Goal: Task Accomplishment & Management: Manage account settings

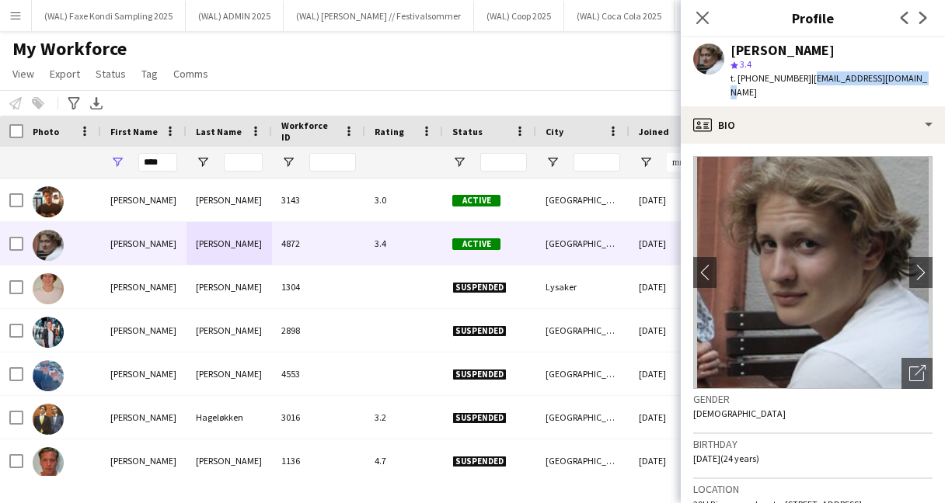
scroll to position [64, 0]
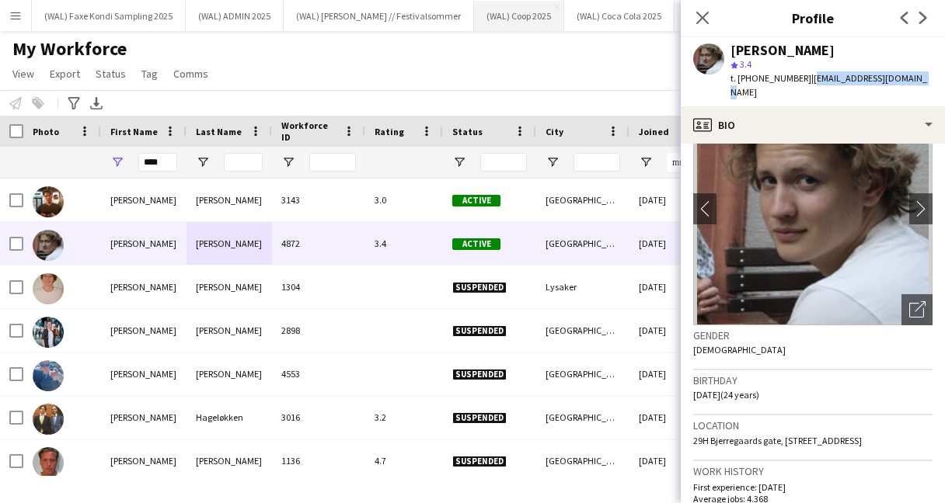
click at [483, 14] on button "(WAL) Coop 2025 Close" at bounding box center [519, 16] width 90 height 30
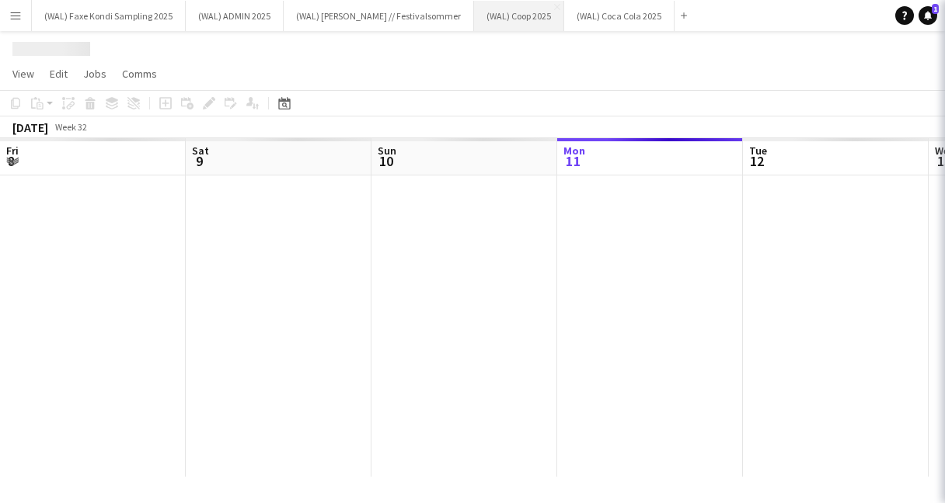
scroll to position [0, 371]
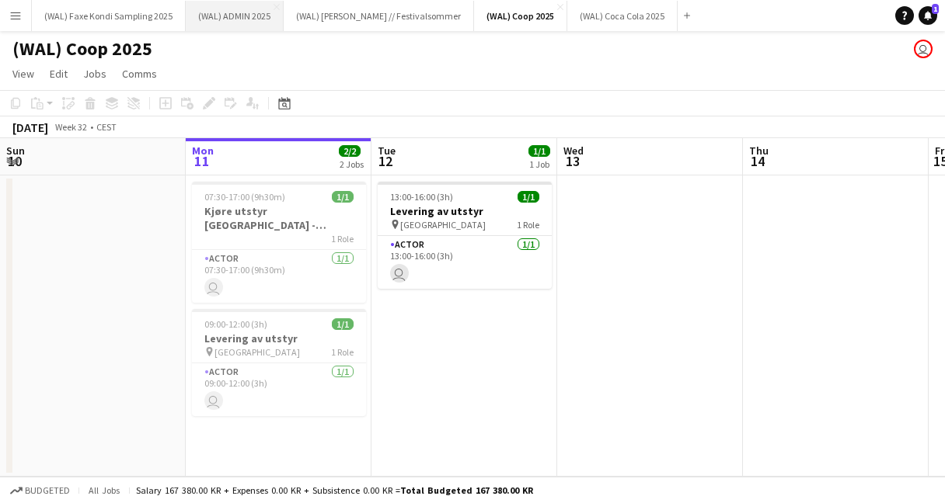
click at [228, 11] on button "(WAL) ADMIN 2025 Close" at bounding box center [235, 16] width 98 height 30
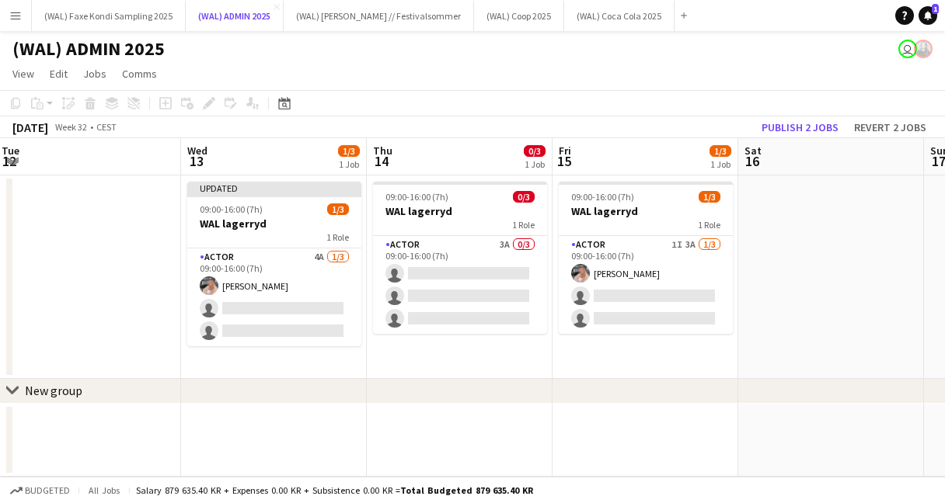
scroll to position [0, 441]
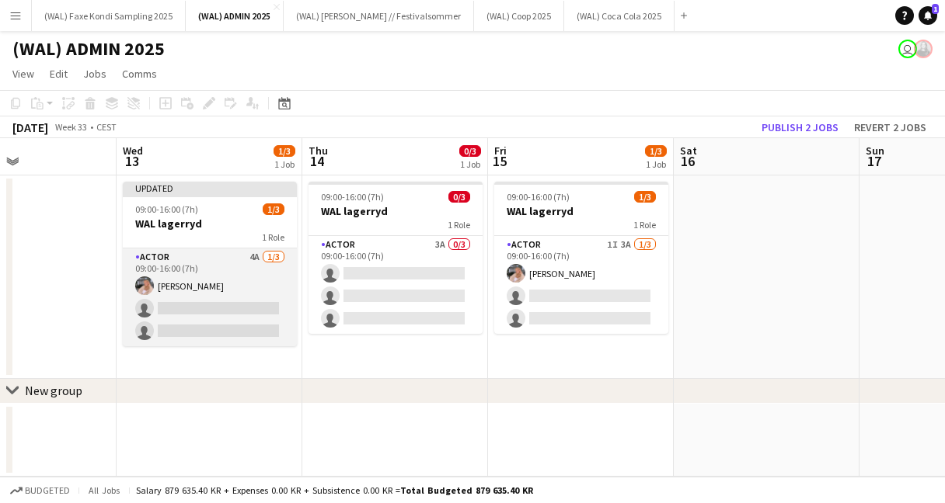
click at [249, 280] on app-card-role "Actor 4A [DATE] 09:00-16:00 (7h) [PERSON_NAME] single-neutral-actions single-ne…" at bounding box center [210, 298] width 174 height 98
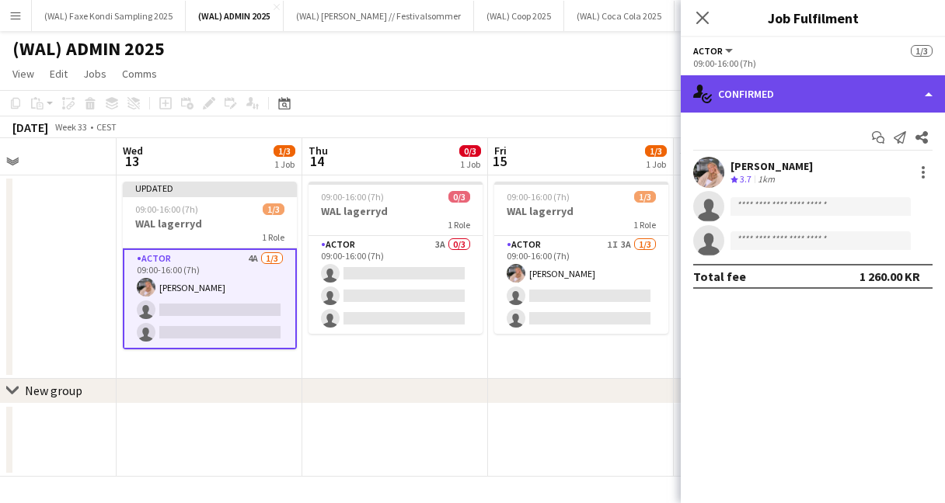
click at [762, 102] on div "single-neutral-actions-check-2 Confirmed" at bounding box center [813, 93] width 264 height 37
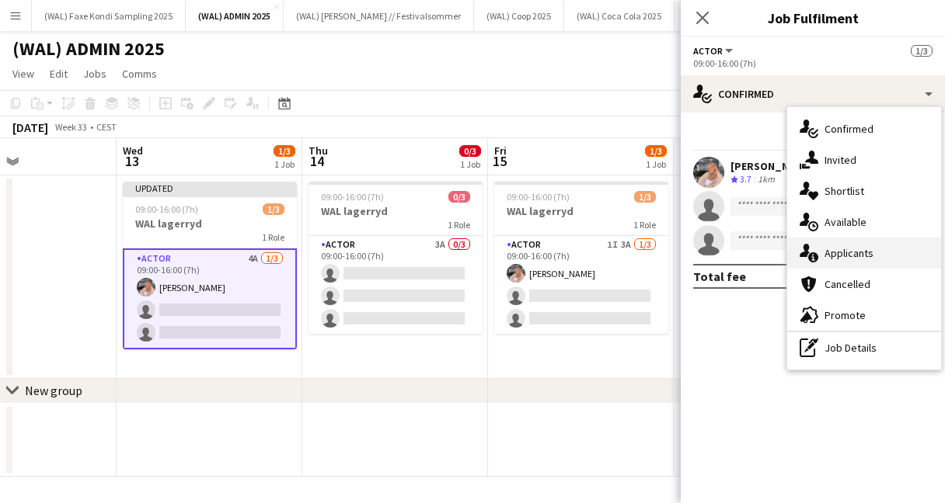
click at [818, 256] on div "single-neutral-actions-information Applicants" at bounding box center [864, 253] width 154 height 31
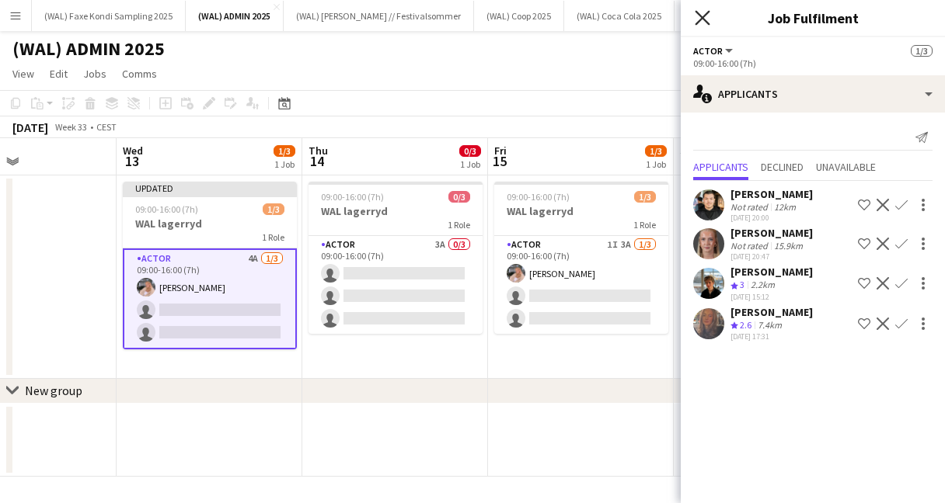
click at [704, 20] on icon at bounding box center [702, 17] width 15 height 15
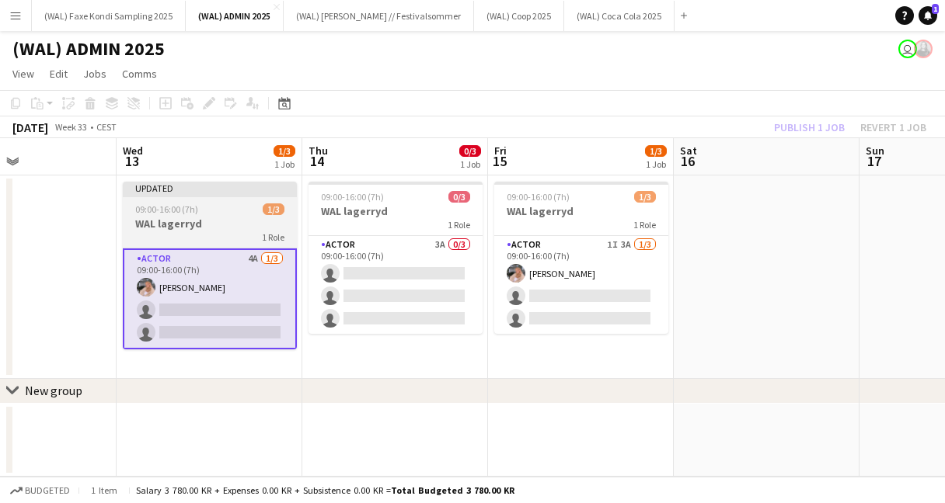
click at [259, 218] on h3 "WAL lagerryd" at bounding box center [210, 224] width 174 height 14
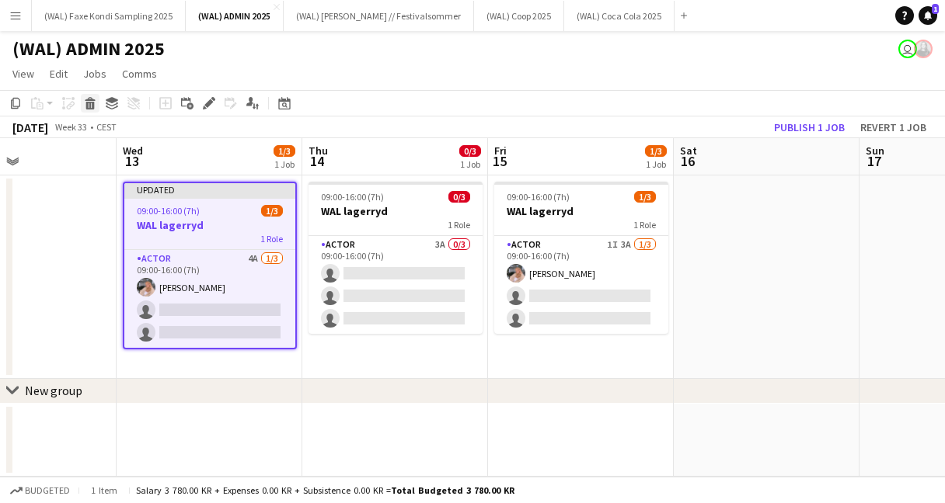
click at [89, 107] on icon at bounding box center [90, 106] width 9 height 8
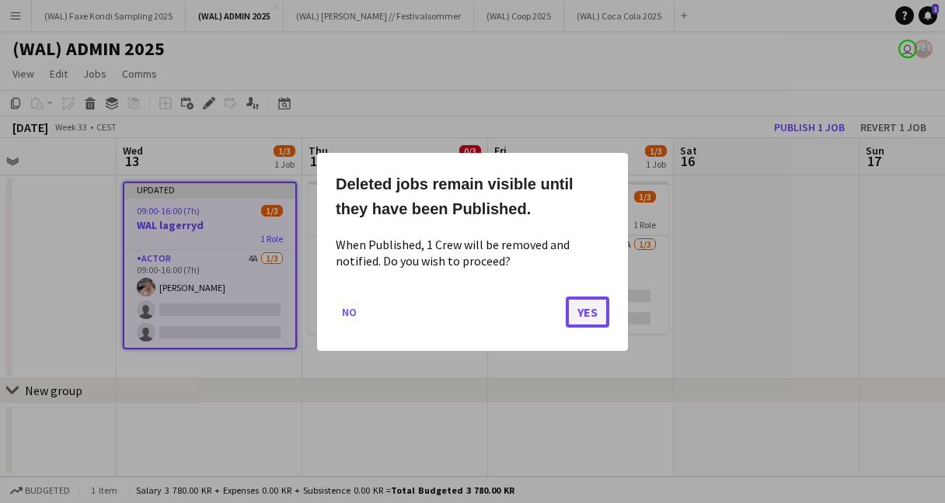
click at [588, 315] on button "Yes" at bounding box center [588, 311] width 44 height 31
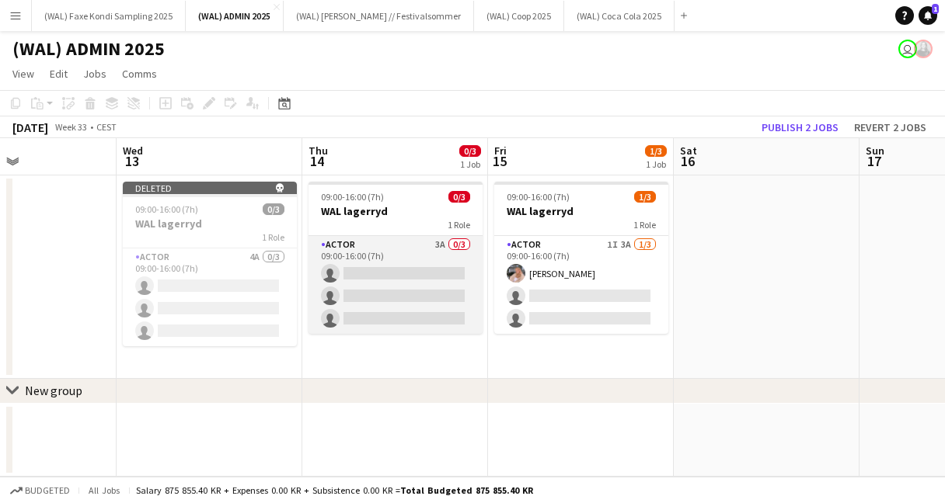
click at [383, 252] on app-card-role "Actor 3A 0/3 09:00-16:00 (7h) single-neutral-actions single-neutral-actions sin…" at bounding box center [395, 285] width 174 height 98
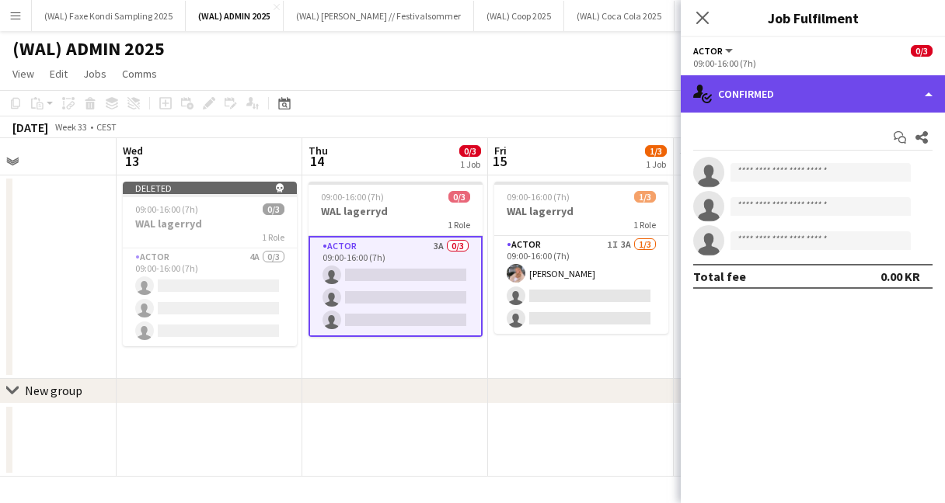
click at [773, 84] on div "single-neutral-actions-check-2 Confirmed" at bounding box center [813, 93] width 264 height 37
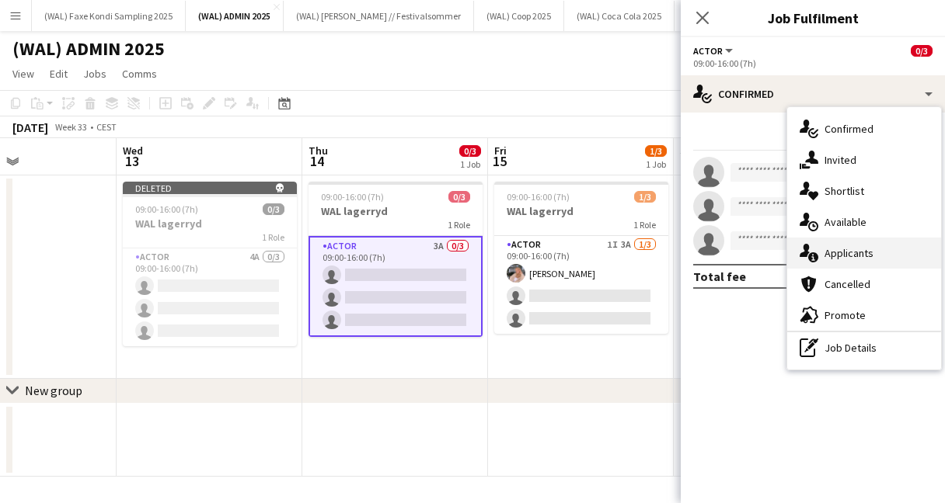
click at [822, 249] on div "single-neutral-actions-information Applicants" at bounding box center [864, 253] width 154 height 31
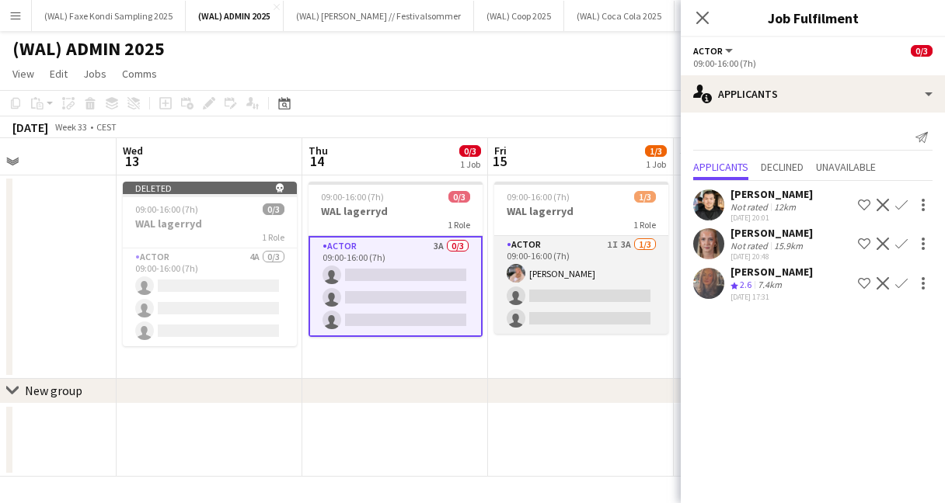
click at [617, 266] on app-card-role "Actor 1I 3A [DATE] 09:00-16:00 (7h) [PERSON_NAME] single-neutral-actions single…" at bounding box center [581, 285] width 174 height 98
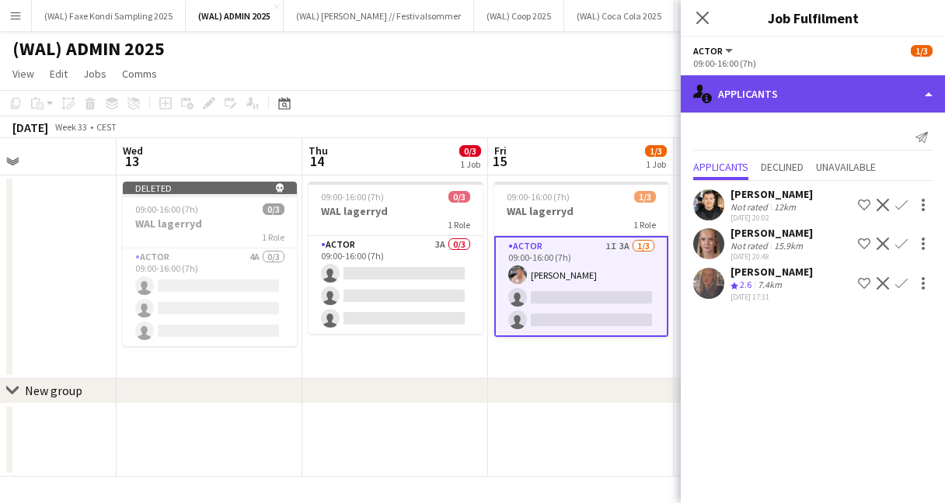
click at [775, 107] on div "single-neutral-actions-information Applicants" at bounding box center [813, 93] width 264 height 37
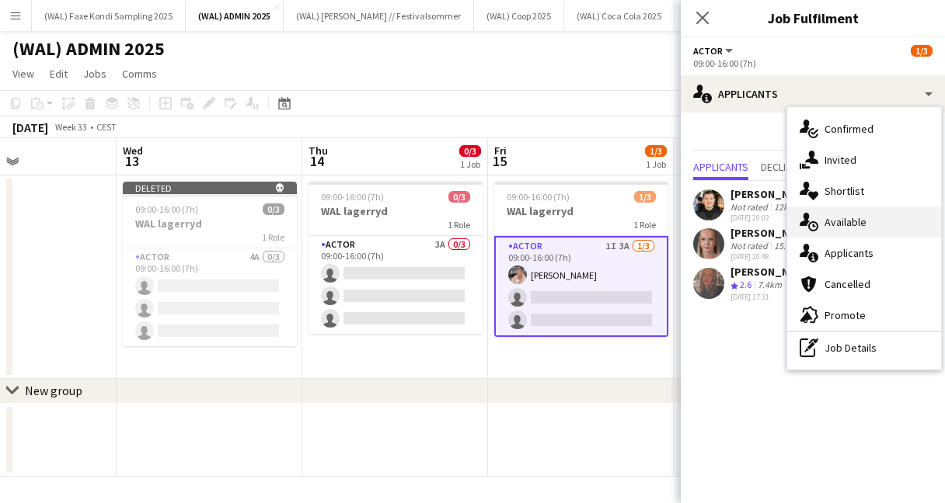
click at [824, 225] on div "single-neutral-actions-upload Available" at bounding box center [864, 222] width 154 height 31
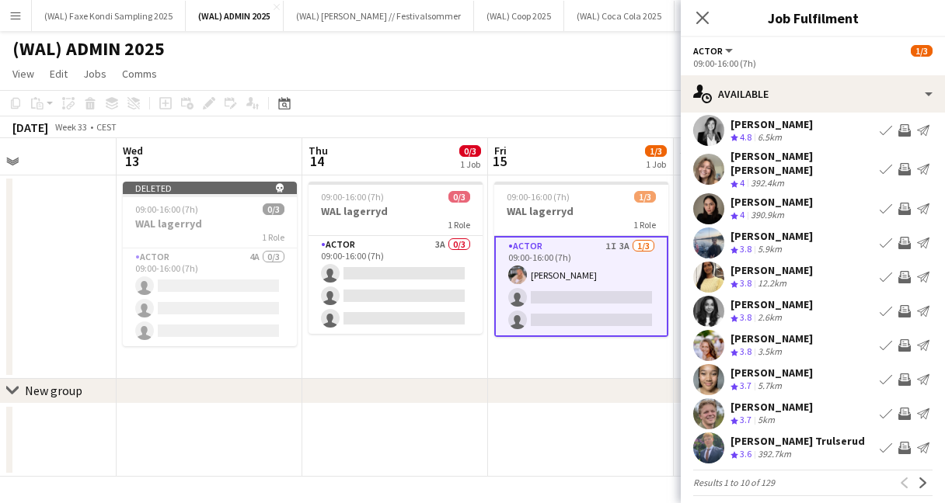
scroll to position [40, 0]
click at [714, 298] on app-user-avatar at bounding box center [708, 310] width 31 height 31
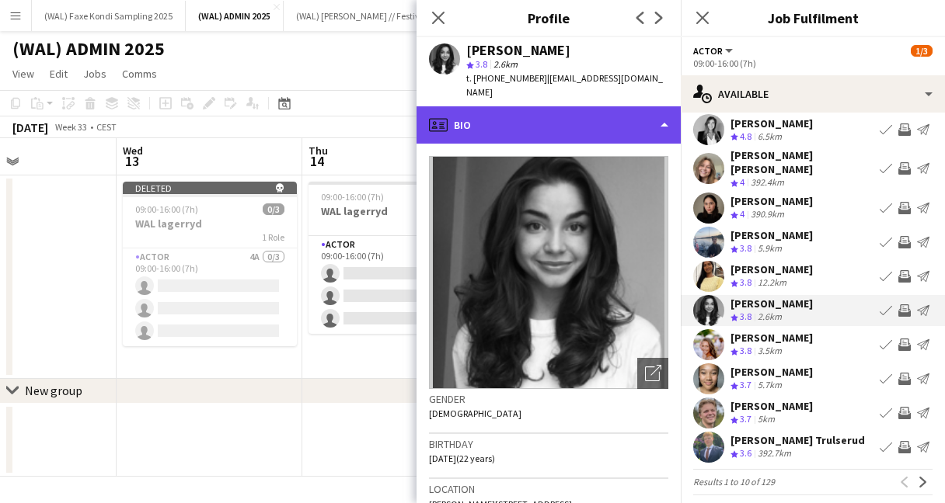
click at [485, 106] on div "profile Bio" at bounding box center [548, 124] width 264 height 37
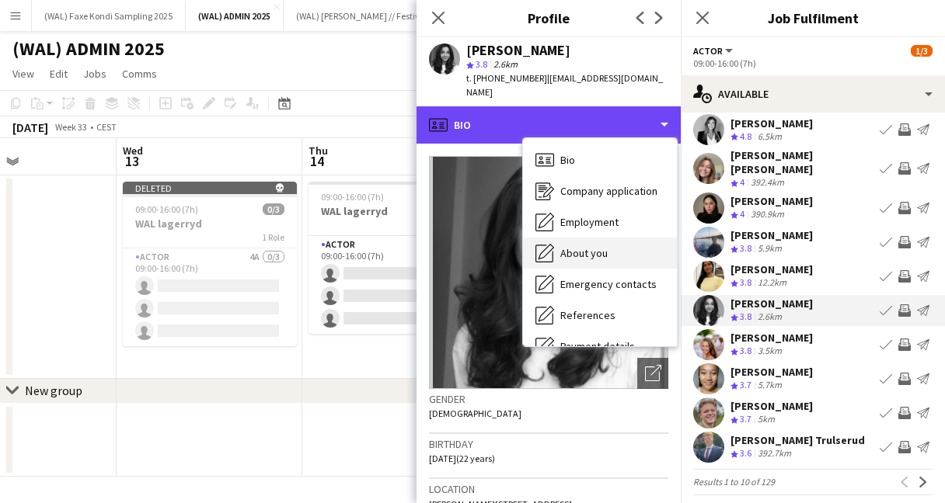
scroll to position [146, 0]
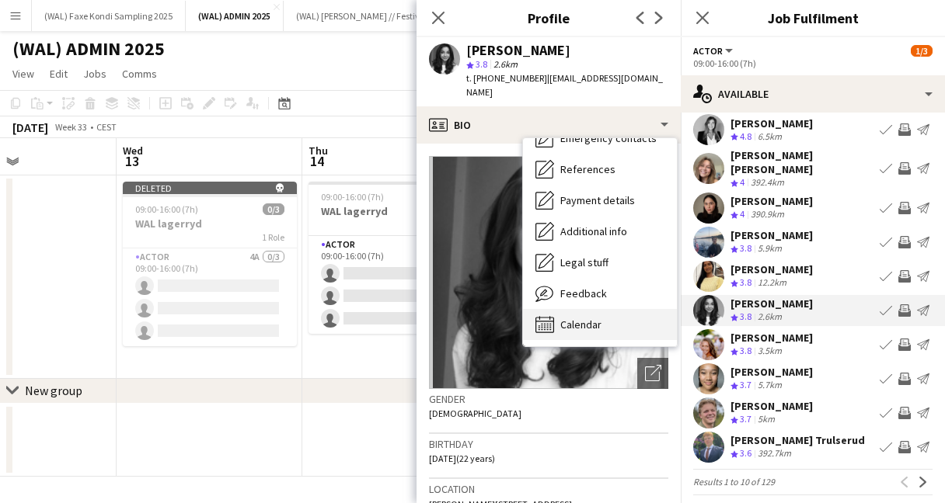
click at [573, 318] on span "Calendar" at bounding box center [580, 325] width 41 height 14
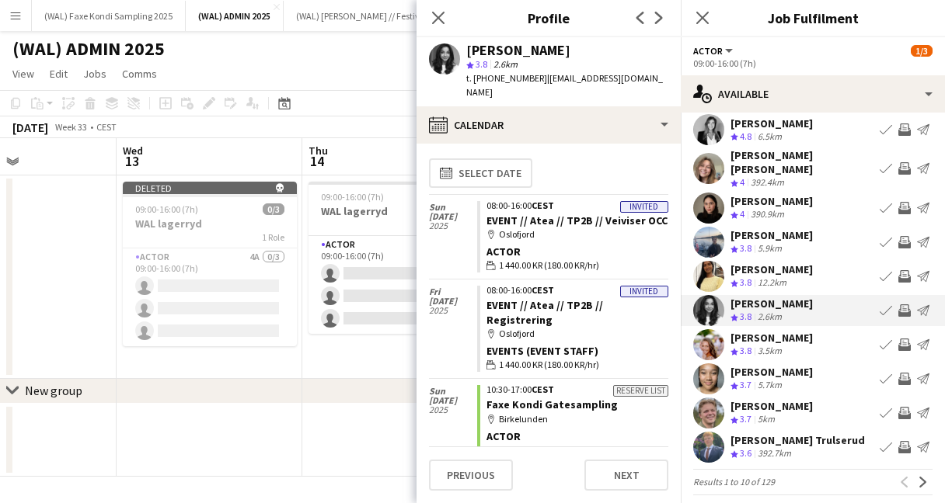
scroll to position [0, 0]
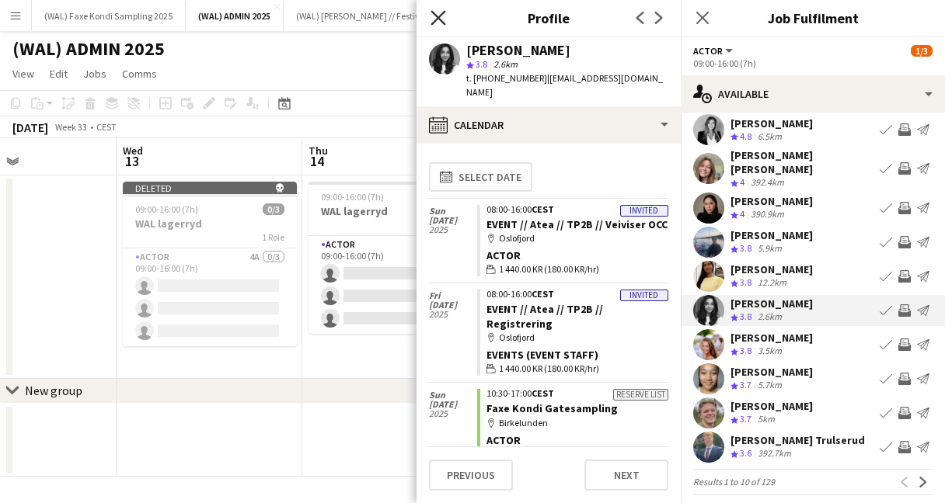
click at [434, 10] on icon "Close pop-in" at bounding box center [437, 17] width 15 height 15
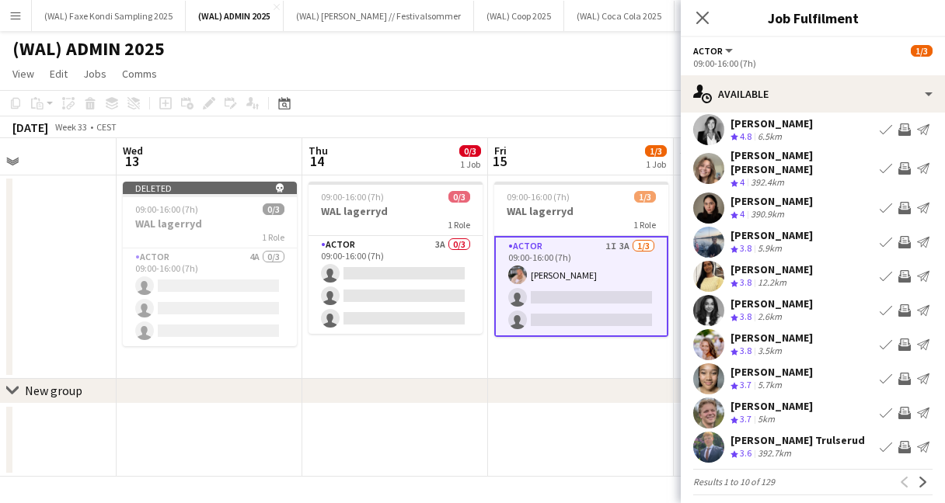
click at [712, 370] on app-user-avatar at bounding box center [708, 379] width 31 height 31
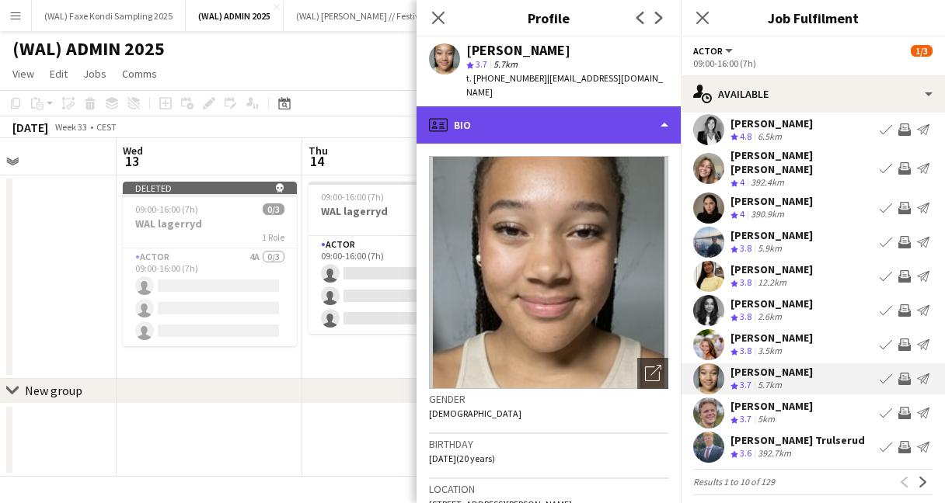
click at [551, 115] on div "profile Bio" at bounding box center [548, 124] width 264 height 37
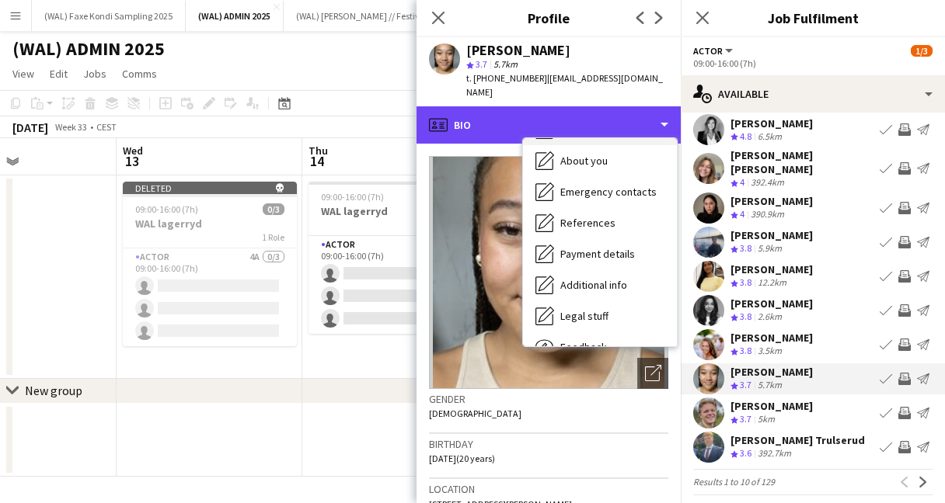
scroll to position [146, 0]
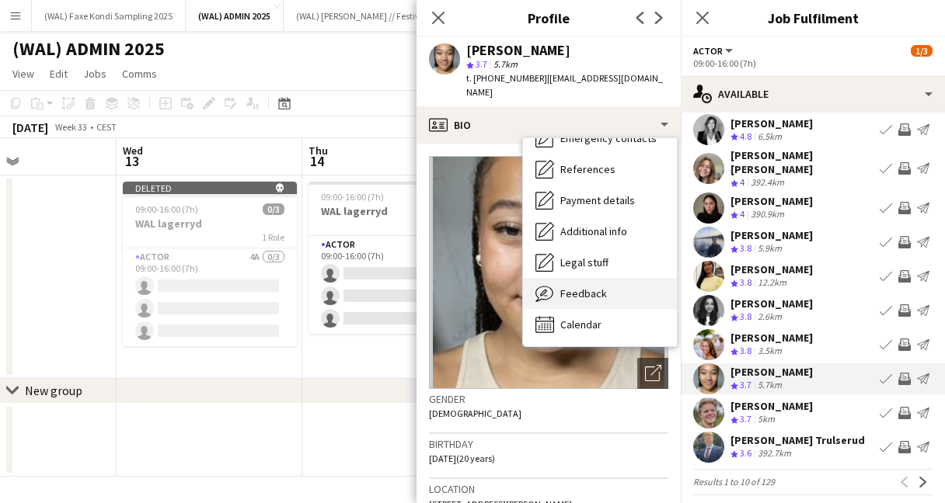
click at [578, 287] on span "Feedback" at bounding box center [583, 294] width 47 height 14
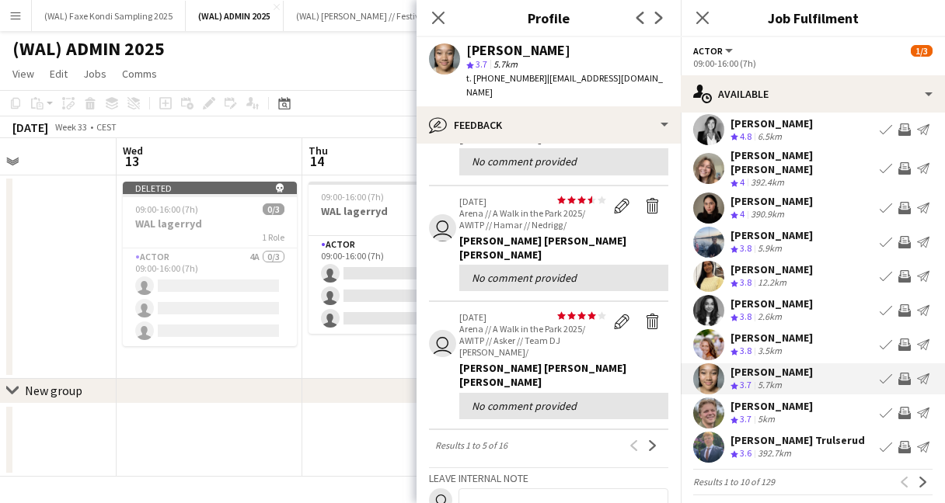
scroll to position [411, 0]
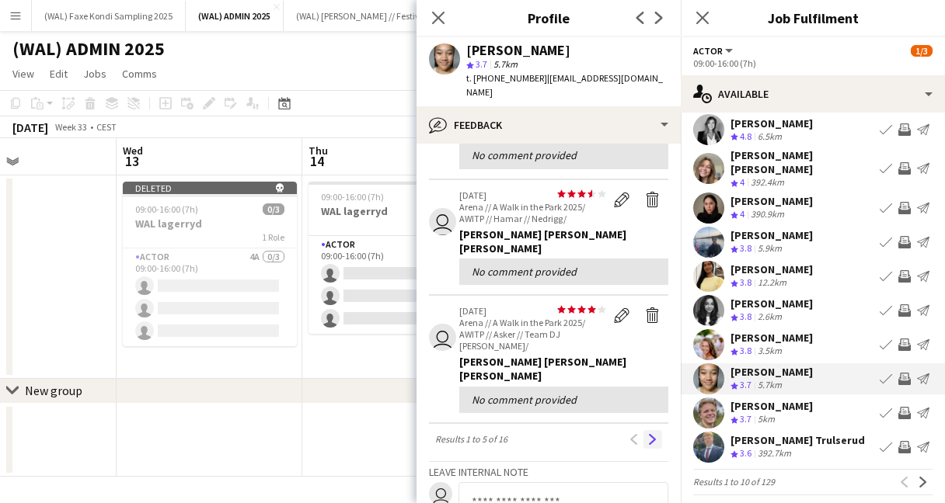
click at [651, 434] on app-icon "Next" at bounding box center [652, 439] width 11 height 11
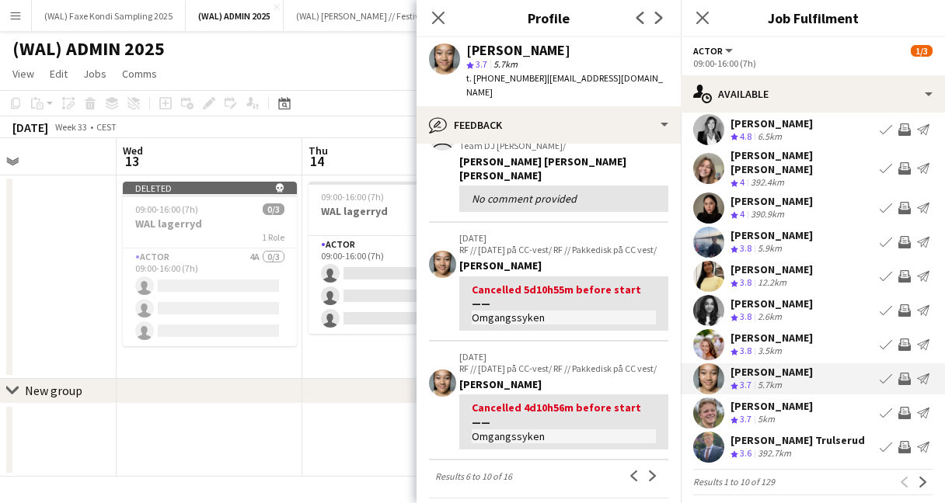
scroll to position [353, 0]
click at [437, 16] on icon "Close pop-in" at bounding box center [437, 17] width 15 height 15
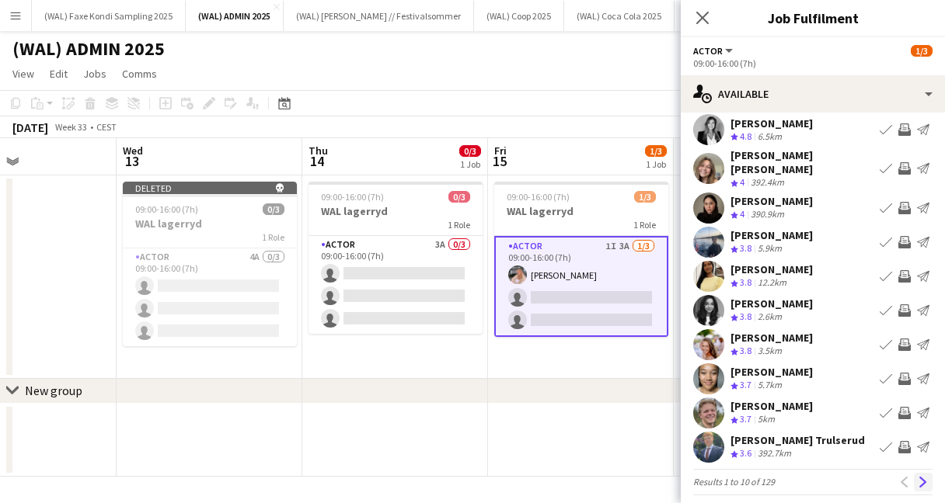
click at [924, 477] on app-icon "Next" at bounding box center [923, 482] width 11 height 11
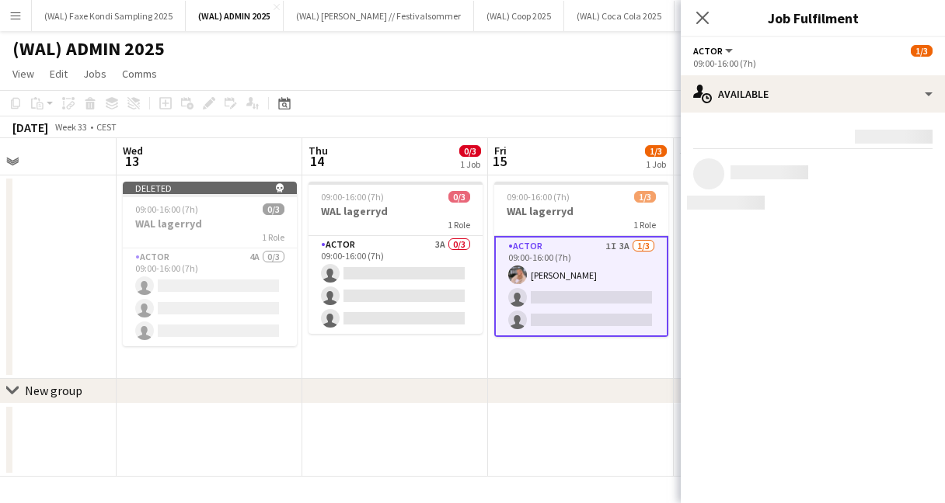
scroll to position [0, 0]
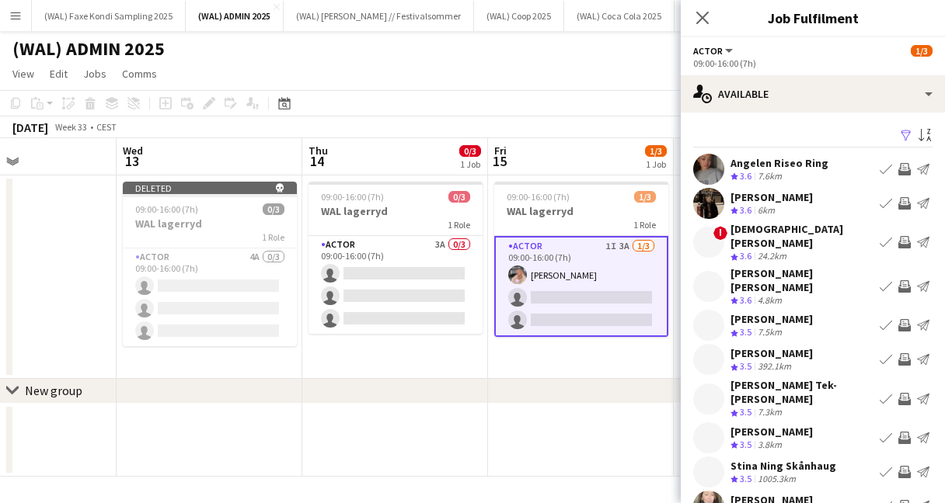
click at [716, 233] on span "!" at bounding box center [720, 233] width 14 height 14
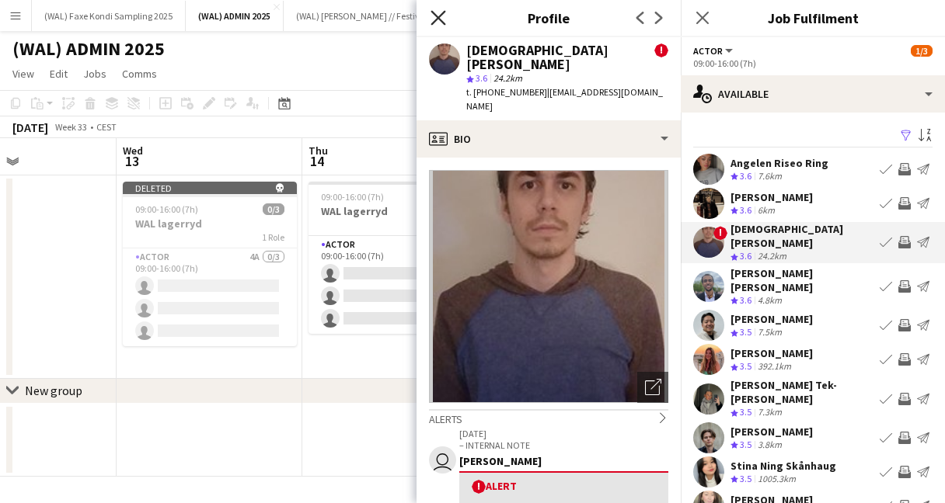
click at [441, 16] on icon "Close pop-in" at bounding box center [437, 17] width 15 height 15
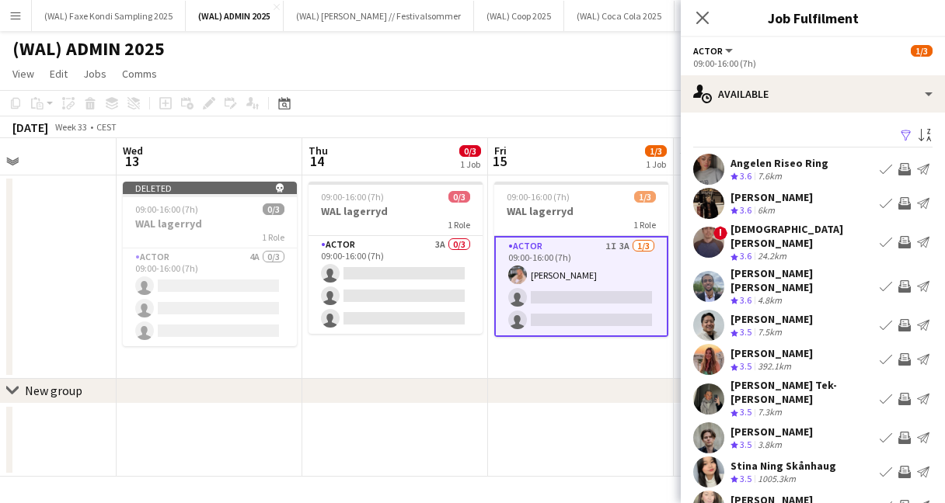
click at [712, 384] on app-user-avatar at bounding box center [708, 399] width 31 height 31
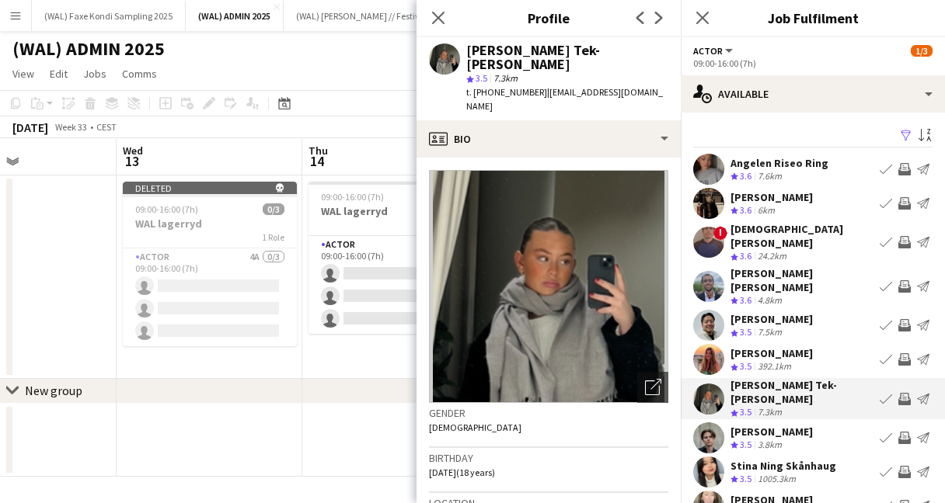
click at [718, 423] on app-user-avatar at bounding box center [708, 438] width 31 height 31
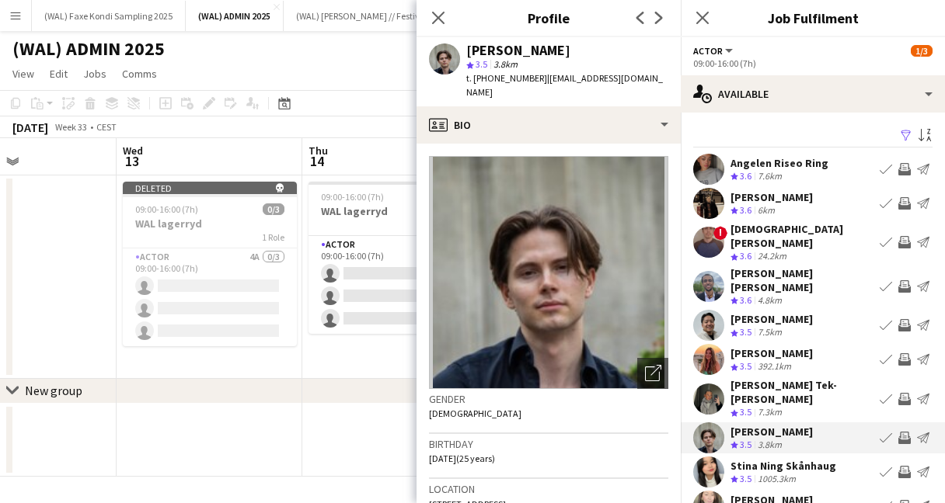
scroll to position [40, 0]
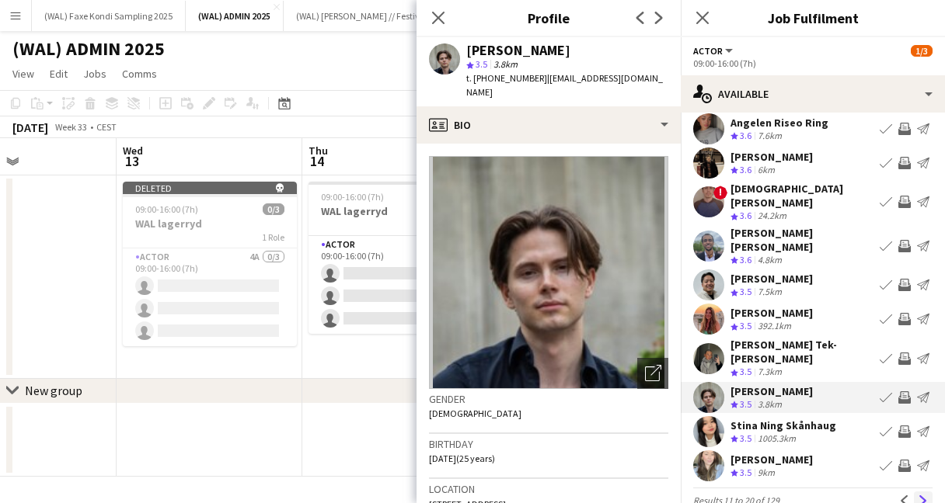
click at [929, 492] on button "Next" at bounding box center [923, 501] width 19 height 19
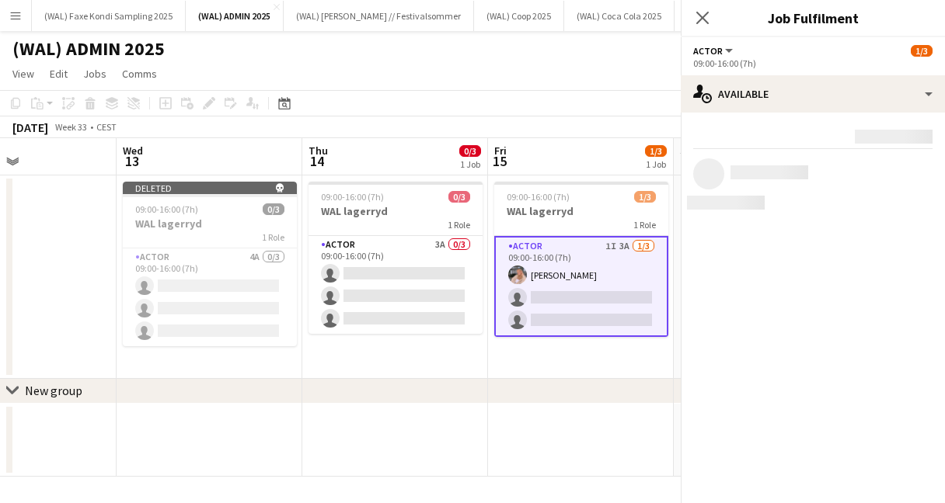
scroll to position [0, 0]
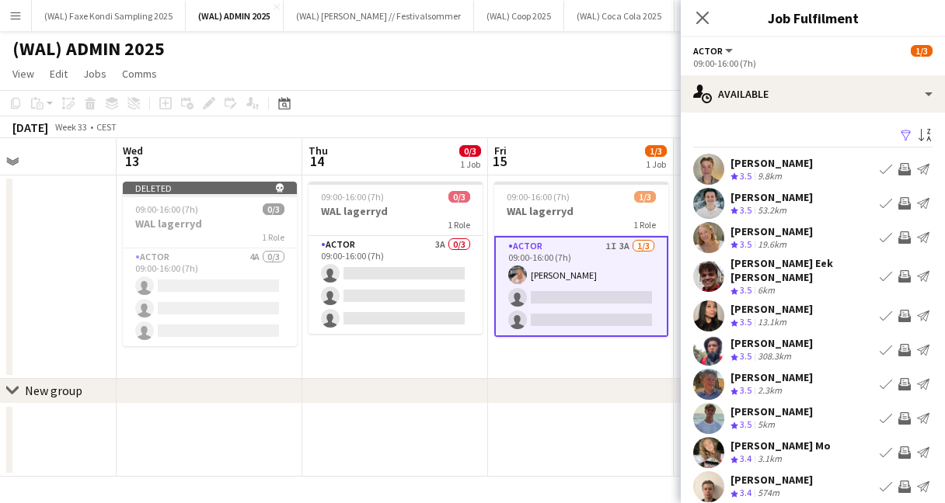
click at [716, 205] on app-user-avatar at bounding box center [708, 203] width 31 height 31
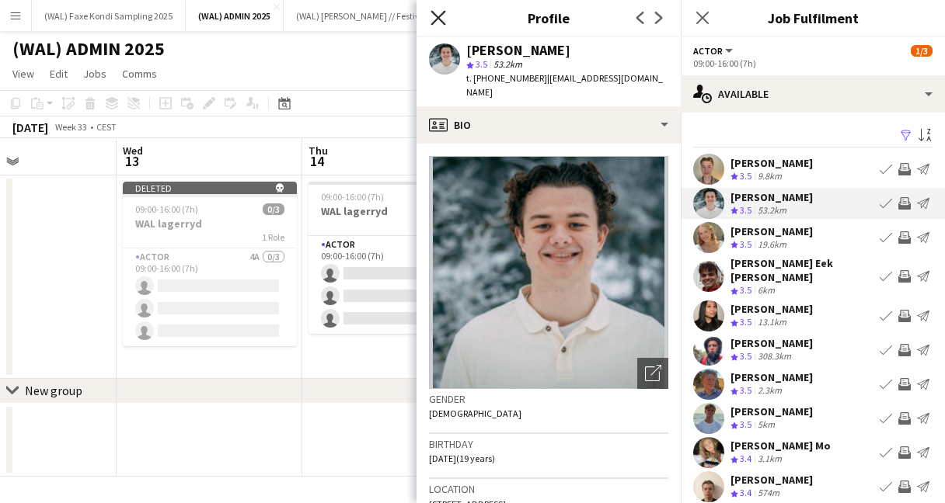
click at [434, 16] on icon "Close pop-in" at bounding box center [437, 17] width 15 height 15
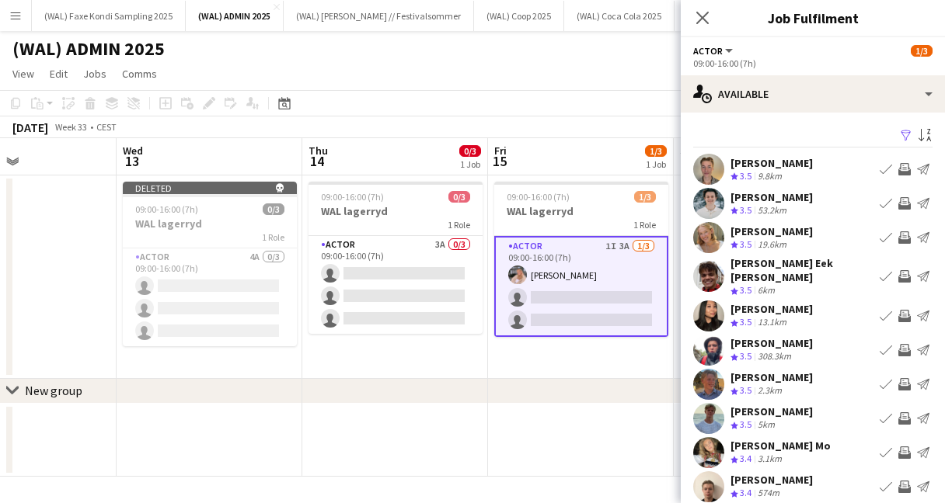
click at [712, 270] on app-user-avatar at bounding box center [708, 276] width 31 height 31
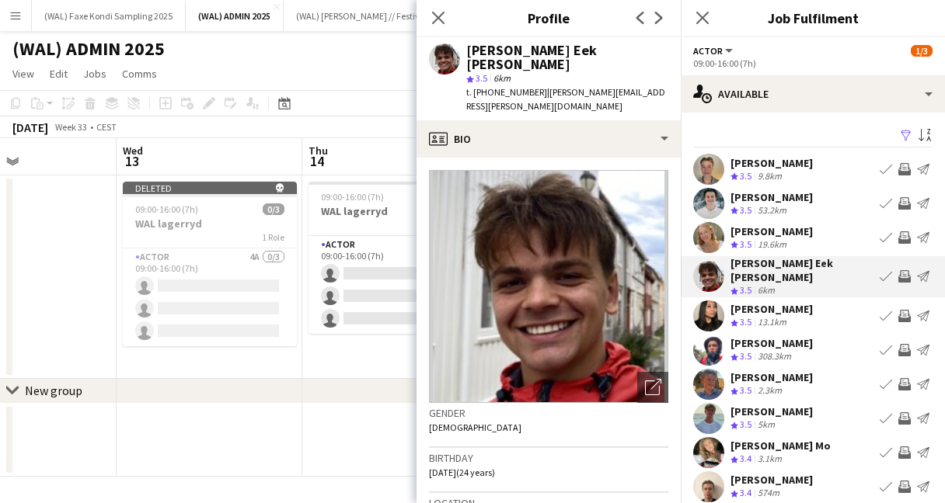
click at [710, 307] on app-user-avatar at bounding box center [708, 316] width 31 height 31
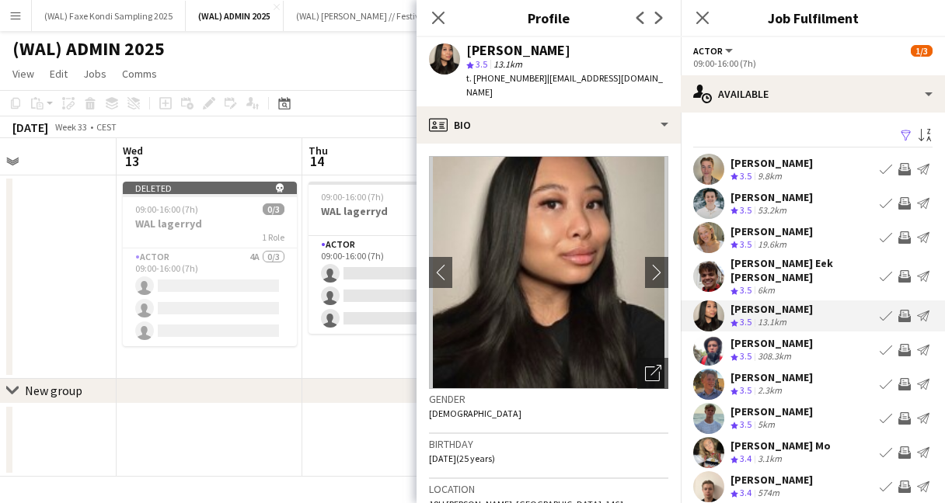
click at [707, 349] on app-user-avatar at bounding box center [708, 350] width 31 height 31
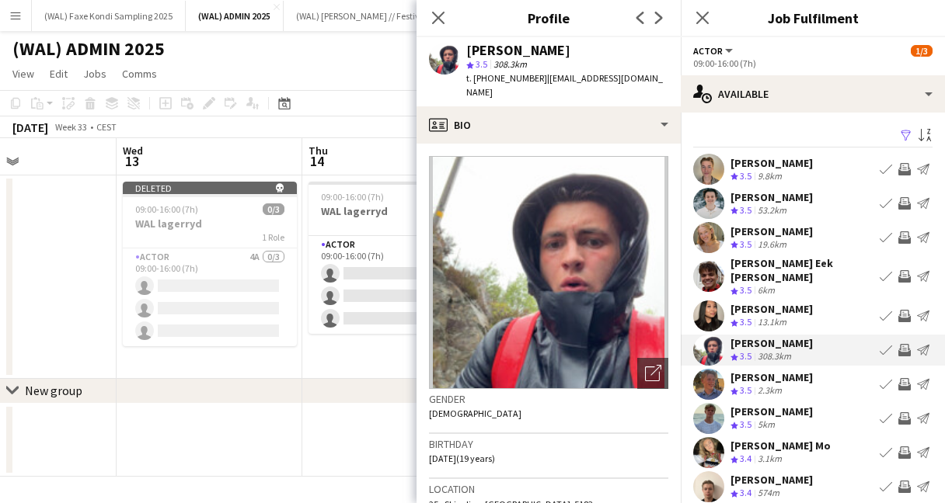
click at [719, 376] on app-user-avatar at bounding box center [708, 384] width 31 height 31
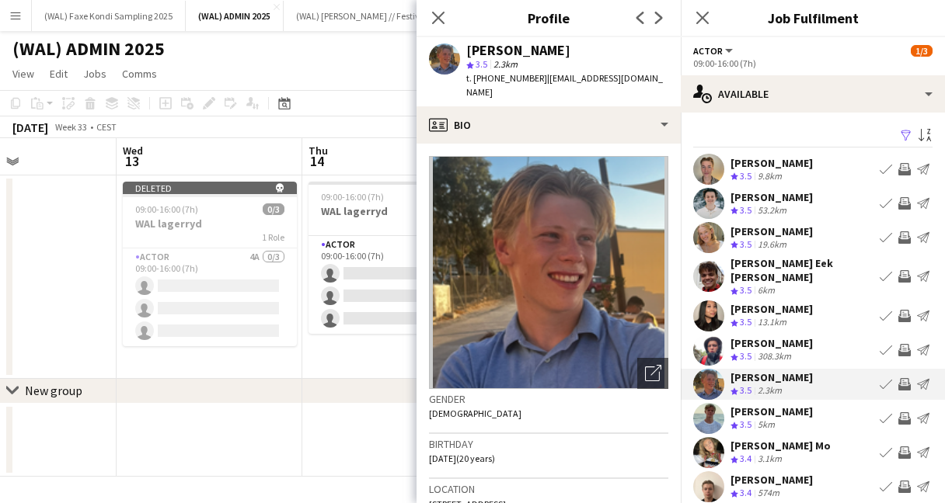
click at [709, 415] on app-user-avatar at bounding box center [708, 418] width 31 height 31
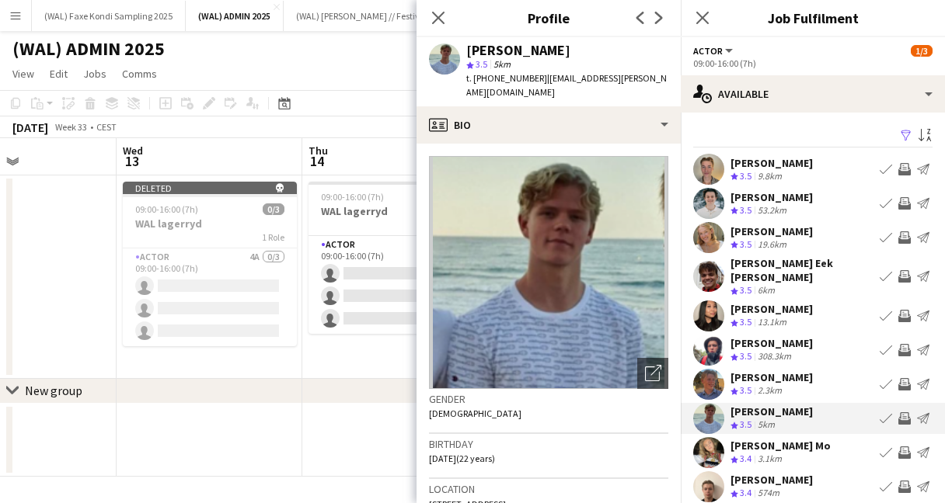
click at [708, 448] on app-user-avatar at bounding box center [708, 452] width 31 height 31
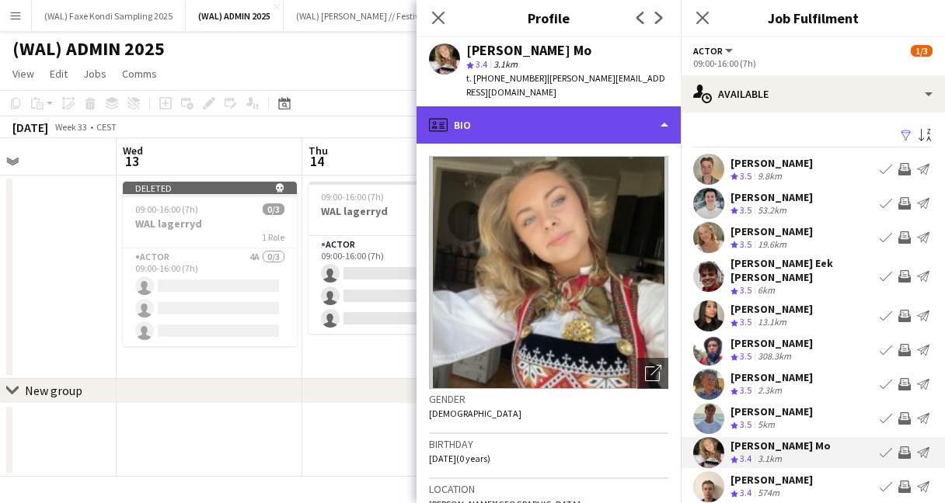
click at [535, 121] on div "profile Bio" at bounding box center [548, 124] width 264 height 37
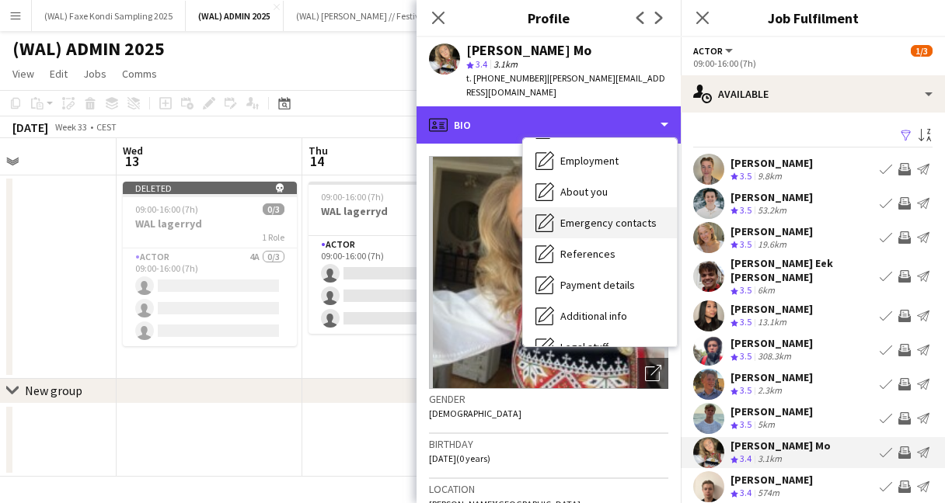
scroll to position [146, 0]
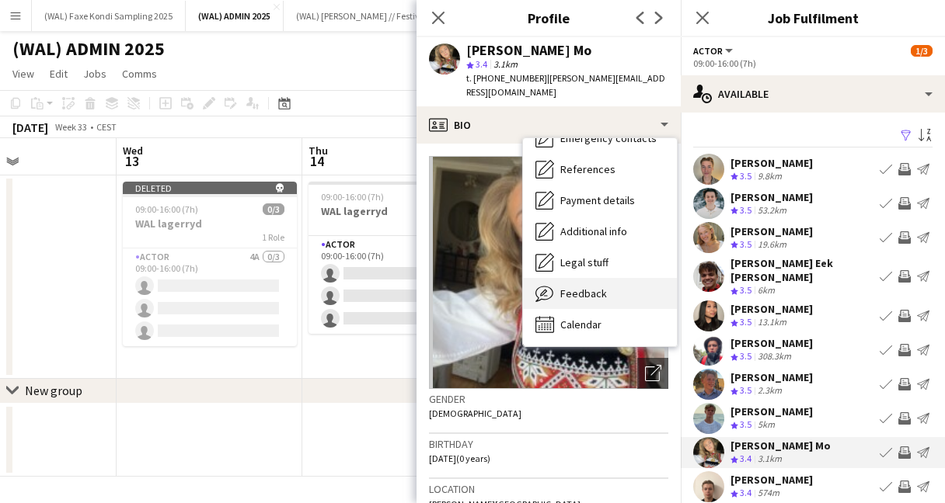
click at [584, 287] on div "Feedback Feedback" at bounding box center [600, 293] width 154 height 31
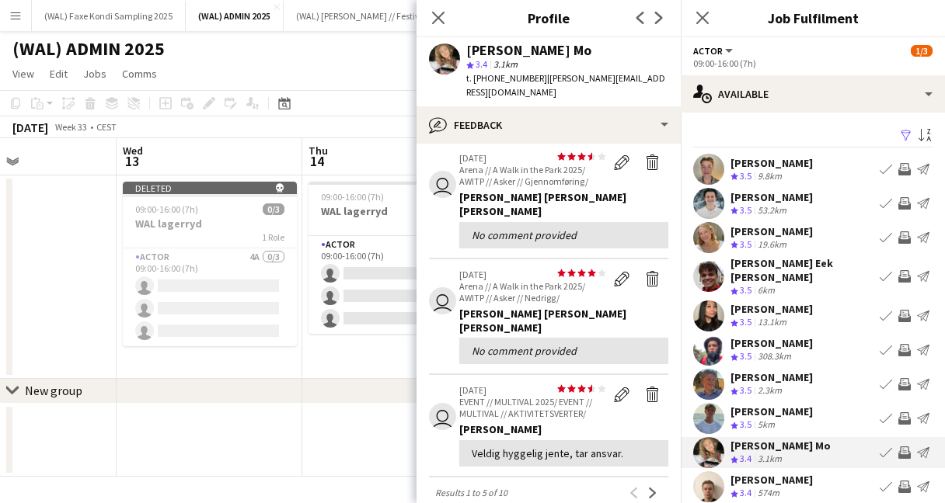
scroll to position [458, 0]
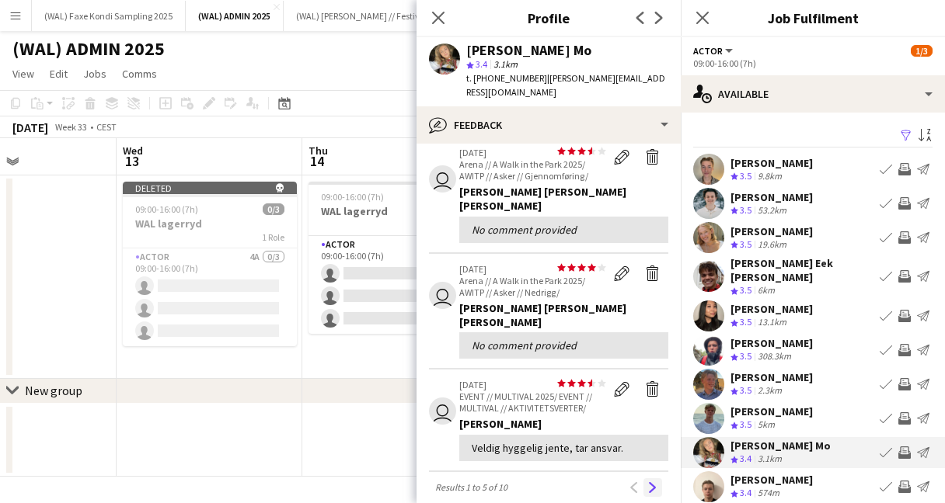
click at [648, 483] on app-icon "Next" at bounding box center [652, 488] width 11 height 11
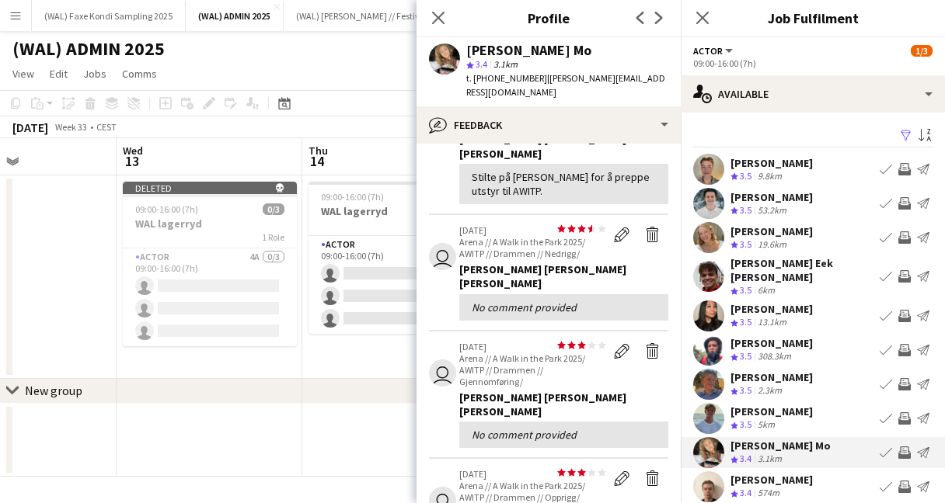
scroll to position [254, 0]
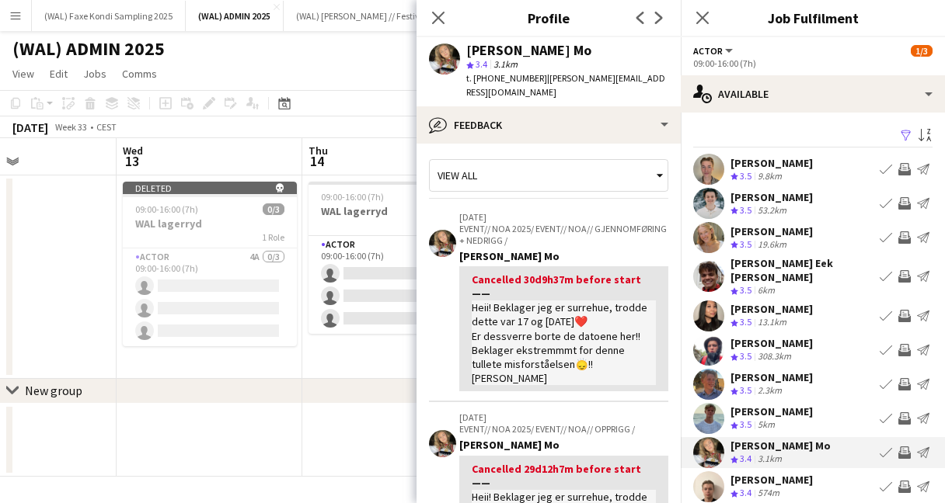
scroll to position [0, 0]
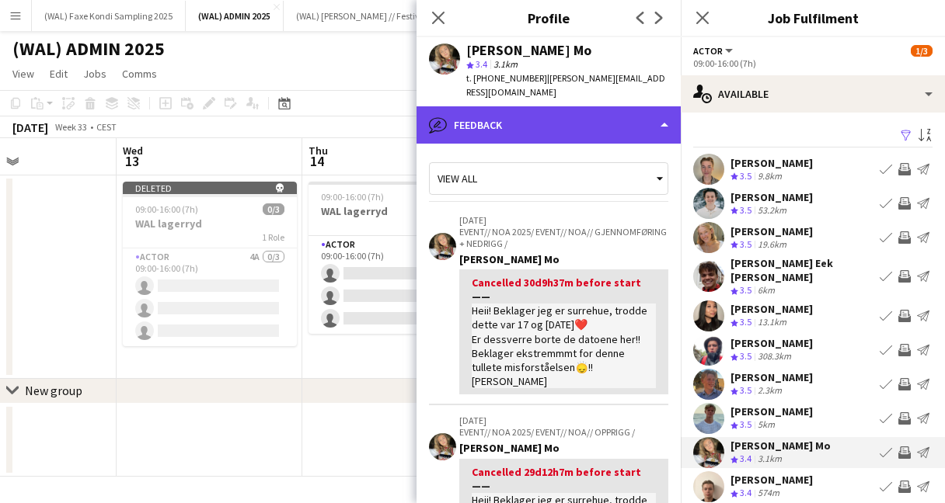
click at [493, 115] on div "bubble-pencil Feedback" at bounding box center [548, 124] width 264 height 37
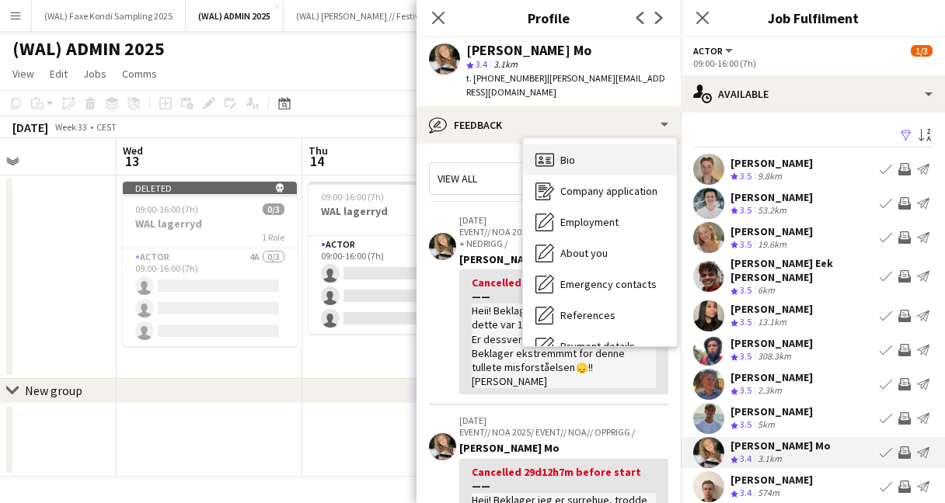
click at [563, 153] on span "Bio" at bounding box center [567, 160] width 15 height 14
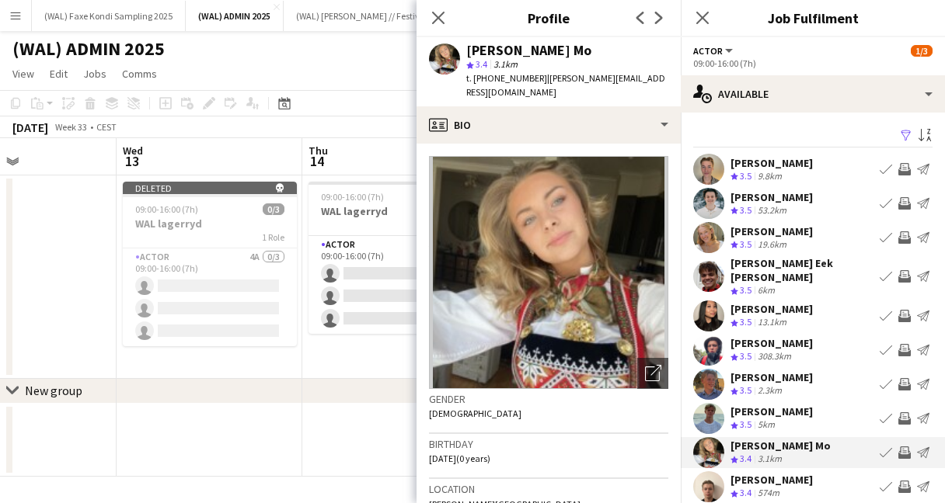
scroll to position [40, 0]
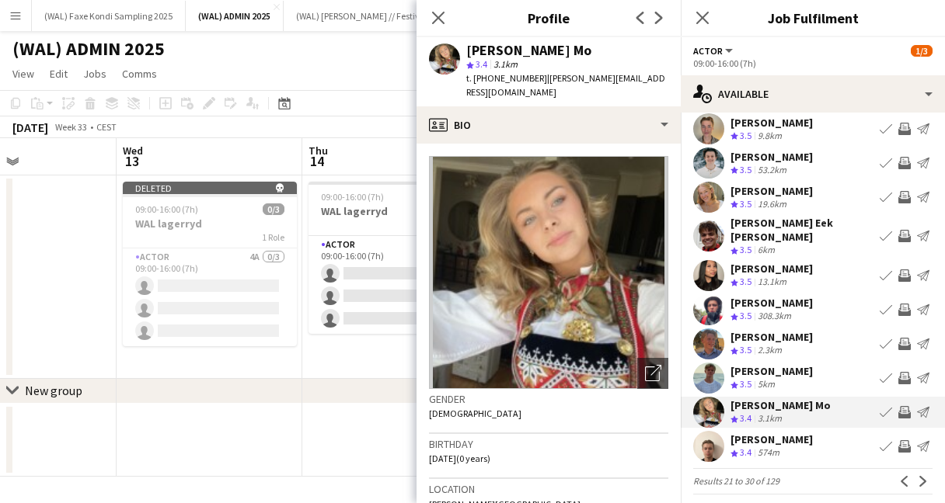
click at [719, 440] on app-user-avatar at bounding box center [708, 446] width 31 height 31
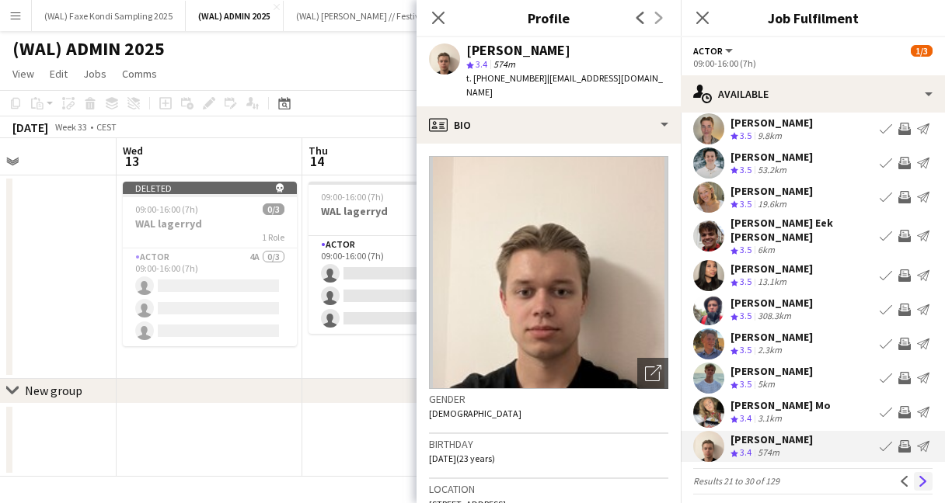
click at [926, 477] on button "Next" at bounding box center [923, 481] width 19 height 19
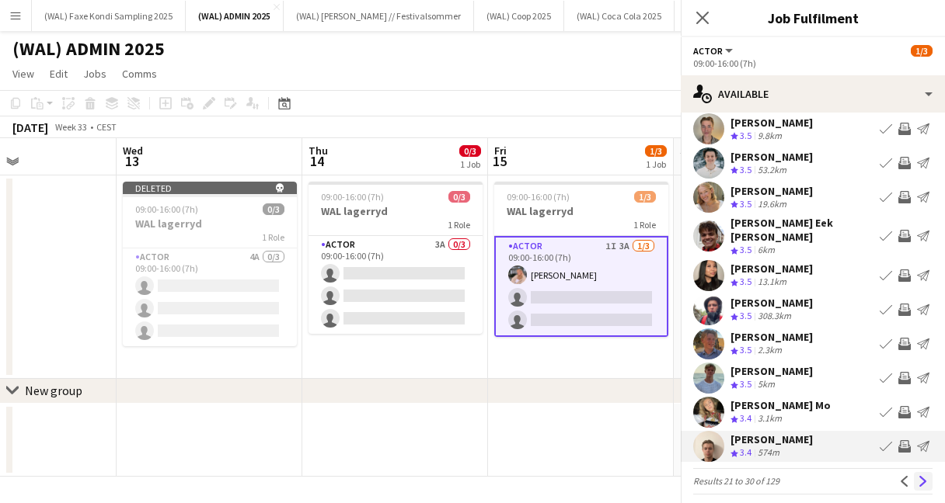
scroll to position [0, 0]
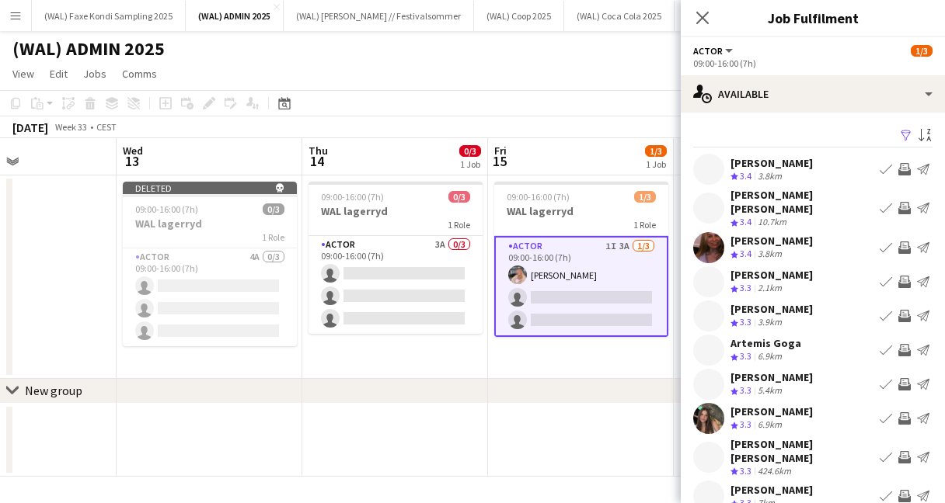
click at [719, 166] on app-user-avatar at bounding box center [708, 169] width 31 height 31
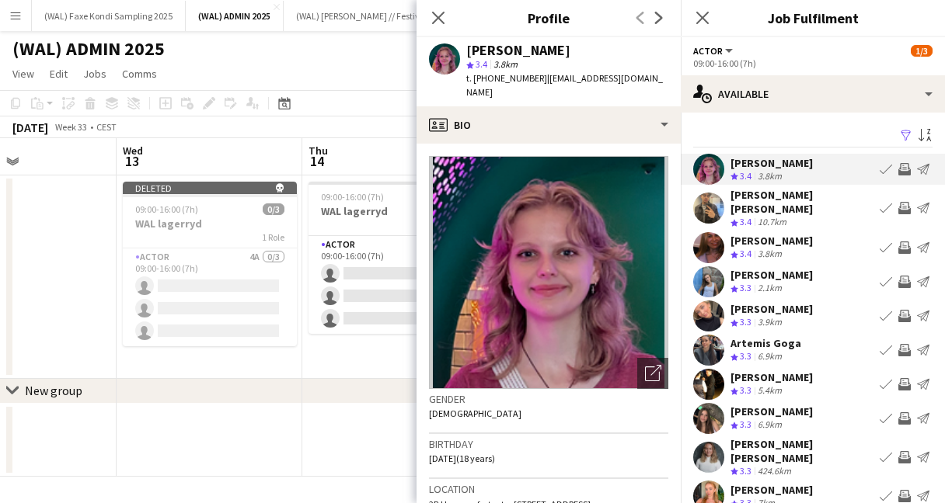
click at [712, 202] on app-user-avatar at bounding box center [708, 208] width 31 height 31
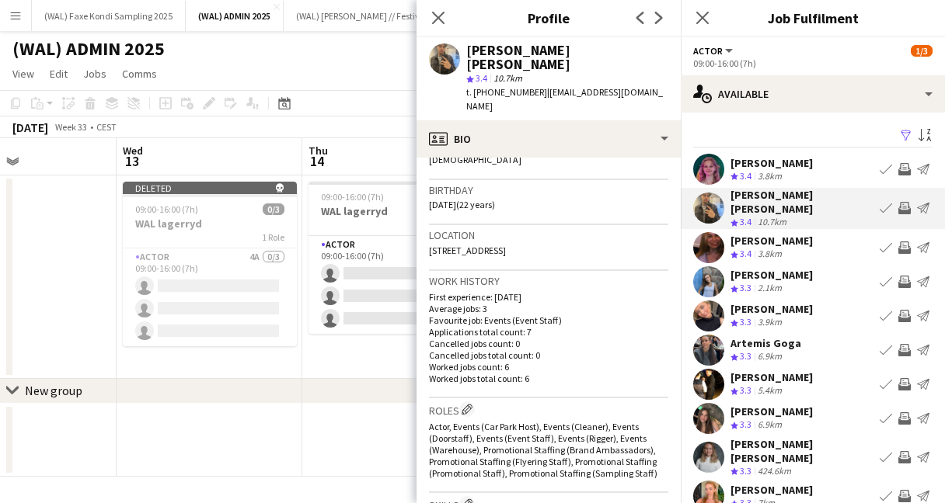
scroll to position [270, 0]
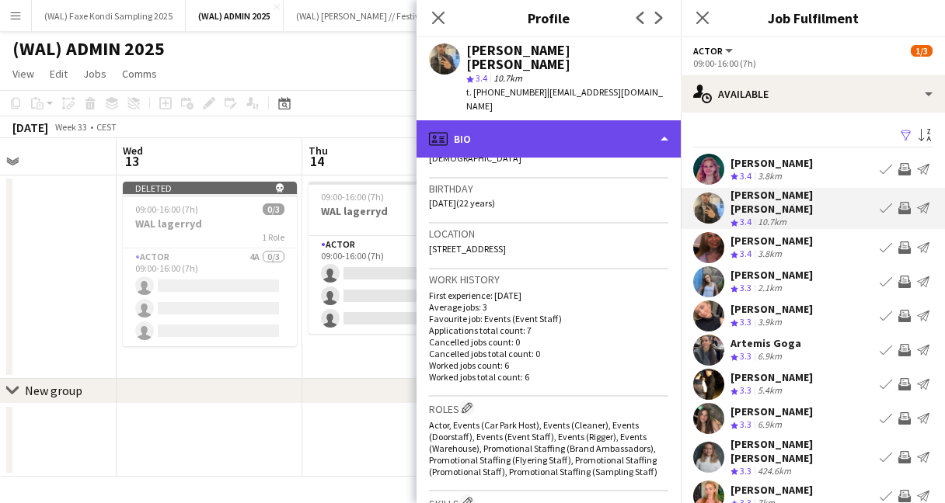
click at [564, 120] on div "profile Bio" at bounding box center [548, 138] width 264 height 37
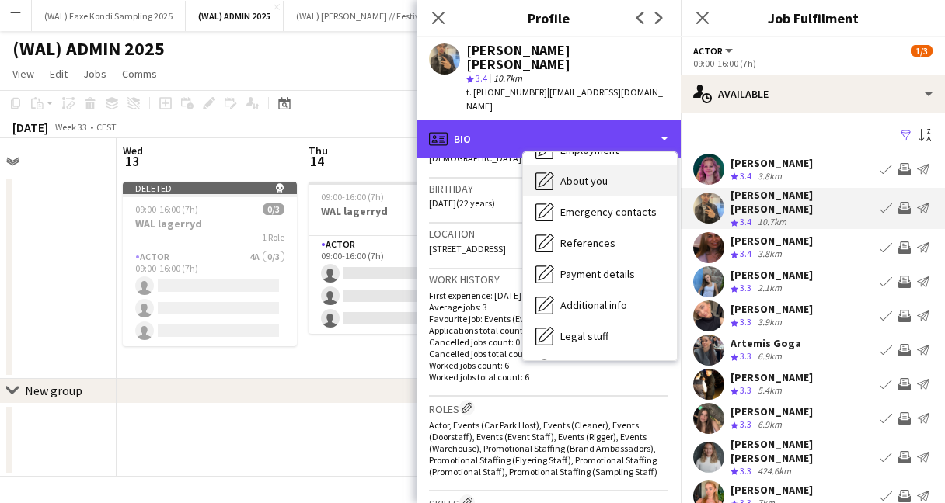
scroll to position [146, 0]
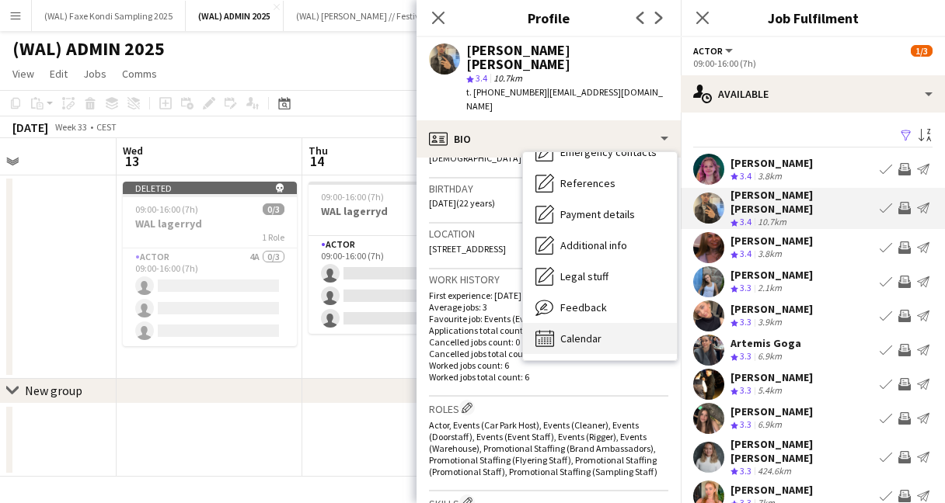
click at [559, 323] on div "Calendar Calendar" at bounding box center [600, 338] width 154 height 31
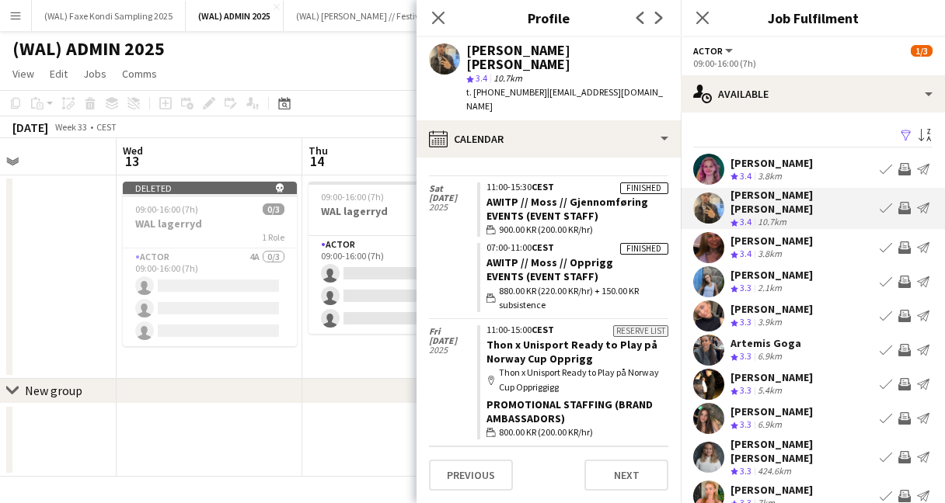
scroll to position [0, 0]
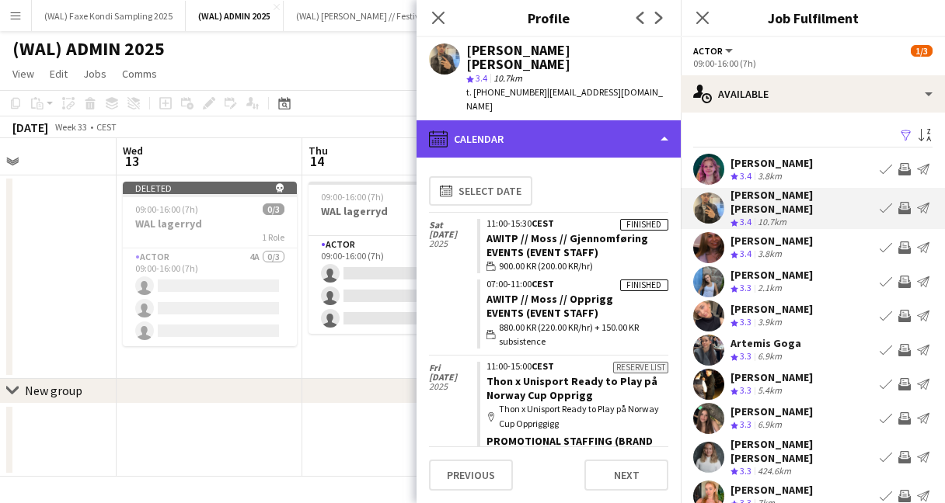
click at [577, 120] on div "calendar-full Calendar" at bounding box center [548, 138] width 264 height 37
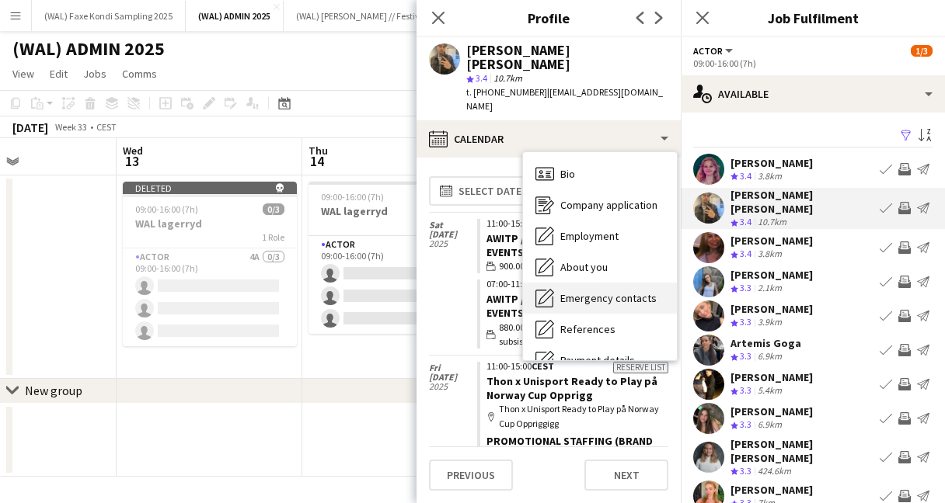
click at [602, 159] on div "Bio Bio" at bounding box center [600, 174] width 154 height 31
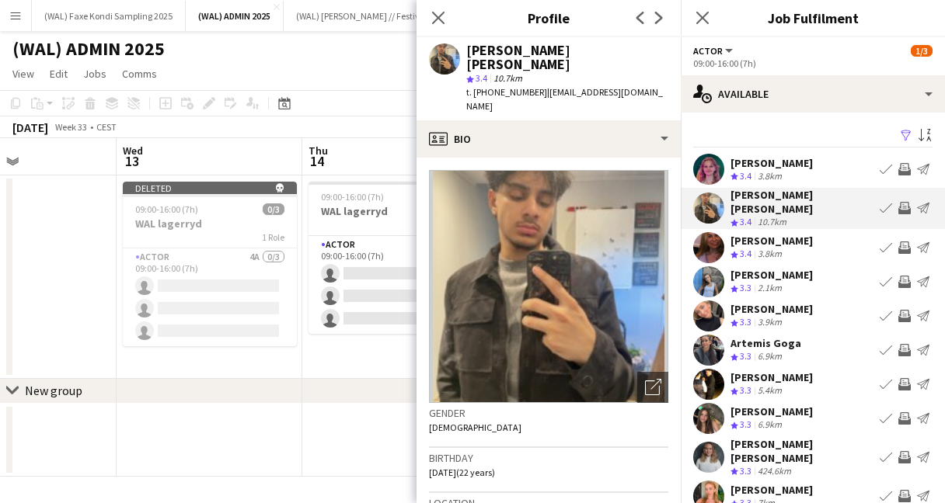
click at [759, 271] on div "[PERSON_NAME]" at bounding box center [771, 275] width 82 height 14
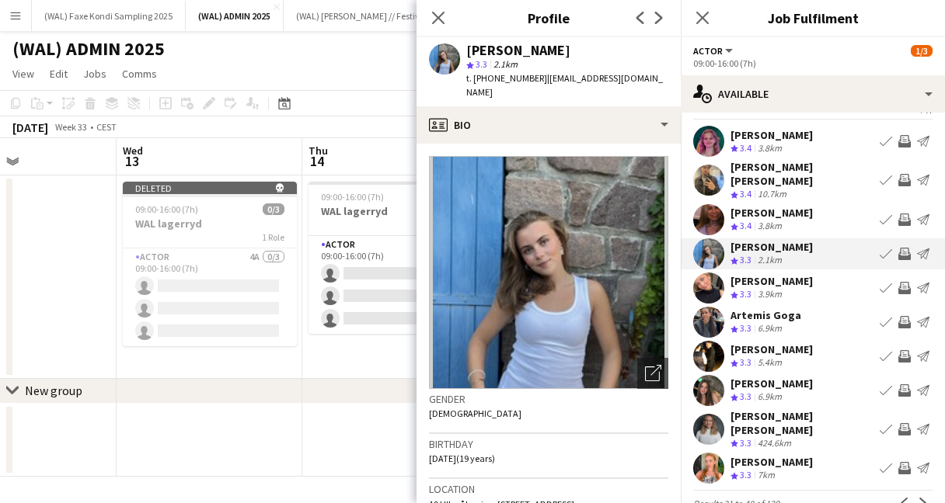
scroll to position [36, 0]
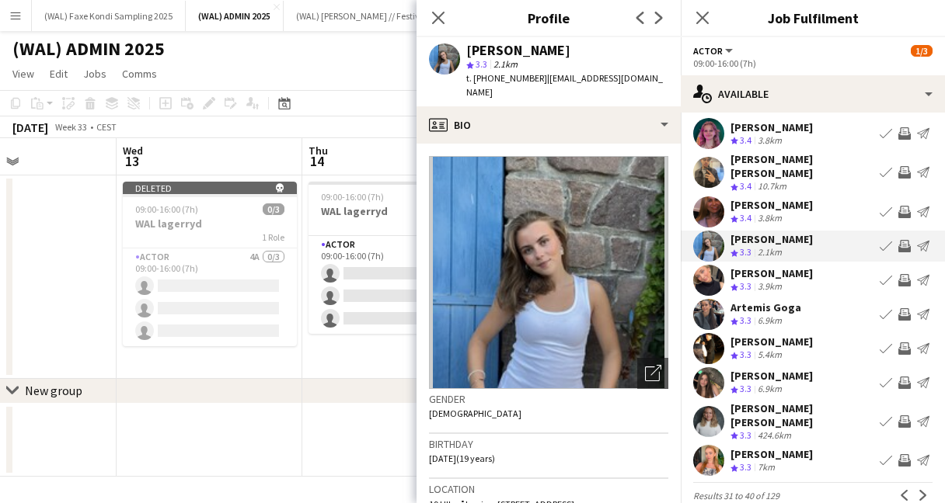
click at [769, 267] on div "[PERSON_NAME]" at bounding box center [771, 274] width 82 height 14
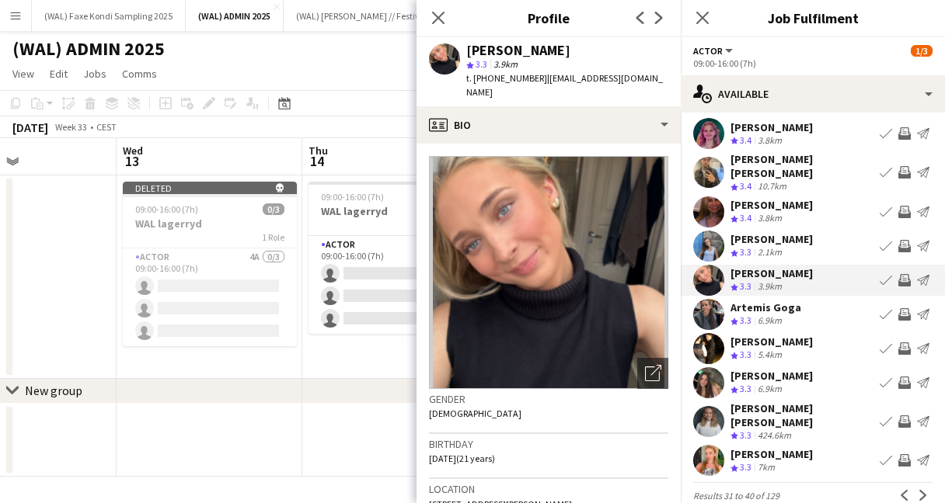
scroll to position [40, 0]
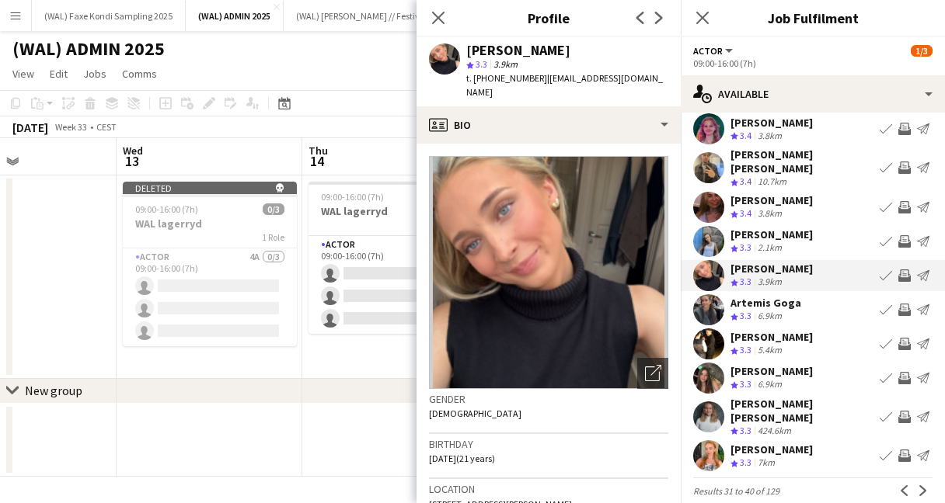
click at [768, 310] on div "6.9km" at bounding box center [769, 316] width 30 height 13
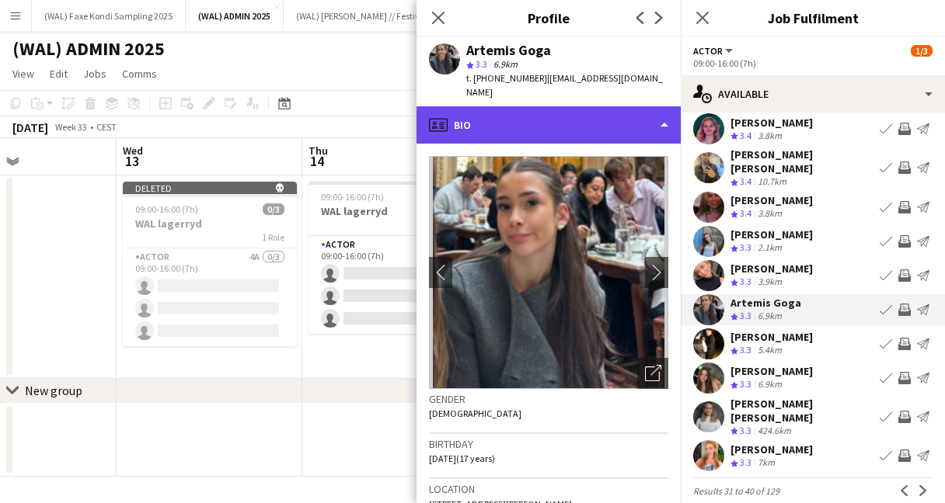
click at [586, 113] on div "profile Bio" at bounding box center [548, 124] width 264 height 37
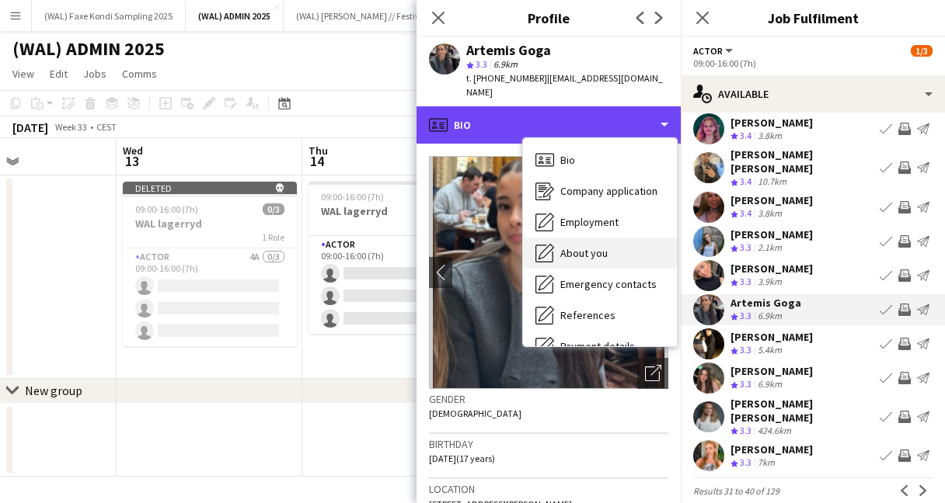
scroll to position [146, 0]
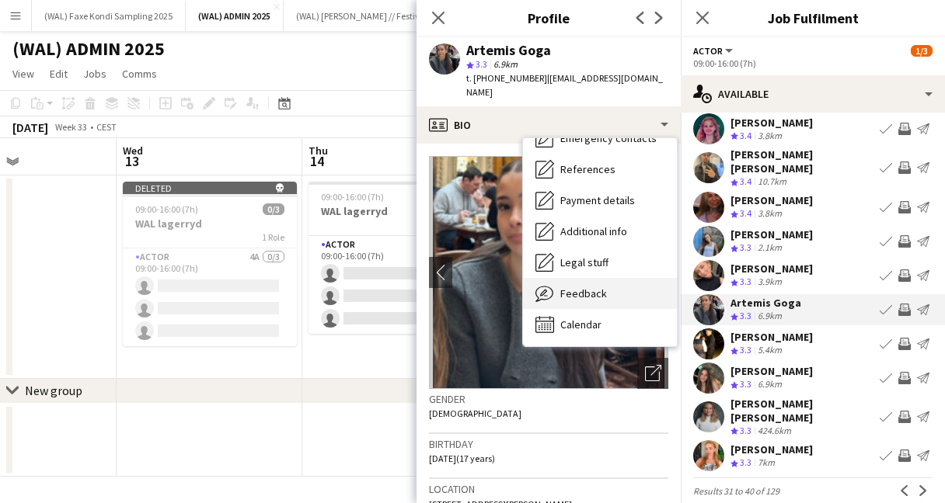
click at [587, 278] on div "Feedback Feedback" at bounding box center [600, 293] width 154 height 31
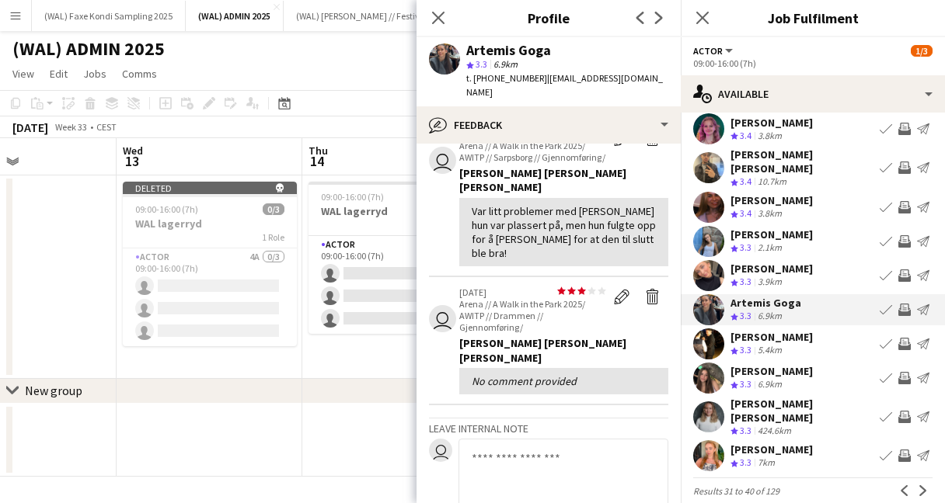
scroll to position [232, 0]
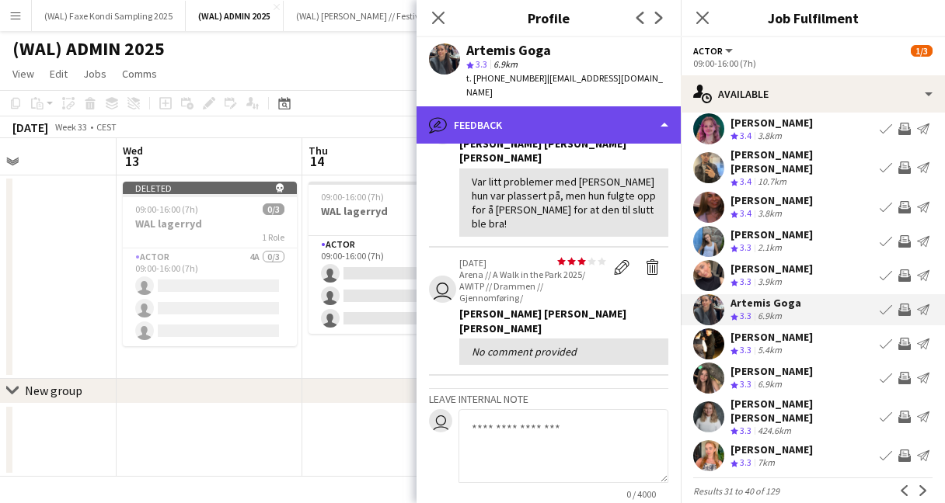
click at [542, 118] on div "bubble-pencil Feedback" at bounding box center [548, 124] width 264 height 37
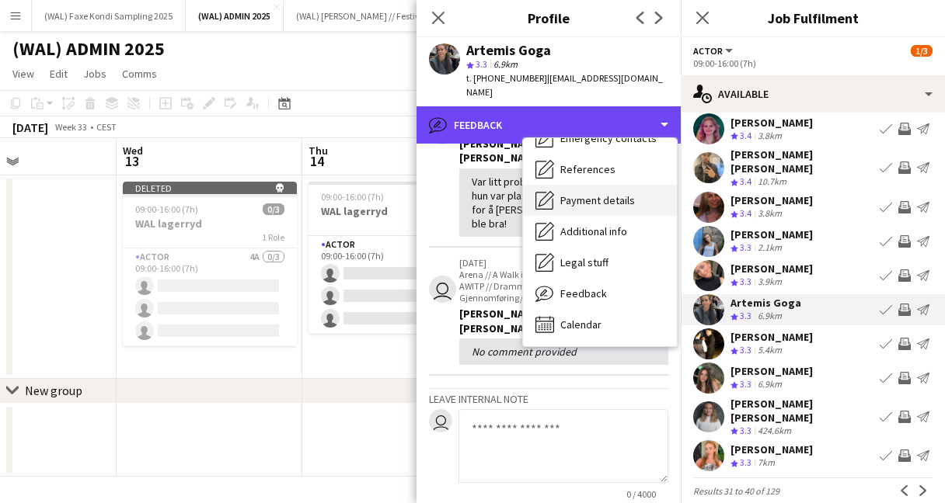
scroll to position [0, 0]
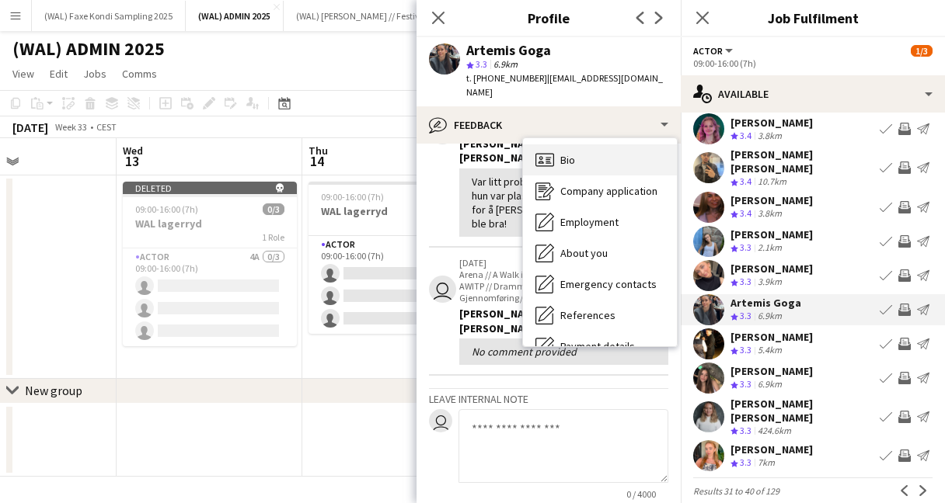
click at [570, 153] on div "Bio Bio" at bounding box center [600, 160] width 154 height 31
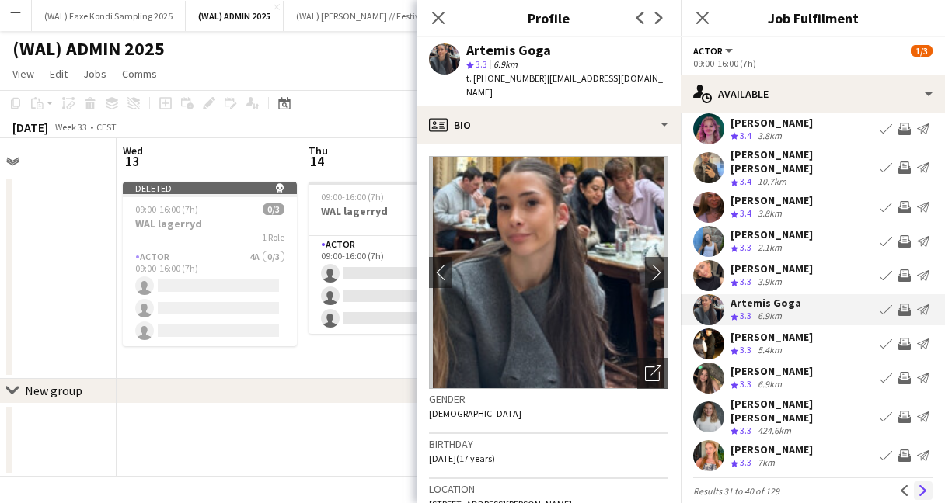
click at [918, 482] on button "Next" at bounding box center [923, 491] width 19 height 19
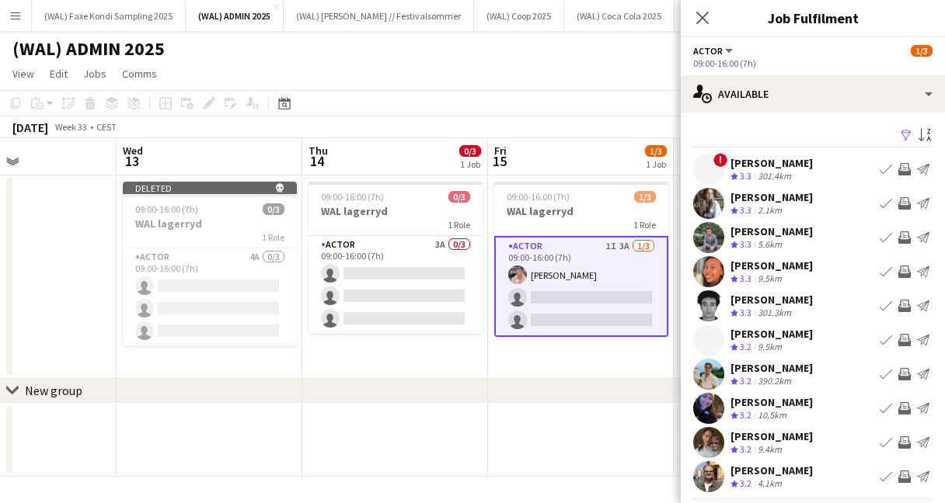
click at [716, 162] on span "!" at bounding box center [720, 160] width 14 height 14
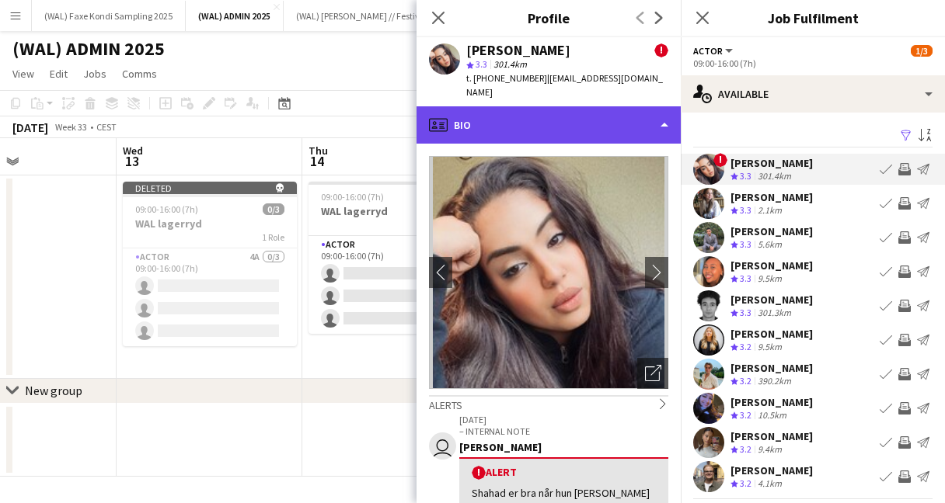
click at [559, 122] on div "profile Bio" at bounding box center [548, 124] width 264 height 37
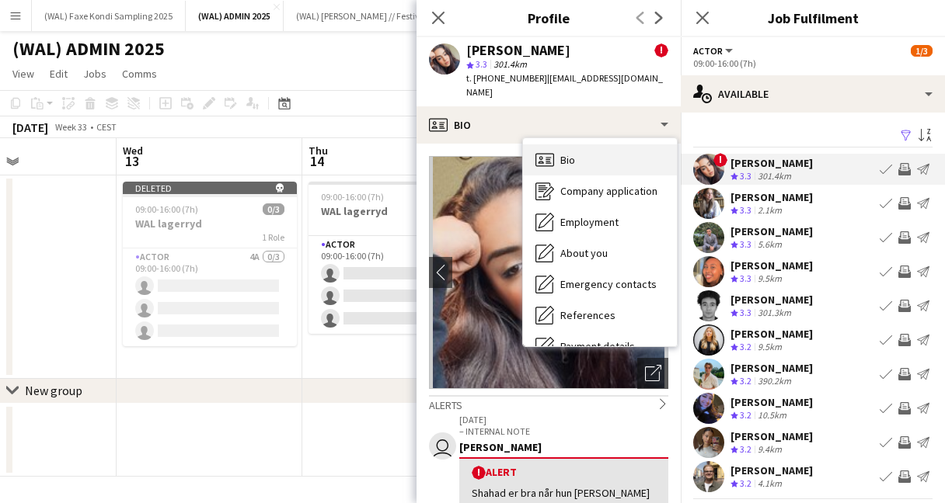
click at [598, 145] on div "Bio Bio" at bounding box center [600, 160] width 154 height 31
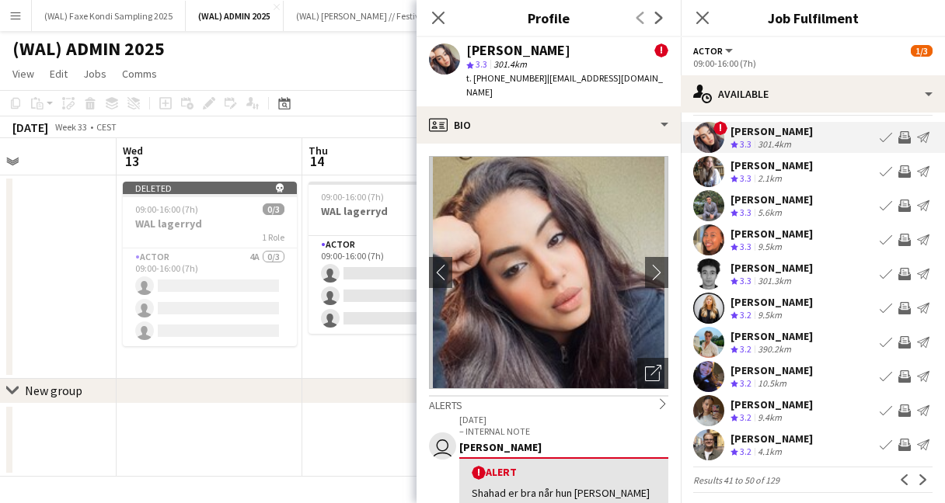
scroll to position [40, 0]
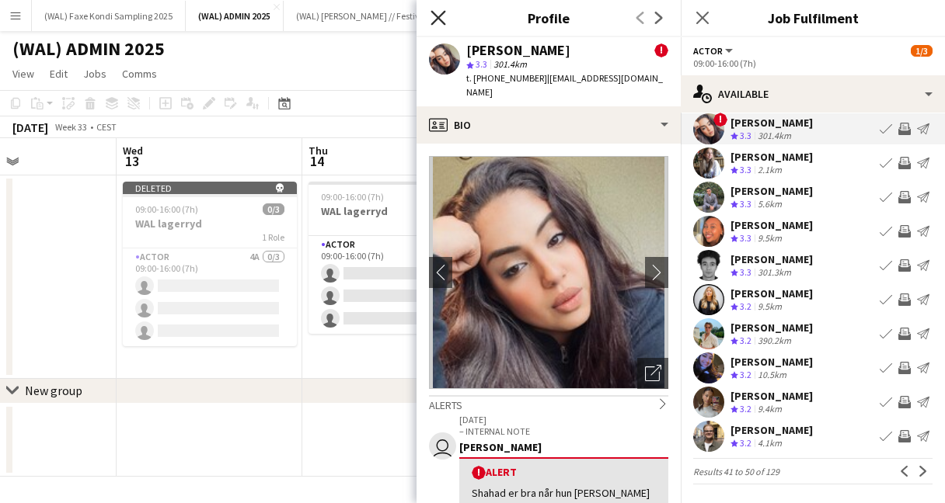
click at [437, 20] on icon "Close pop-in" at bounding box center [437, 17] width 15 height 15
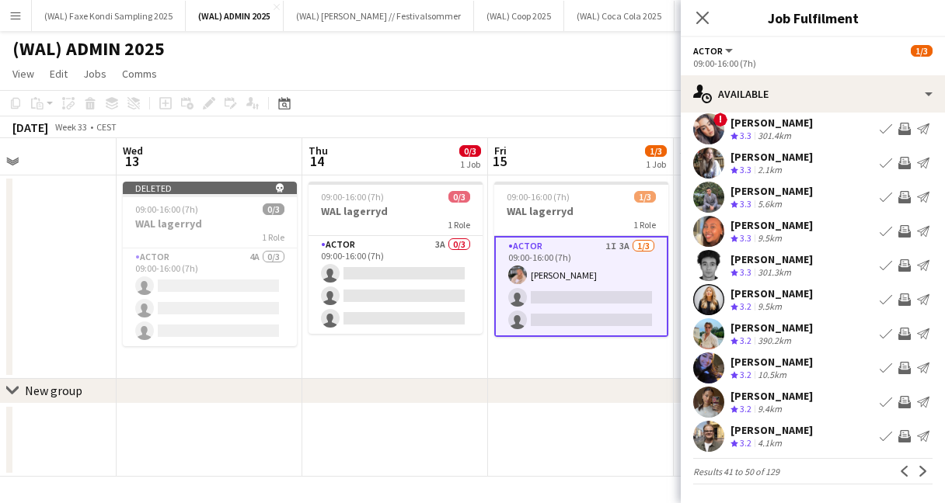
click at [709, 228] on app-user-avatar at bounding box center [708, 231] width 31 height 31
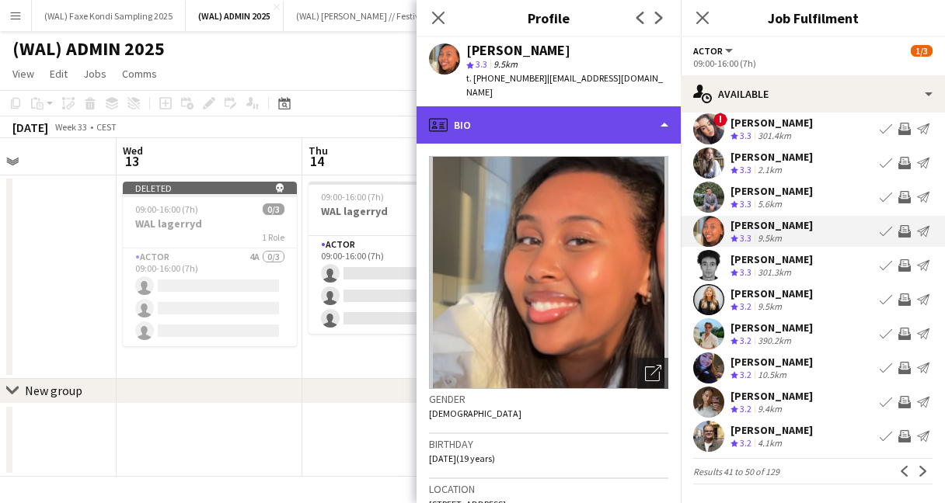
click at [549, 106] on div "profile Bio" at bounding box center [548, 124] width 264 height 37
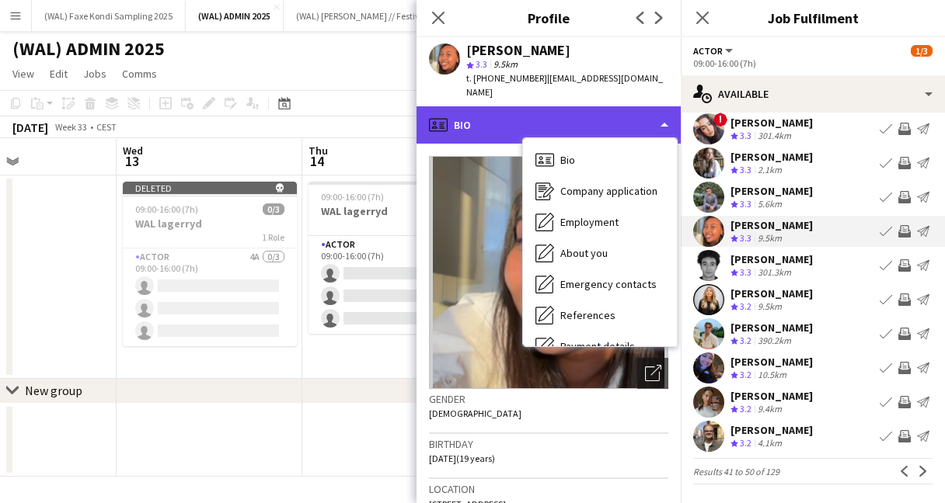
click at [496, 119] on div "profile Bio" at bounding box center [548, 124] width 264 height 37
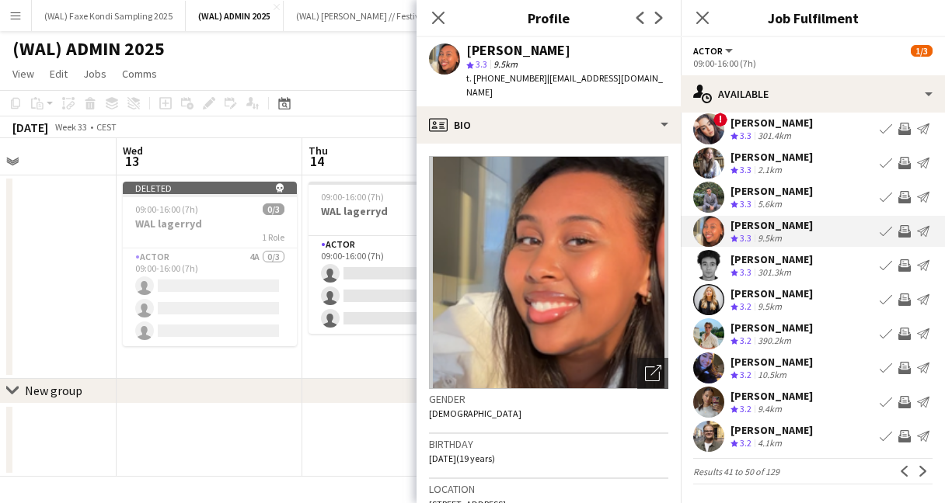
click at [718, 367] on app-user-avatar at bounding box center [708, 368] width 31 height 31
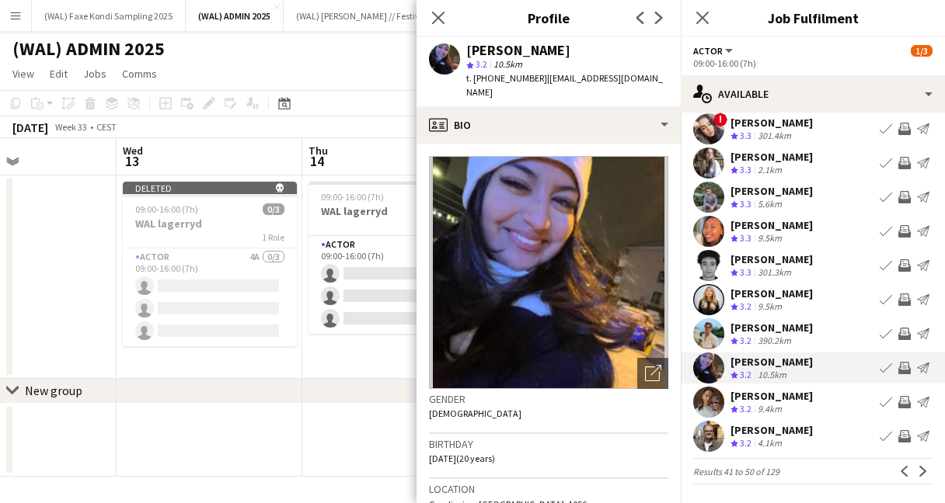
click at [714, 411] on app-user-avatar at bounding box center [708, 402] width 31 height 31
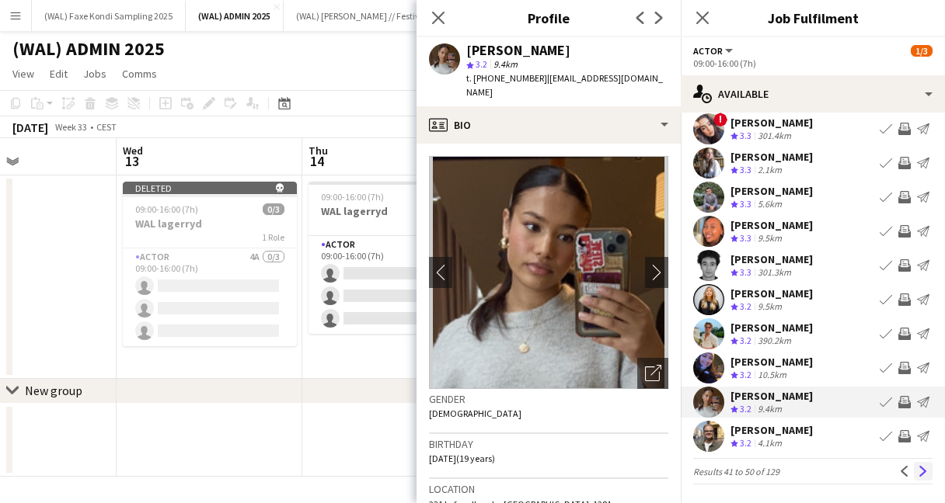
click at [923, 476] on app-icon "Next" at bounding box center [923, 471] width 11 height 11
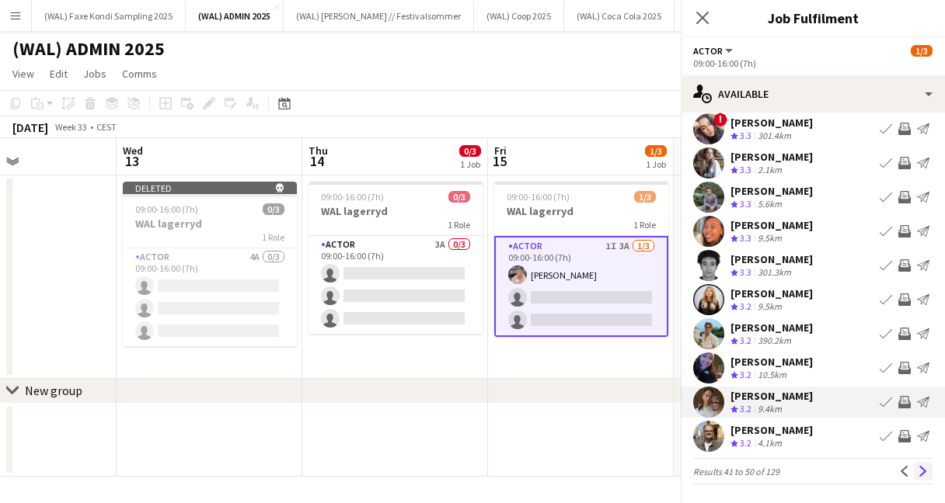
scroll to position [0, 0]
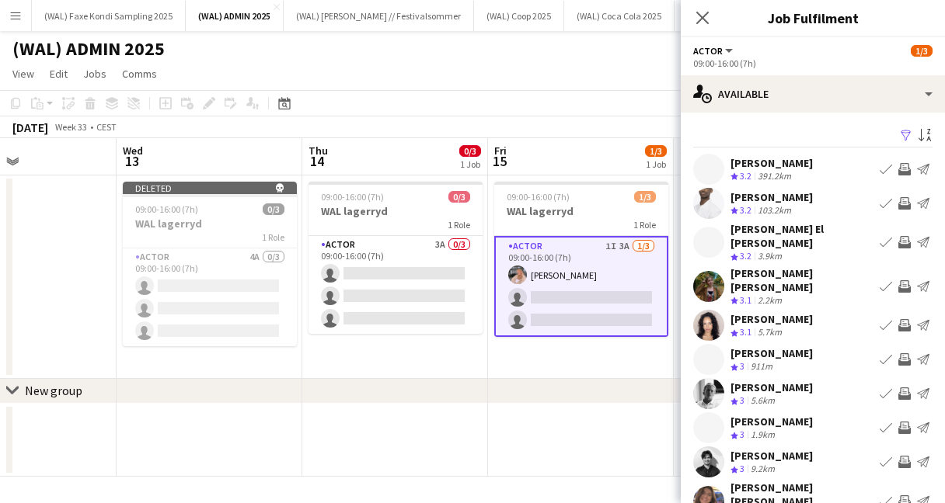
click at [712, 231] on app-user-avatar at bounding box center [708, 242] width 31 height 31
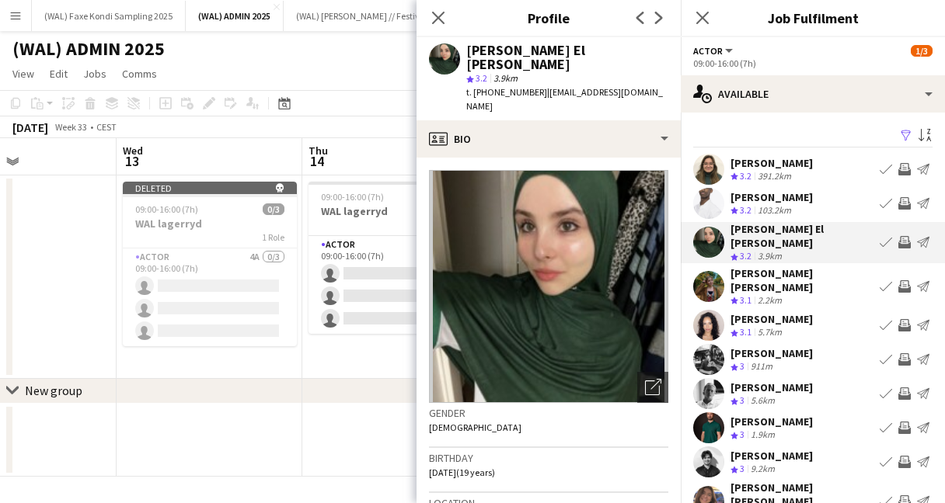
click at [711, 196] on app-user-avatar at bounding box center [708, 203] width 31 height 31
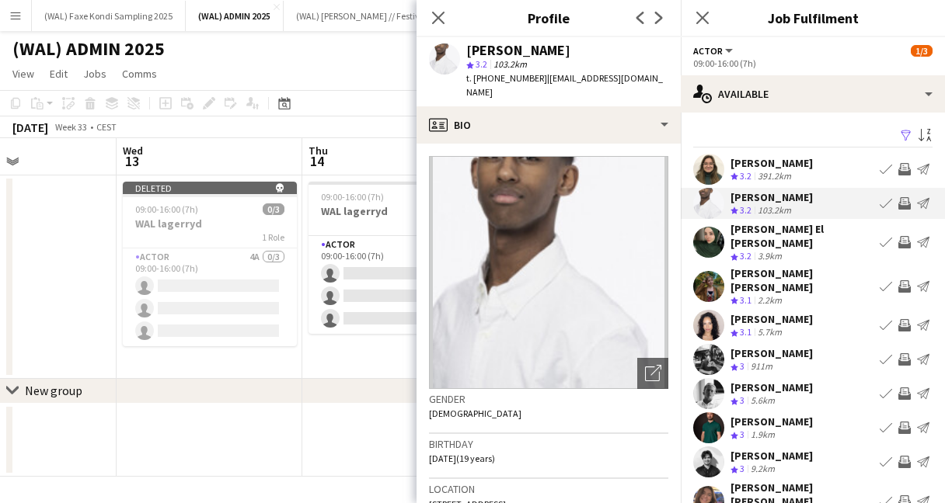
click at [706, 166] on app-user-avatar at bounding box center [708, 169] width 31 height 31
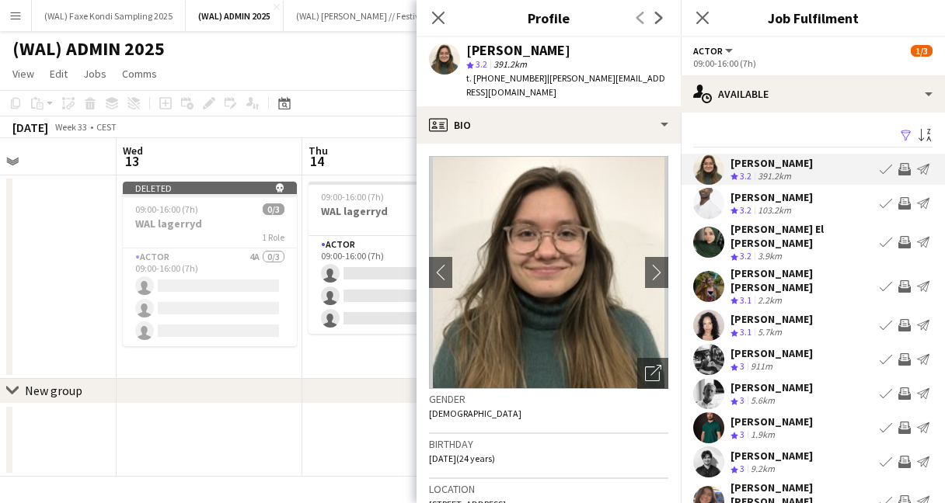
click at [718, 273] on app-user-avatar at bounding box center [708, 286] width 31 height 31
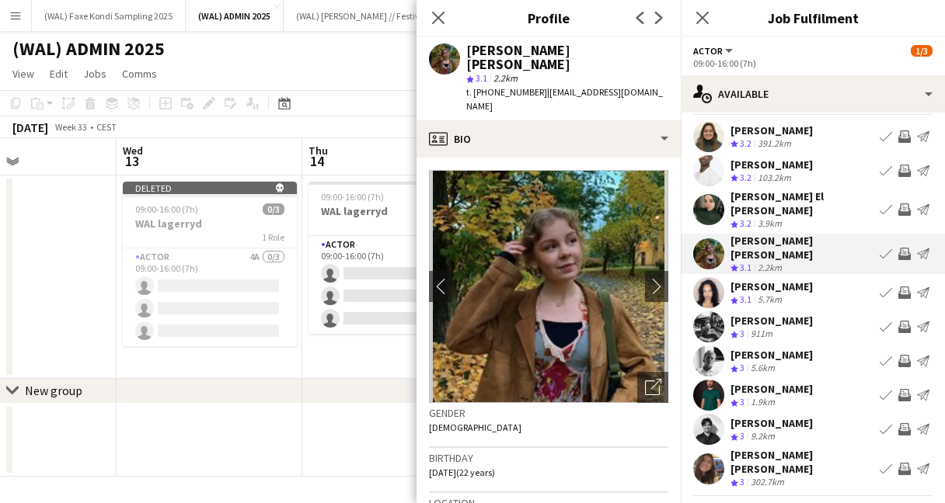
scroll to position [34, 0]
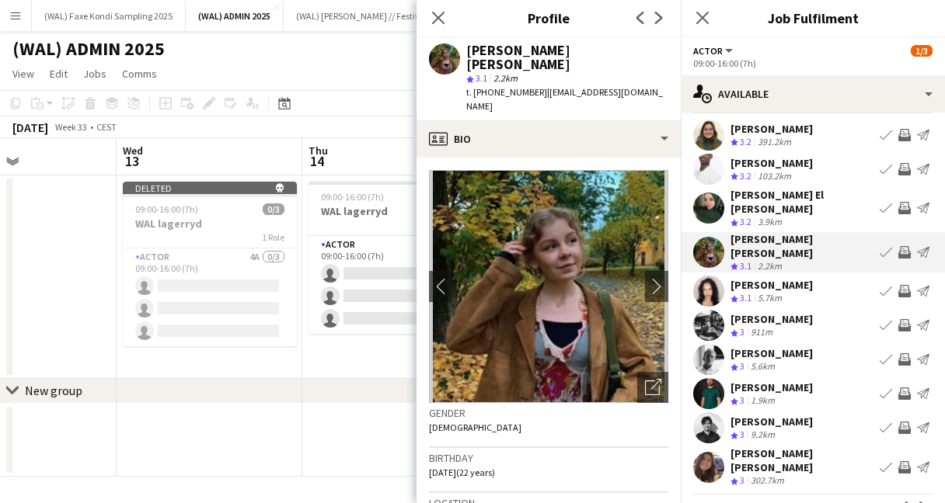
click at [710, 276] on app-user-avatar at bounding box center [708, 291] width 31 height 31
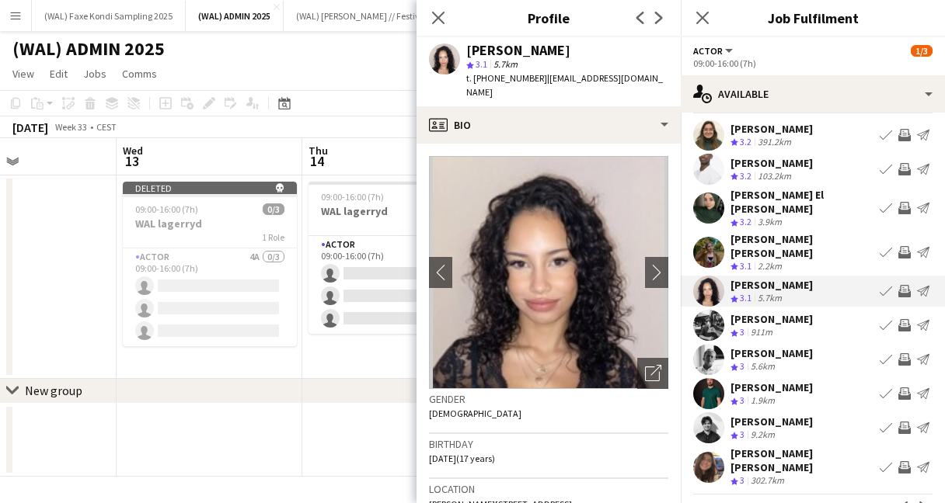
click at [706, 310] on app-user-avatar at bounding box center [708, 325] width 31 height 31
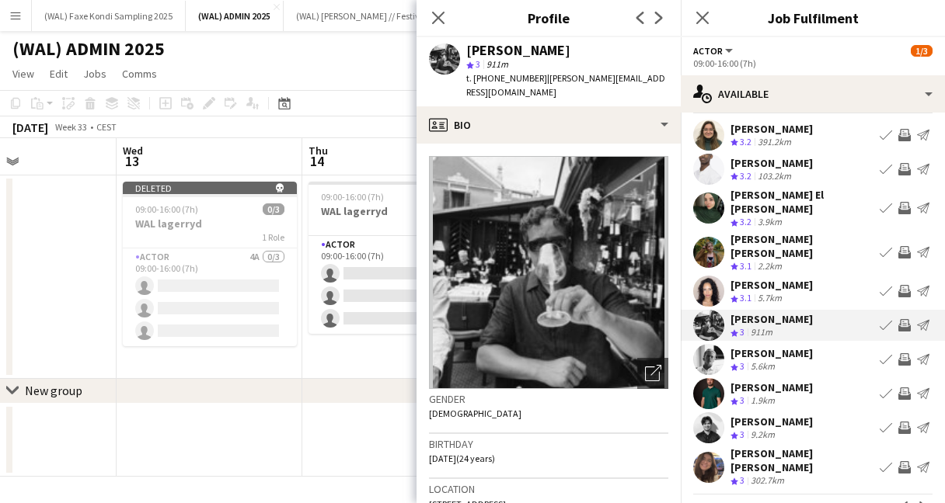
click at [712, 348] on app-user-avatar at bounding box center [708, 359] width 31 height 31
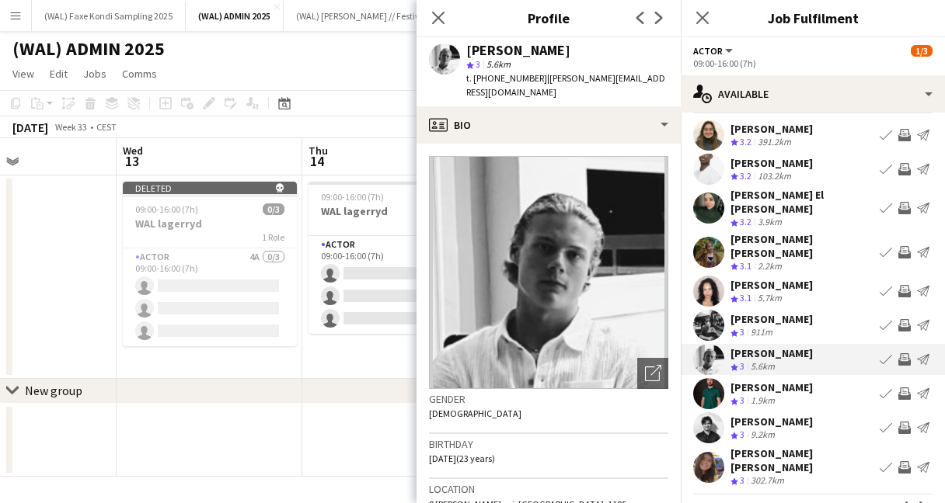
click at [716, 378] on app-user-avatar at bounding box center [708, 393] width 31 height 31
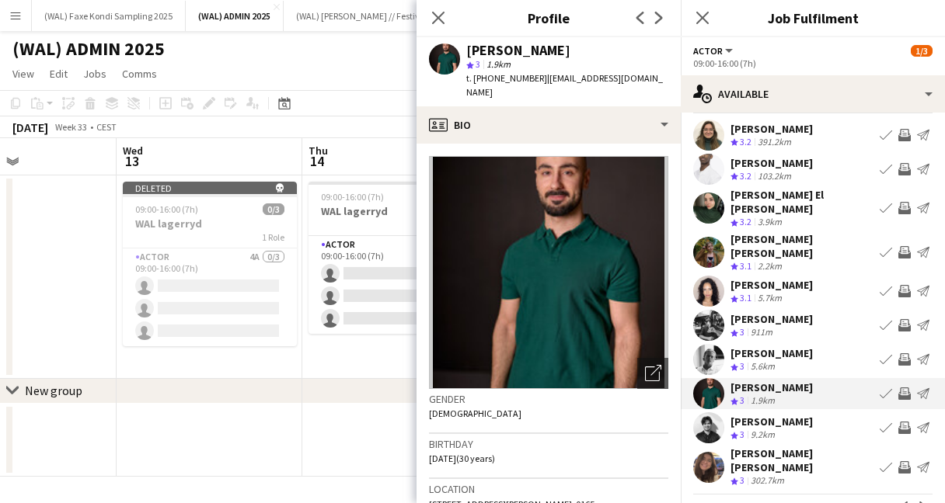
click at [715, 413] on app-user-avatar at bounding box center [708, 428] width 31 height 31
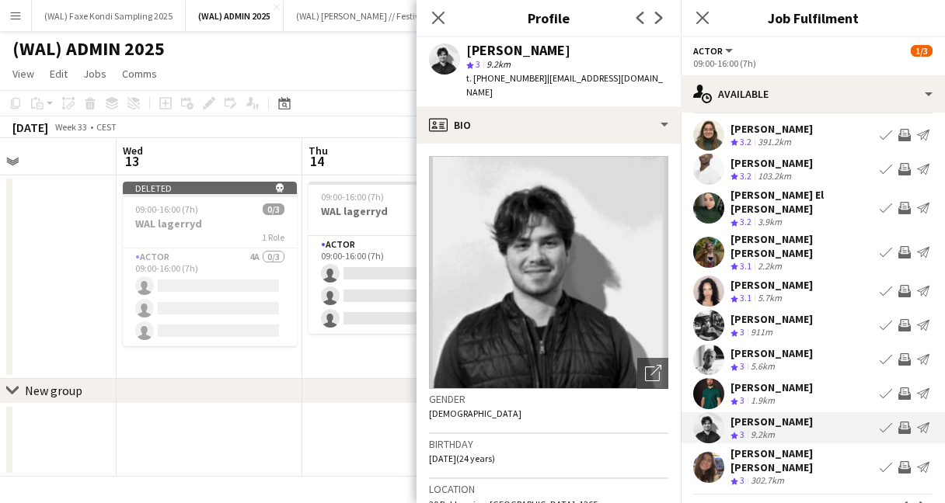
click at [710, 452] on app-user-avatar at bounding box center [708, 467] width 31 height 31
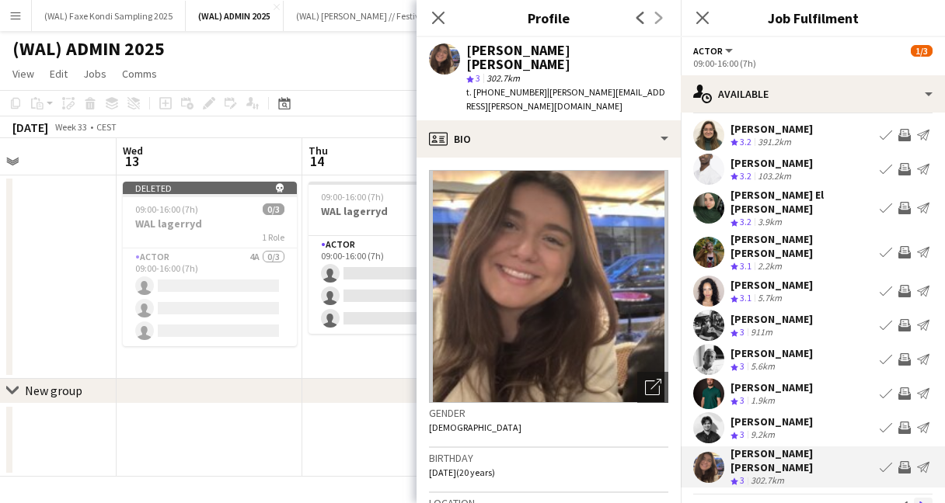
click at [918, 502] on app-icon "Next" at bounding box center [923, 507] width 11 height 11
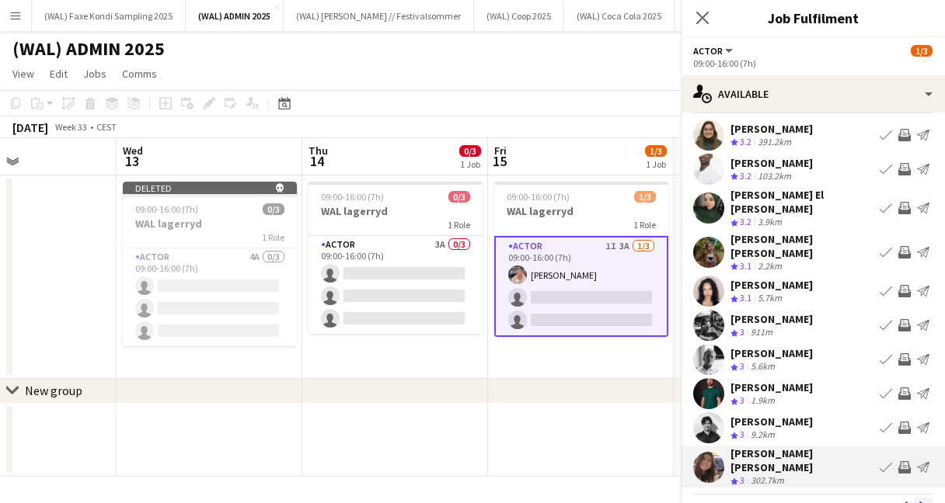
scroll to position [0, 0]
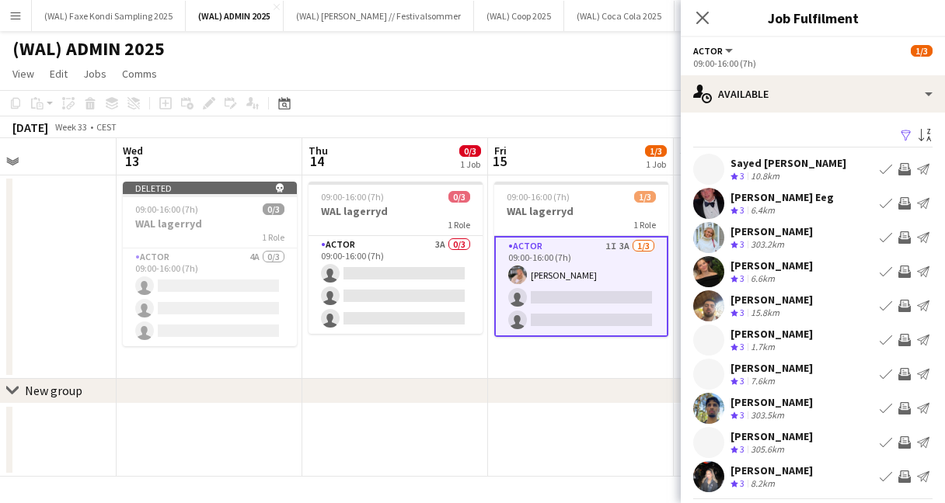
click at [717, 203] on app-user-avatar at bounding box center [708, 203] width 31 height 31
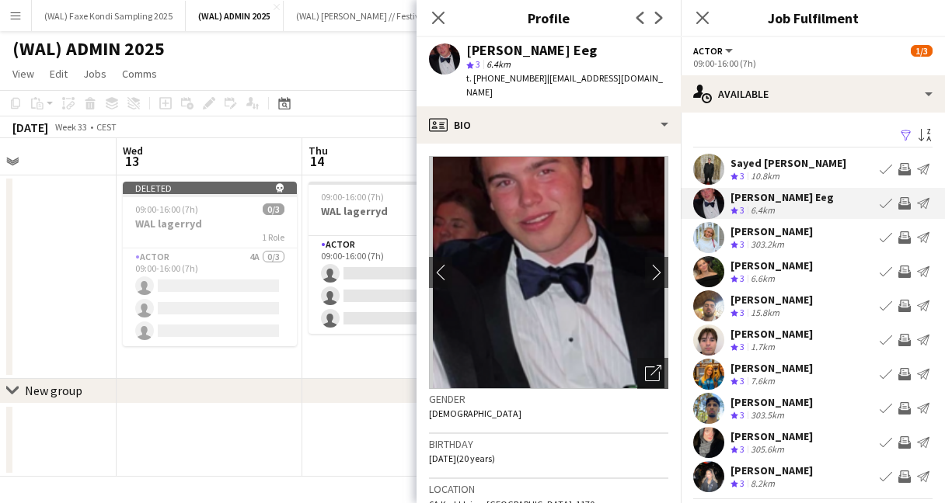
click at [709, 163] on app-user-avatar at bounding box center [708, 169] width 31 height 31
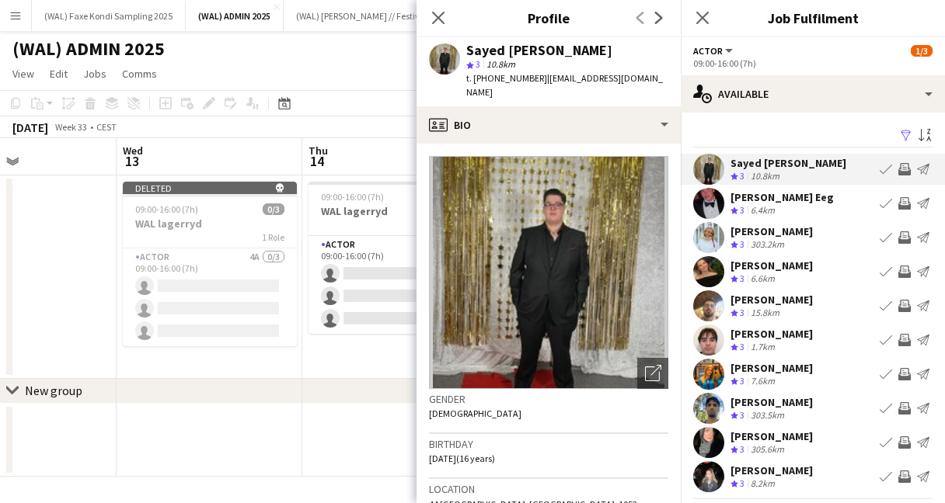
click at [706, 235] on app-user-avatar at bounding box center [708, 237] width 31 height 31
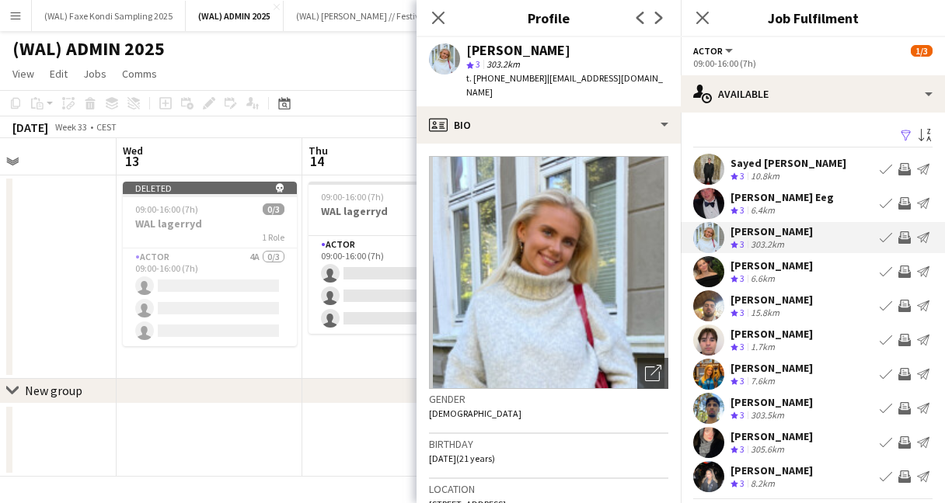
click at [712, 270] on app-user-avatar at bounding box center [708, 271] width 31 height 31
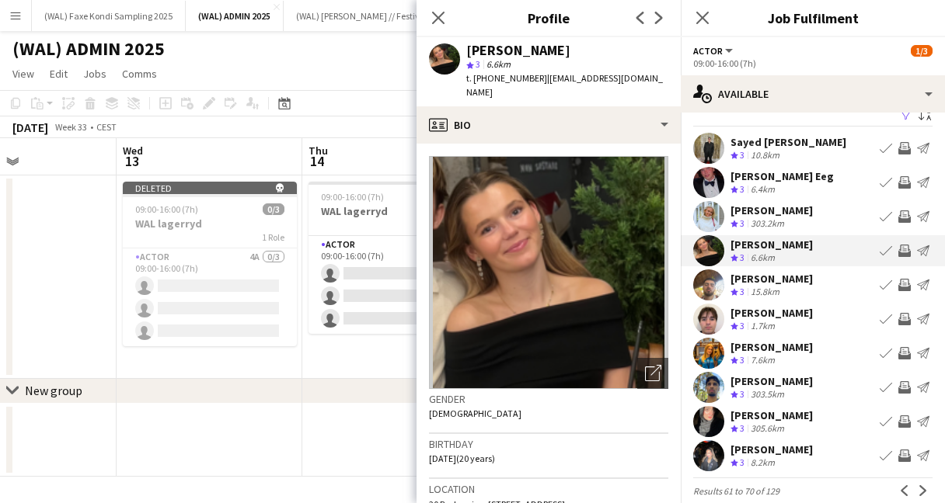
scroll to position [27, 0]
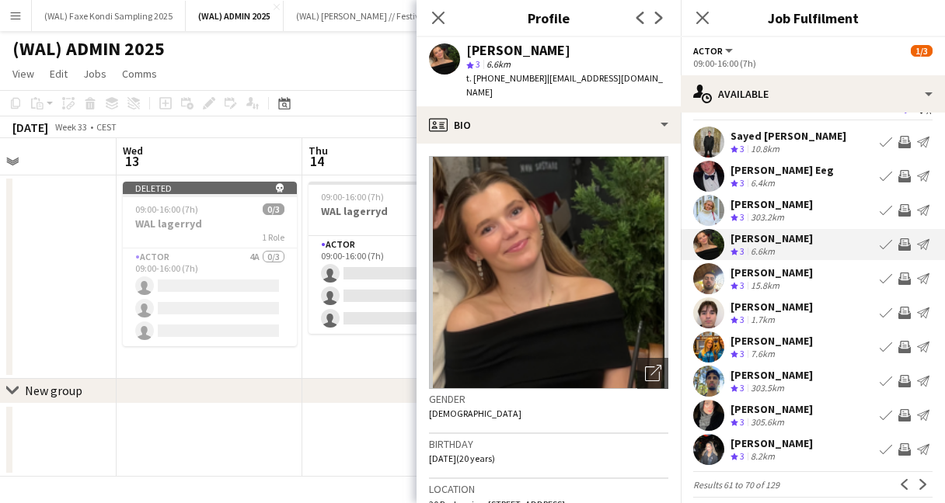
click at [713, 206] on app-user-avatar at bounding box center [708, 210] width 31 height 31
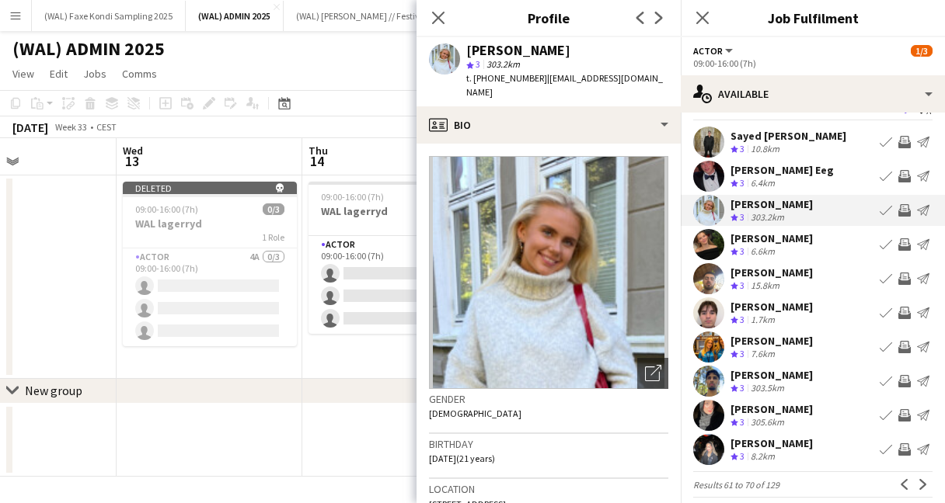
click at [707, 276] on app-user-avatar at bounding box center [708, 278] width 31 height 31
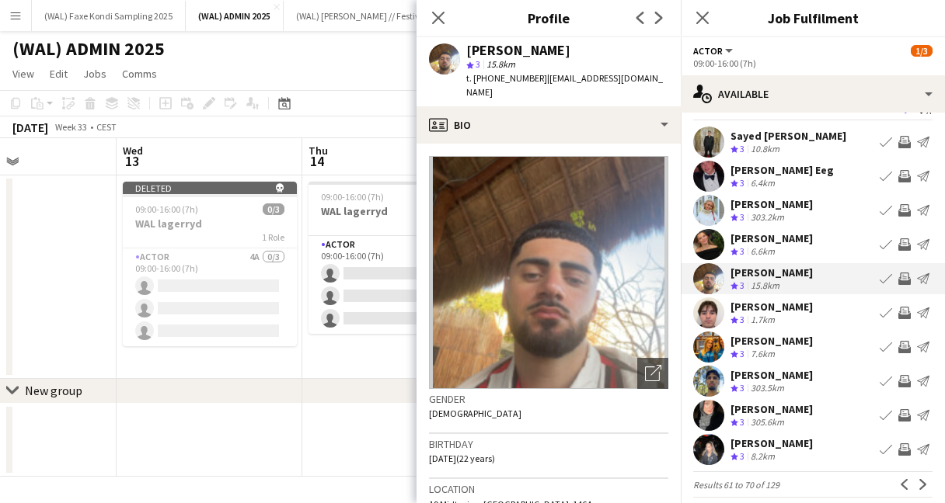
scroll to position [40, 0]
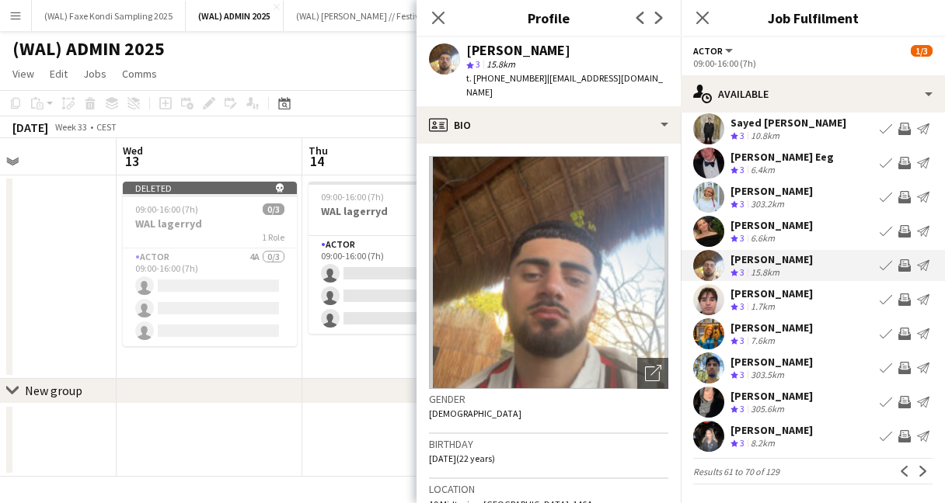
click at [706, 309] on app-user-avatar at bounding box center [708, 299] width 31 height 31
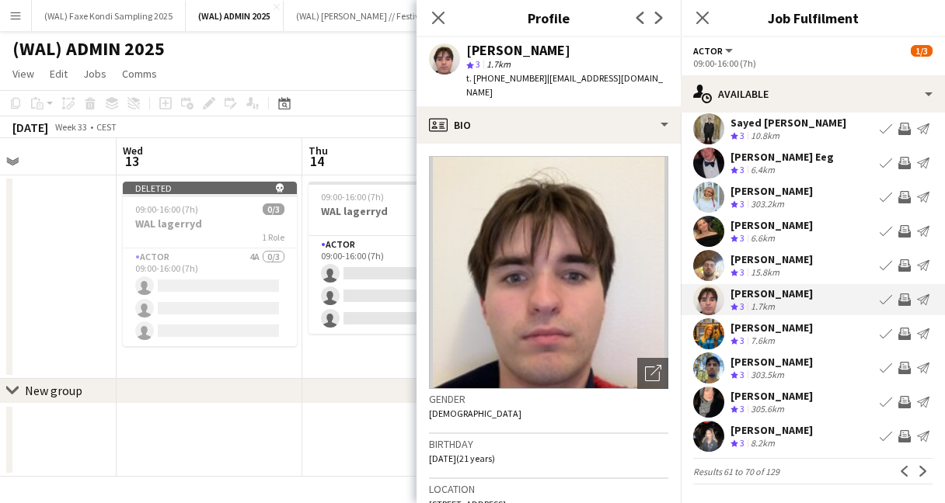
click at [707, 335] on app-user-avatar at bounding box center [708, 334] width 31 height 31
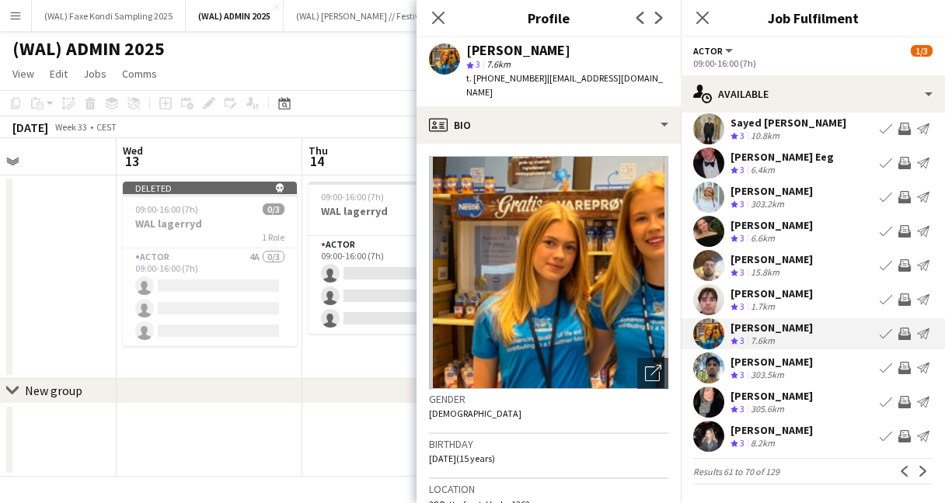
click at [708, 367] on app-user-avatar at bounding box center [708, 368] width 31 height 31
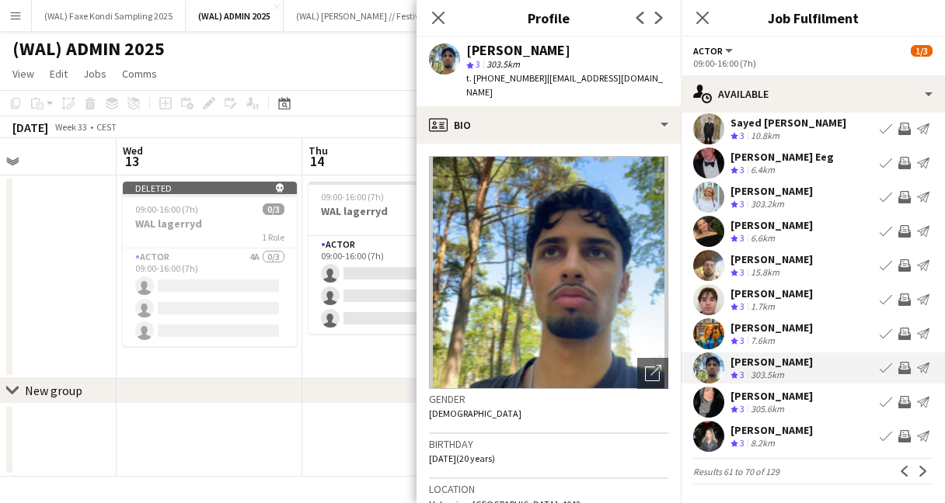
click at [707, 328] on app-user-avatar at bounding box center [708, 334] width 31 height 31
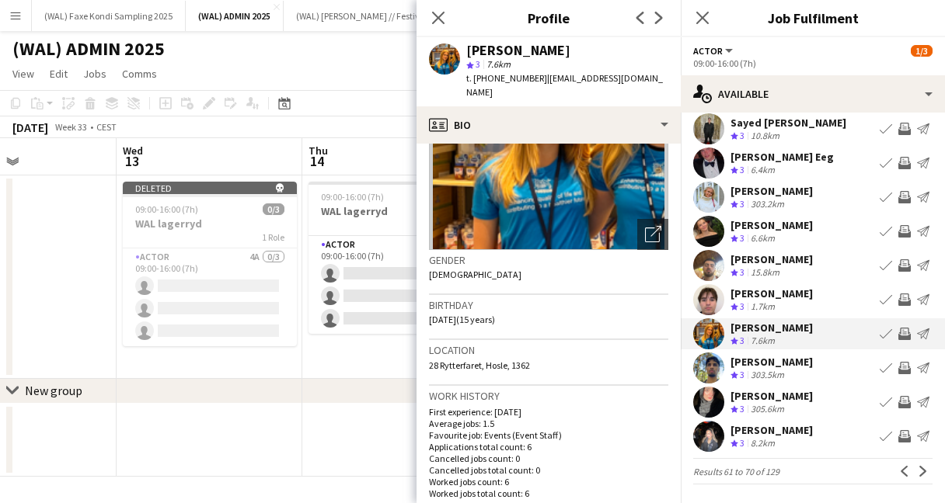
scroll to position [0, 0]
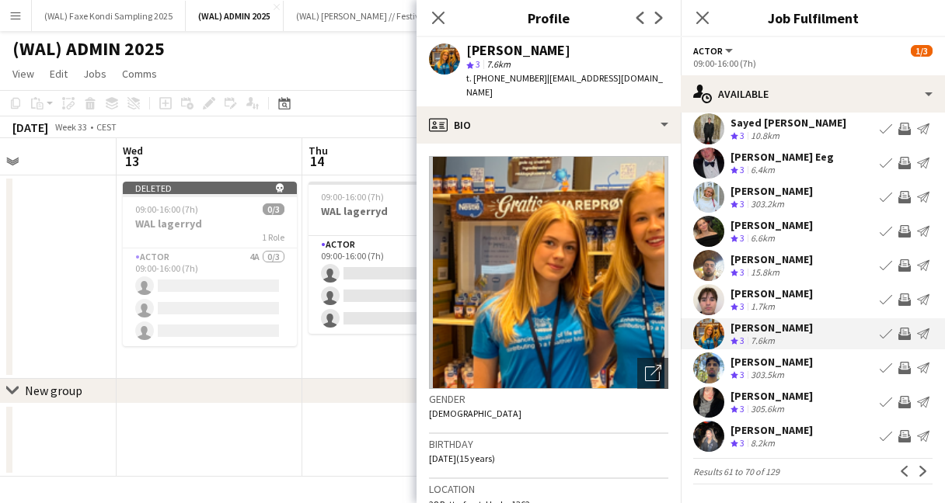
click at [711, 394] on app-user-avatar at bounding box center [708, 402] width 31 height 31
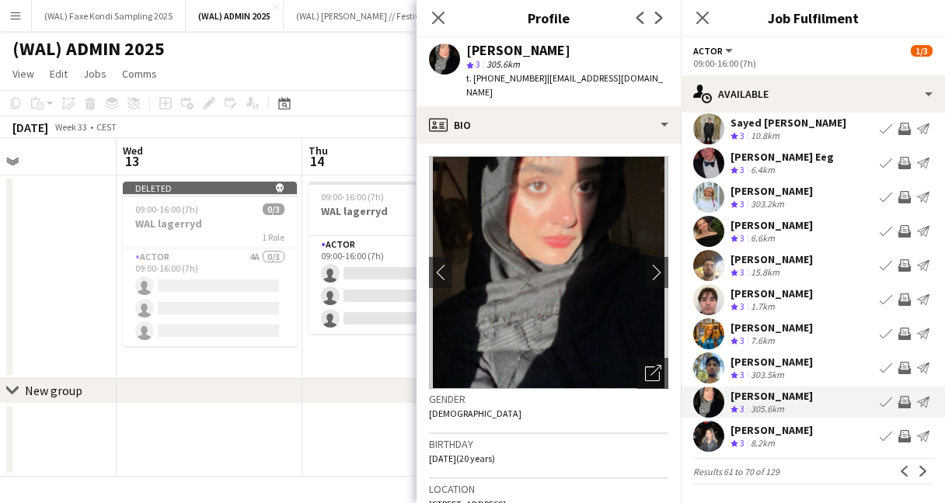
click at [706, 433] on app-user-avatar at bounding box center [708, 436] width 31 height 31
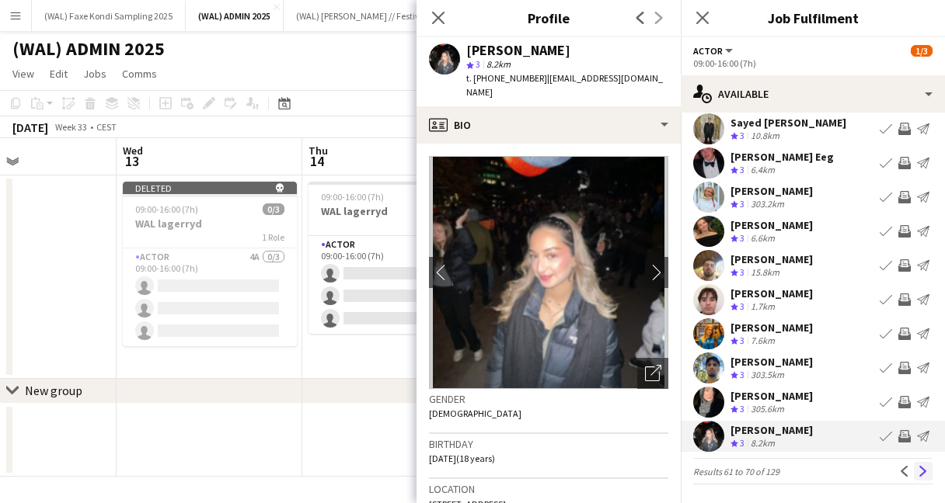
click at [927, 471] on app-icon "Next" at bounding box center [923, 471] width 11 height 11
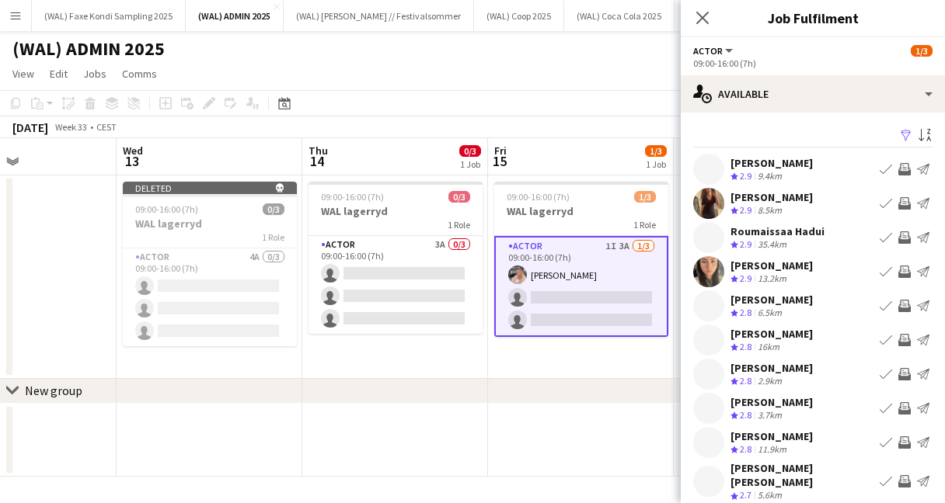
click at [706, 165] on app-user-avatar at bounding box center [708, 169] width 31 height 31
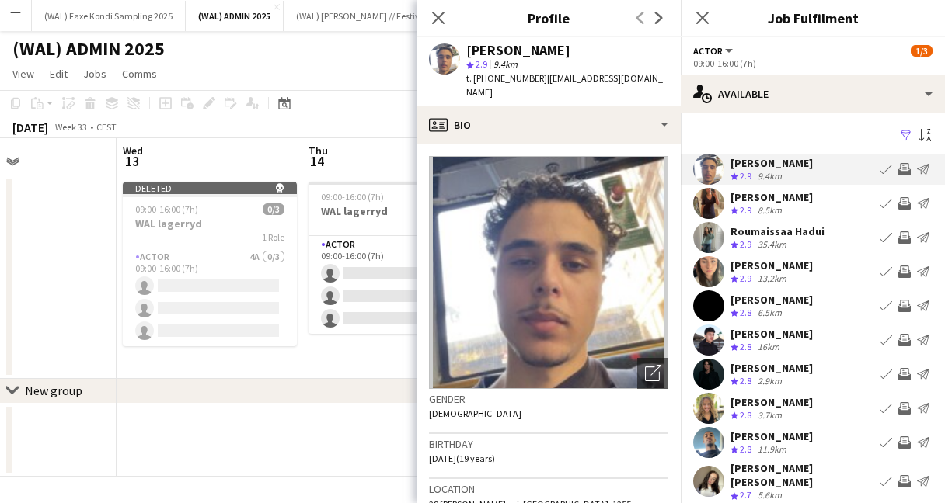
click at [712, 202] on app-user-avatar at bounding box center [708, 203] width 31 height 31
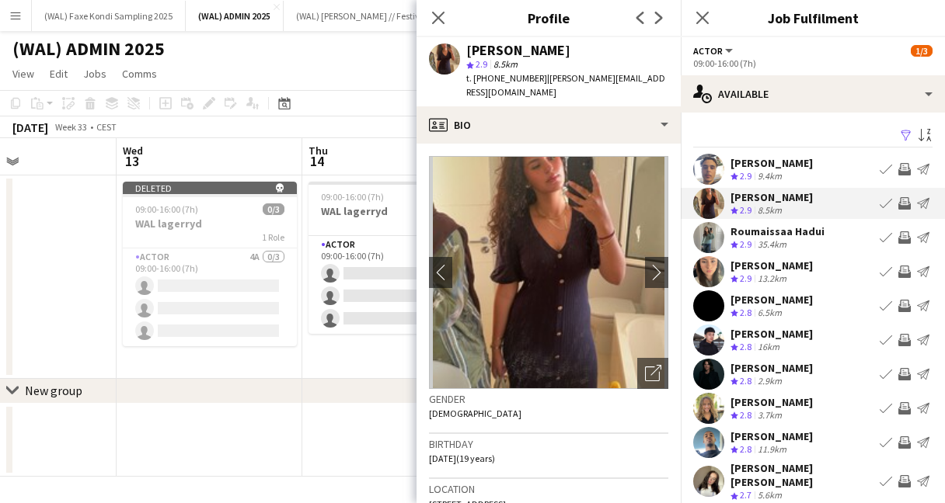
click at [708, 237] on app-user-avatar at bounding box center [708, 237] width 31 height 31
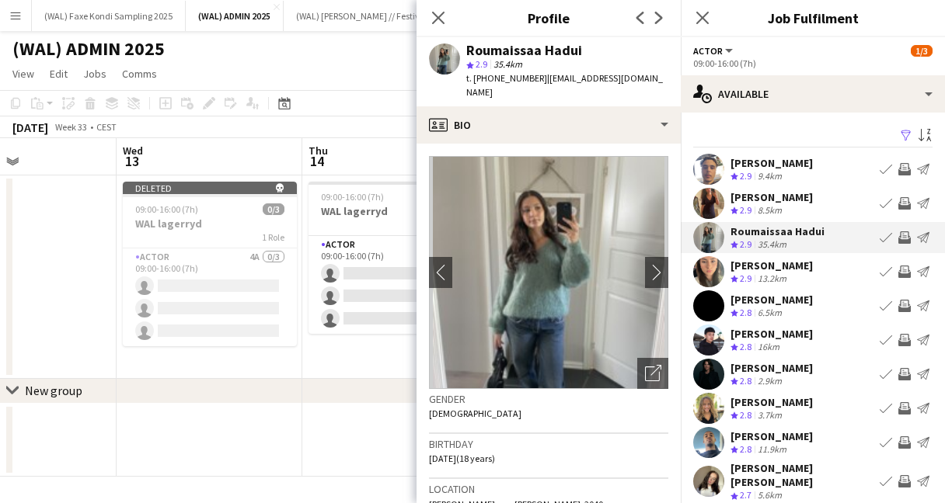
click at [716, 264] on app-user-avatar at bounding box center [708, 271] width 31 height 31
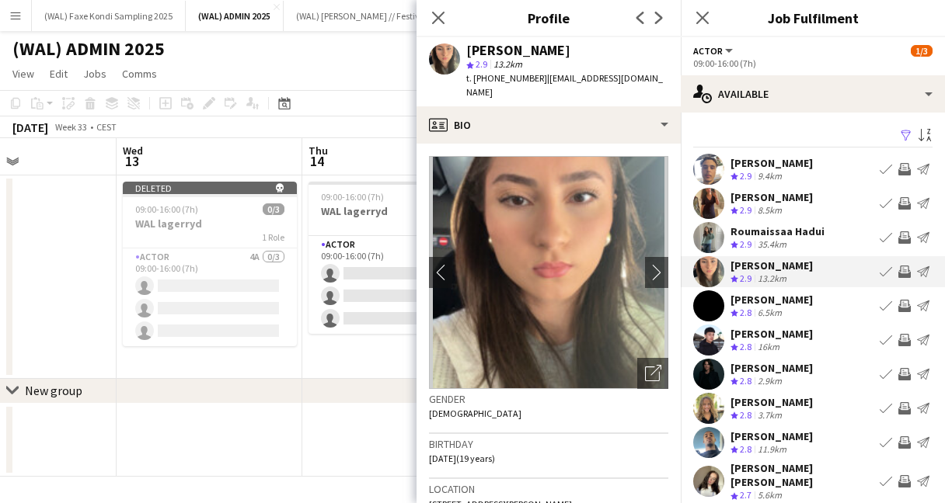
click at [719, 312] on app-user-avatar at bounding box center [708, 306] width 31 height 31
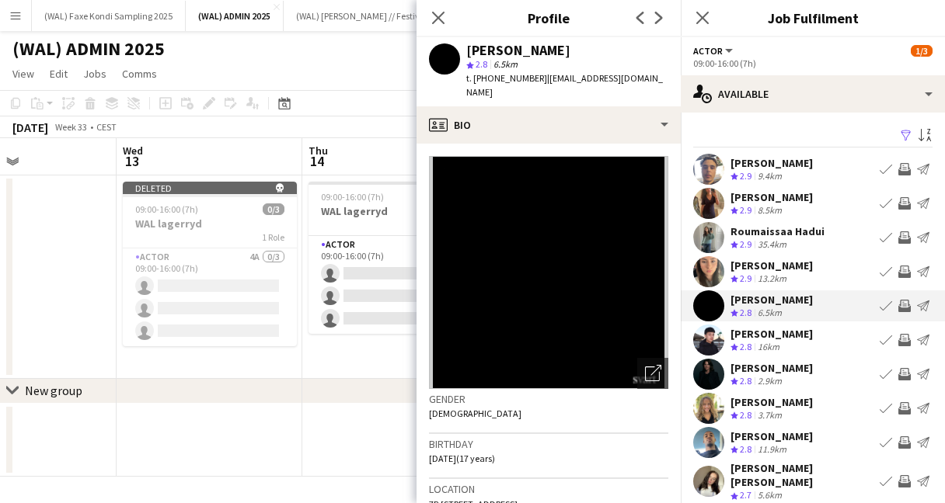
click at [710, 345] on app-user-avatar at bounding box center [708, 340] width 31 height 31
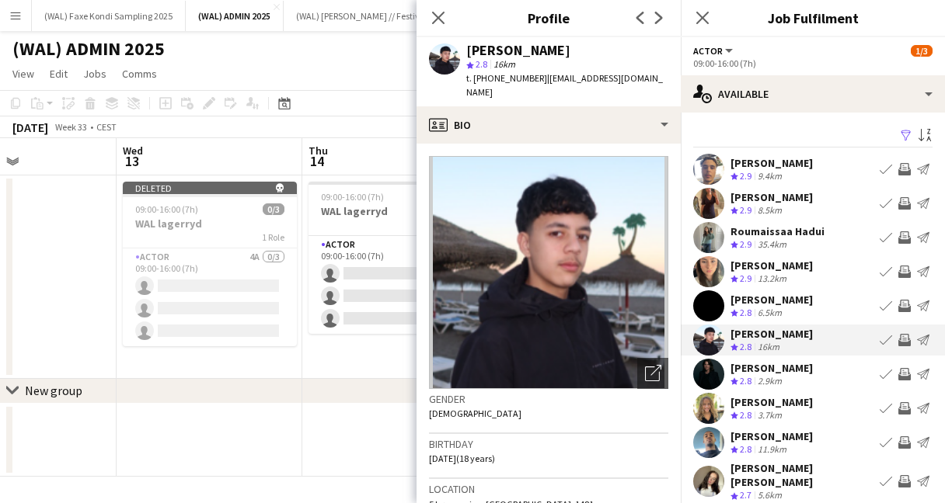
click at [707, 365] on app-user-avatar at bounding box center [708, 374] width 31 height 31
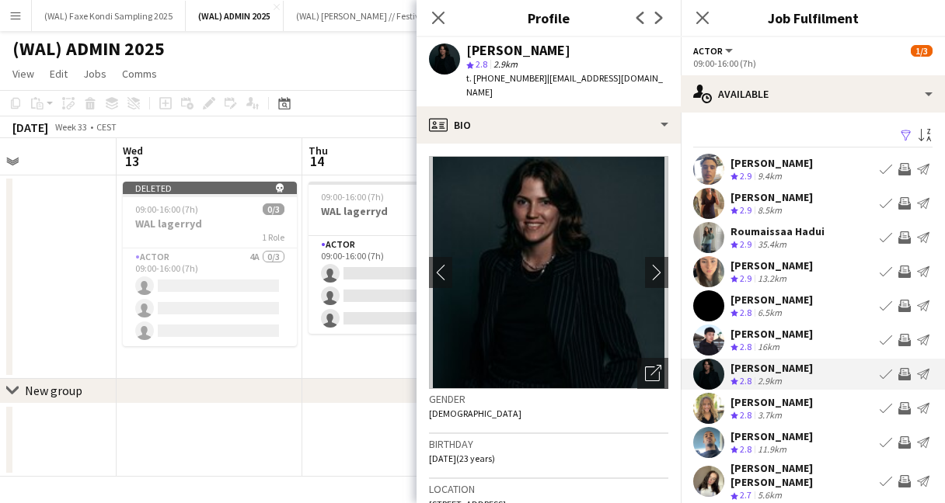
click at [711, 407] on app-user-avatar at bounding box center [708, 408] width 31 height 31
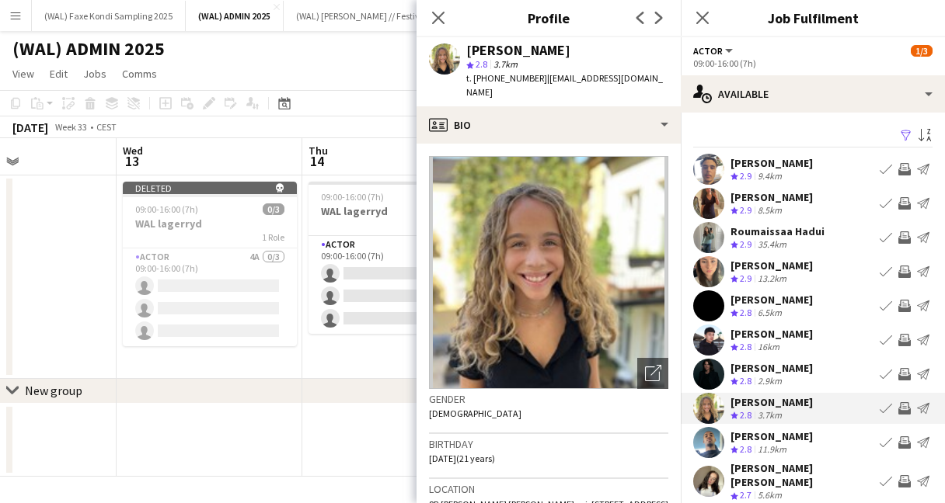
click at [721, 377] on app-user-avatar at bounding box center [708, 374] width 31 height 31
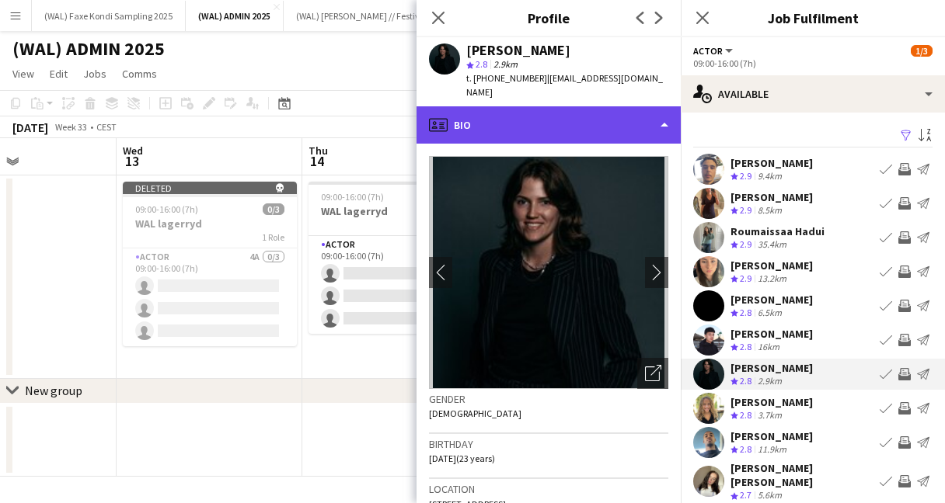
click at [499, 106] on div "profile Bio" at bounding box center [548, 124] width 264 height 37
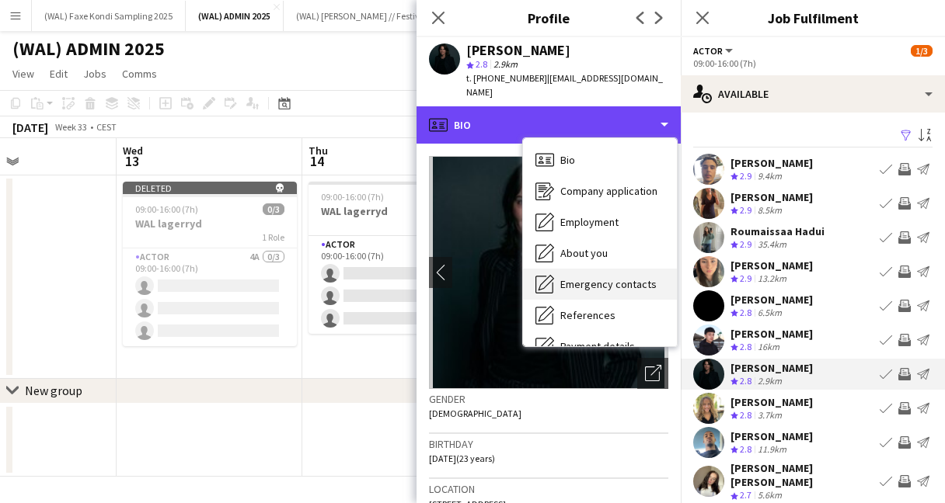
scroll to position [146, 0]
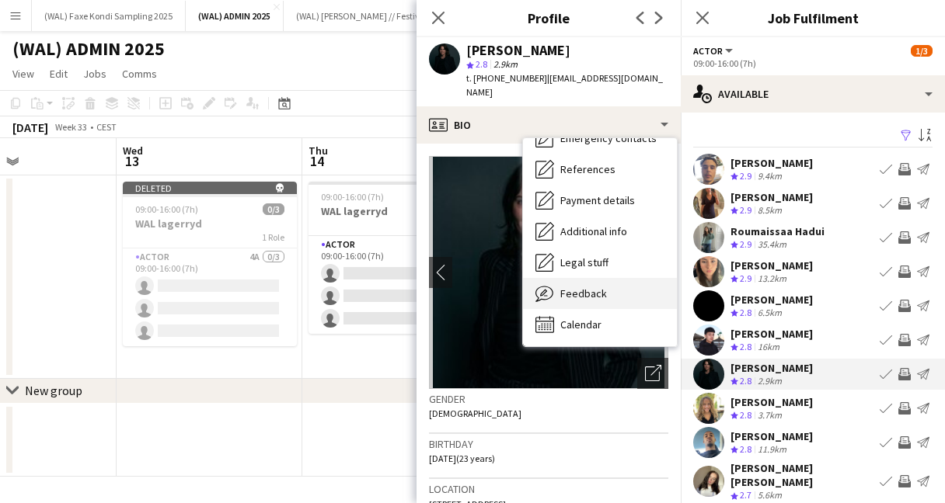
click at [577, 287] on span "Feedback" at bounding box center [583, 294] width 47 height 14
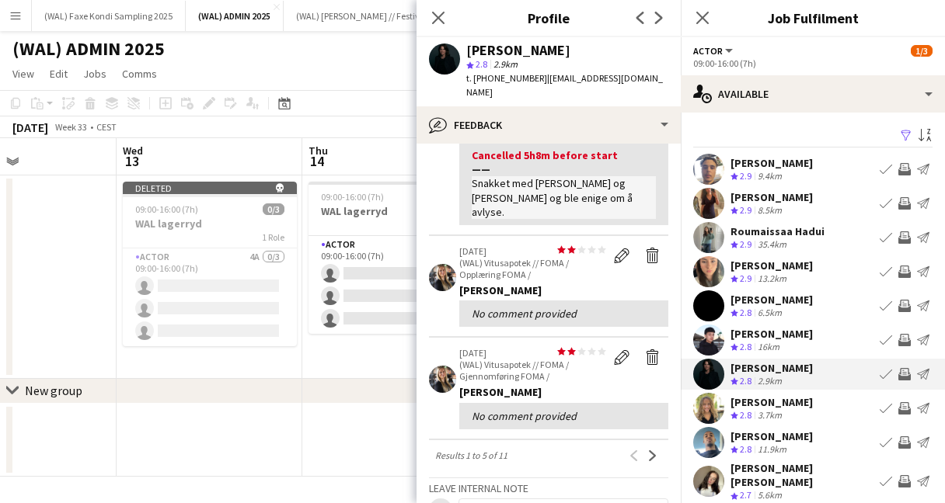
scroll to position [378, 0]
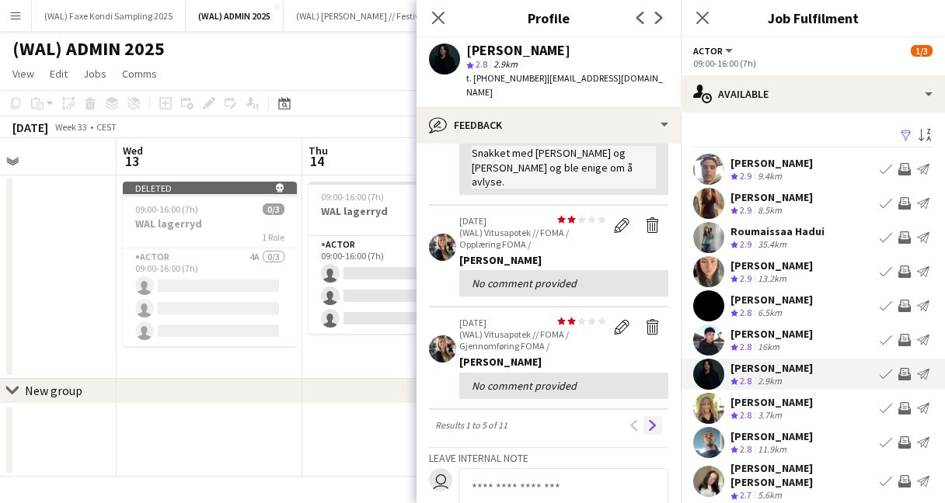
click at [653, 420] on app-icon "Next" at bounding box center [652, 425] width 11 height 11
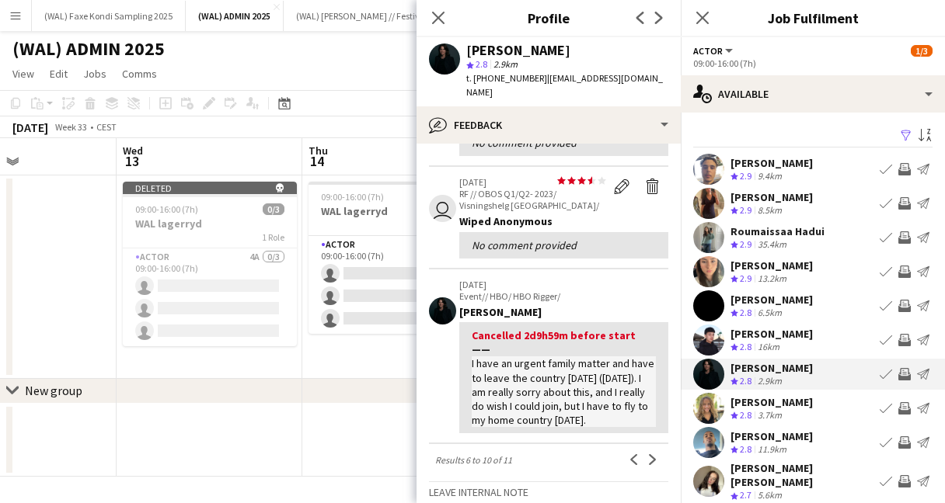
scroll to position [368, 0]
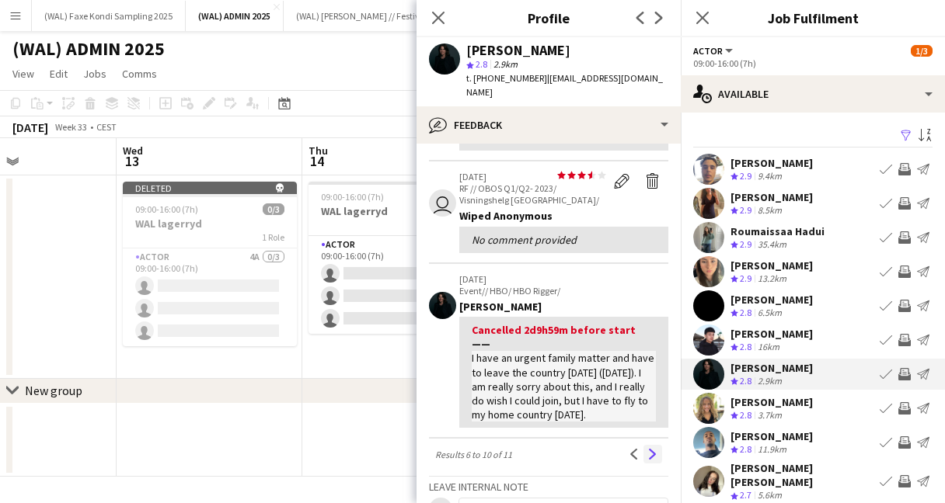
click at [647, 460] on app-icon "Next" at bounding box center [652, 454] width 11 height 11
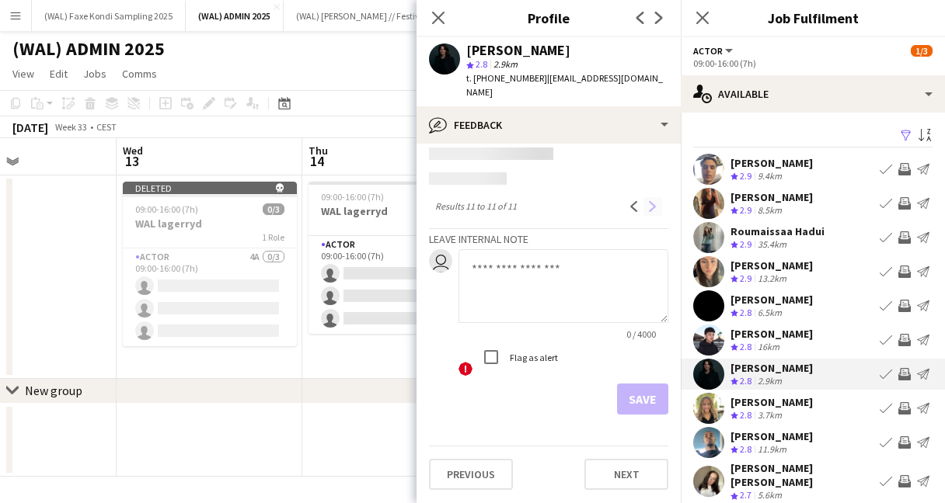
scroll to position [0, 0]
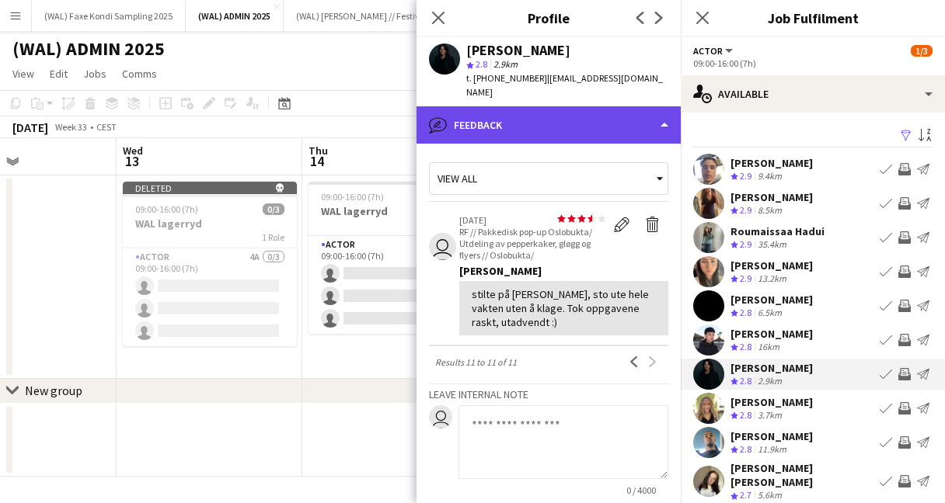
click at [504, 124] on div "bubble-pencil Feedback" at bounding box center [548, 124] width 264 height 37
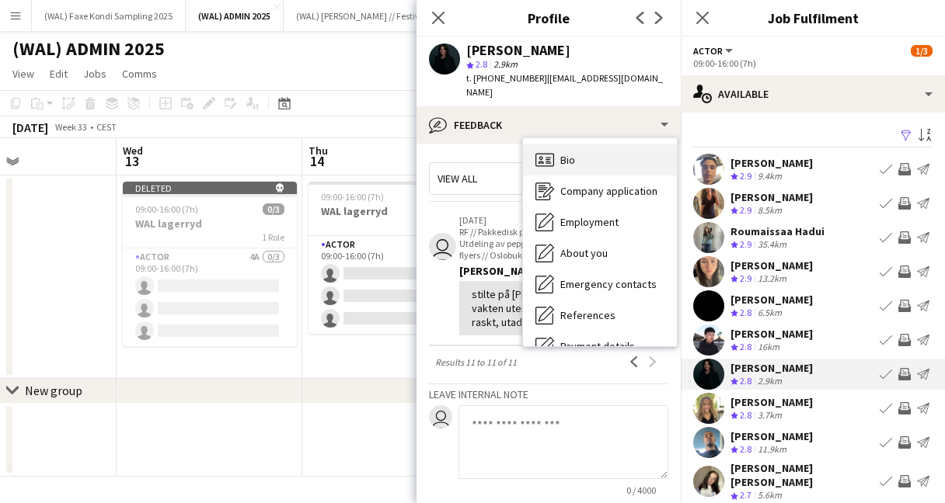
click at [556, 155] on div "Bio Bio" at bounding box center [600, 160] width 154 height 31
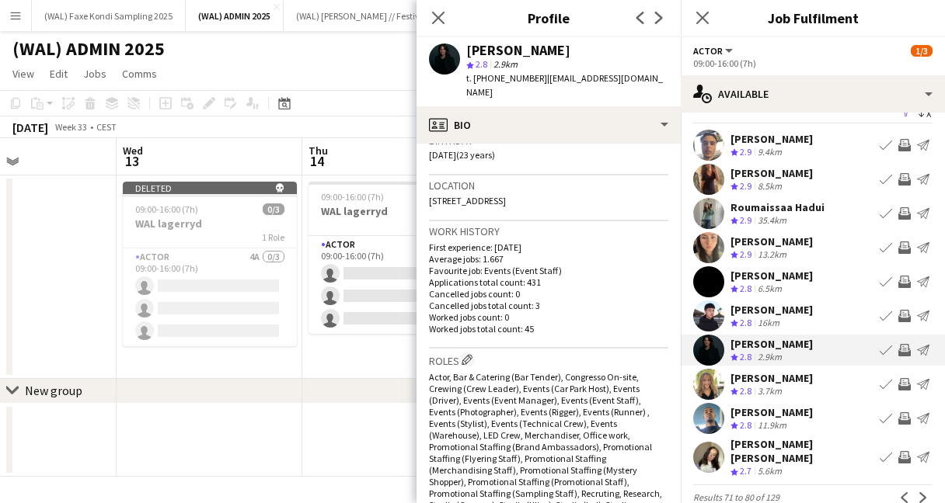
scroll to position [30, 0]
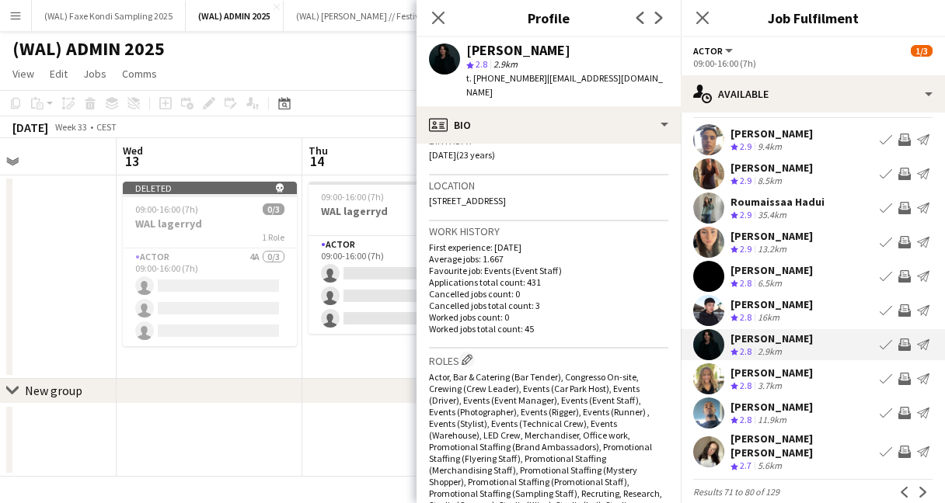
click at [741, 460] on span "2.7" at bounding box center [746, 466] width 12 height 12
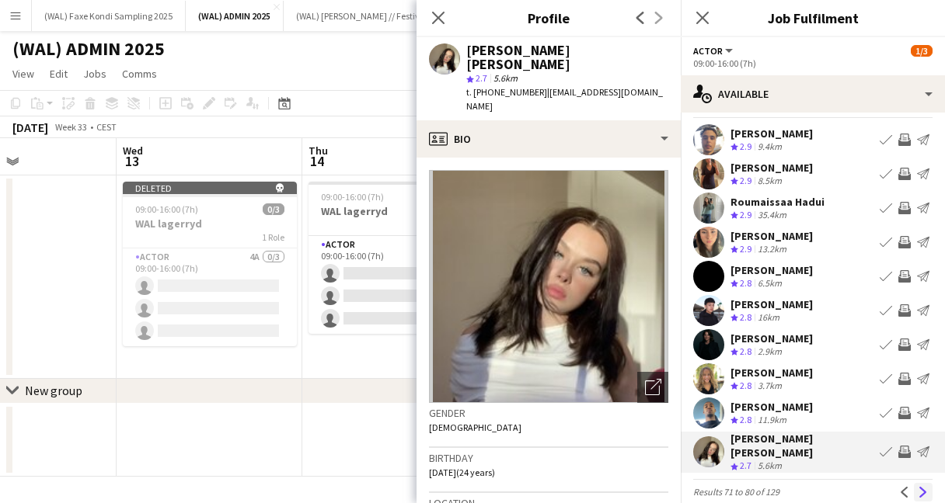
click at [925, 490] on button "Next" at bounding box center [923, 492] width 19 height 19
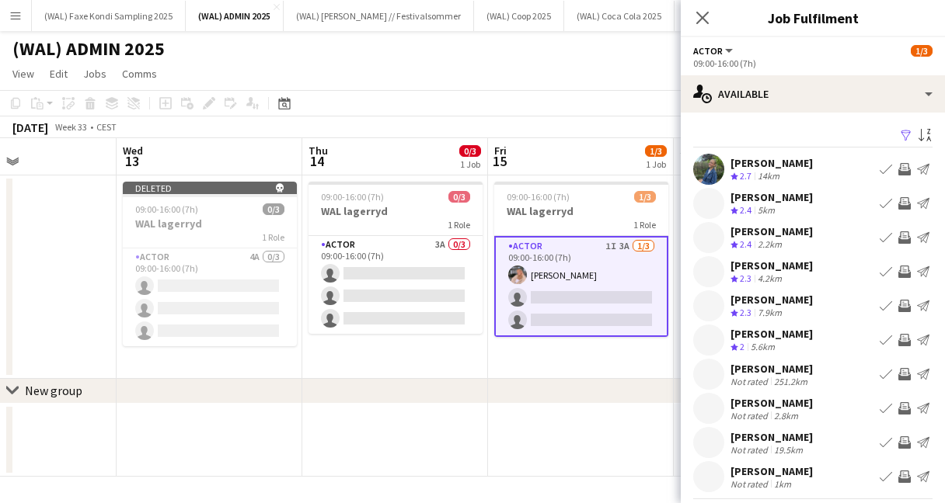
scroll to position [40, 0]
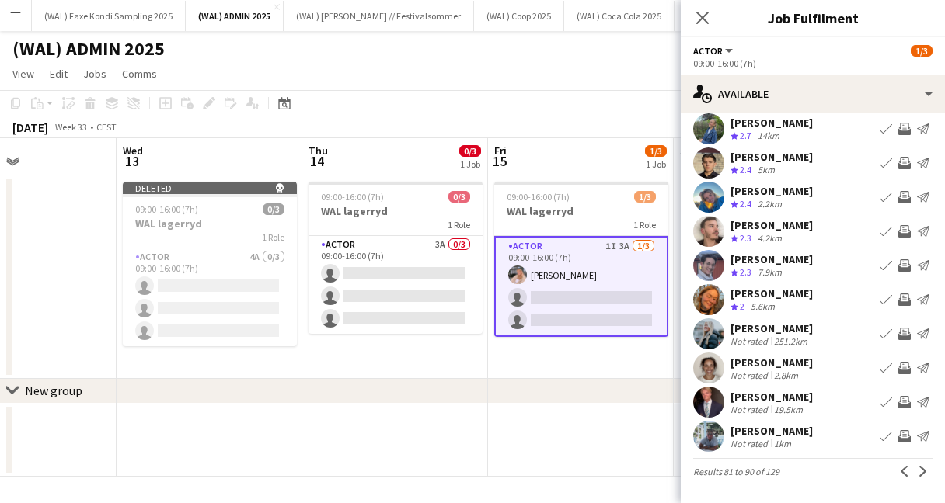
click at [716, 374] on app-user-avatar at bounding box center [708, 368] width 31 height 31
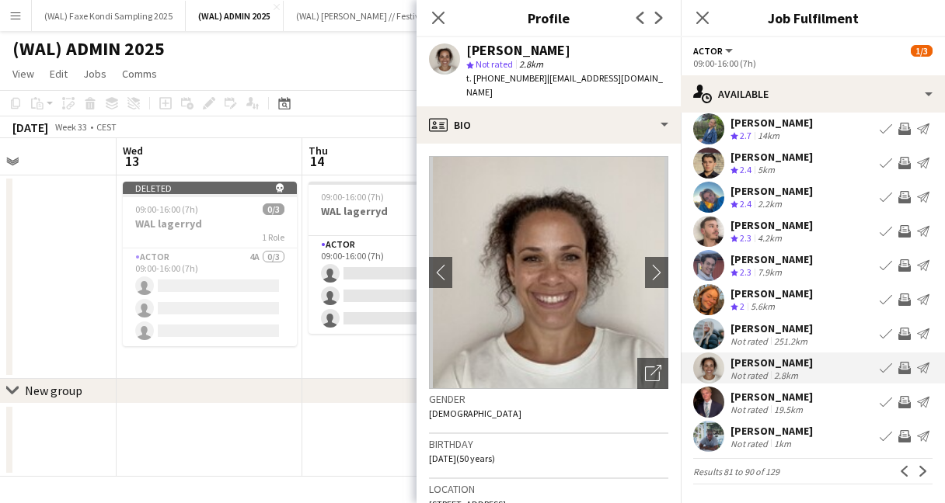
click at [711, 331] on app-user-avatar at bounding box center [708, 334] width 31 height 31
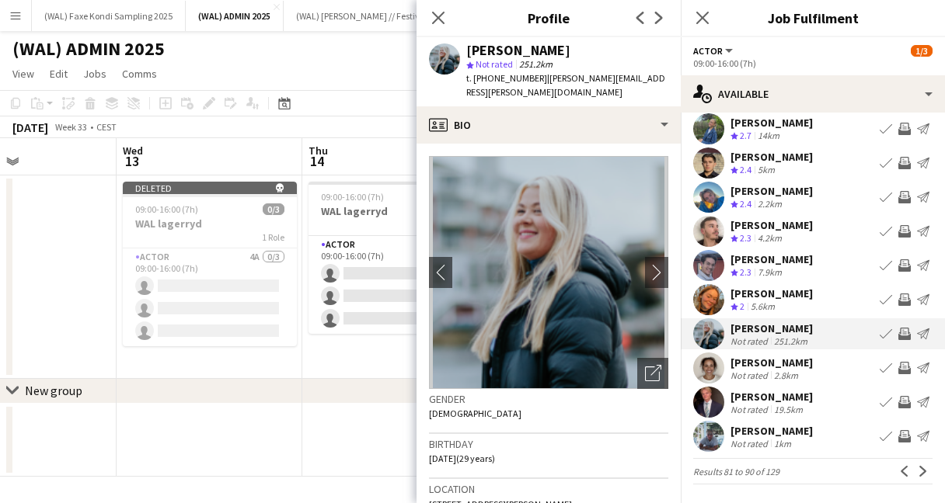
click at [712, 294] on app-user-avatar at bounding box center [708, 299] width 31 height 31
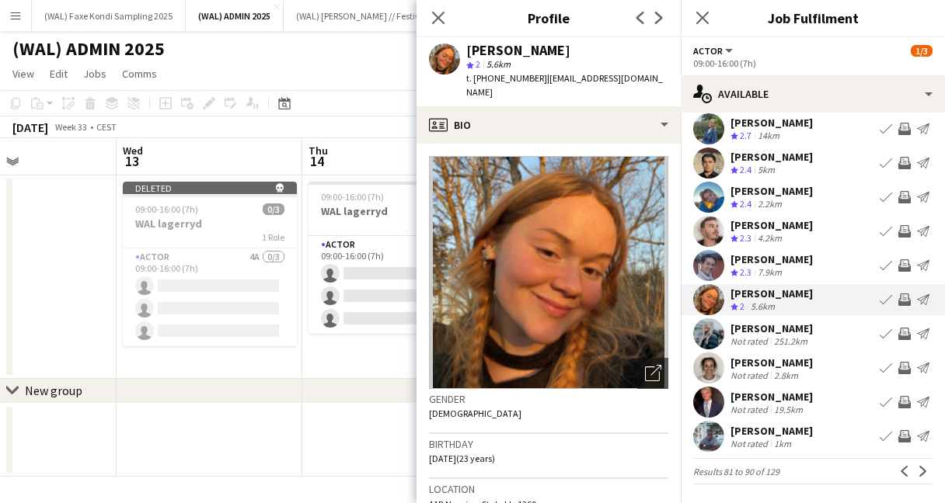
click at [712, 269] on app-user-avatar at bounding box center [708, 265] width 31 height 31
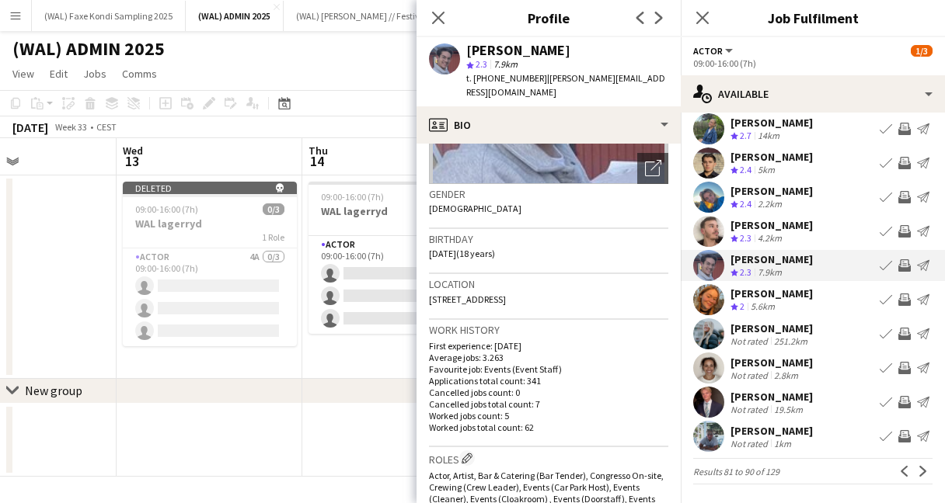
scroll to position [206, 0]
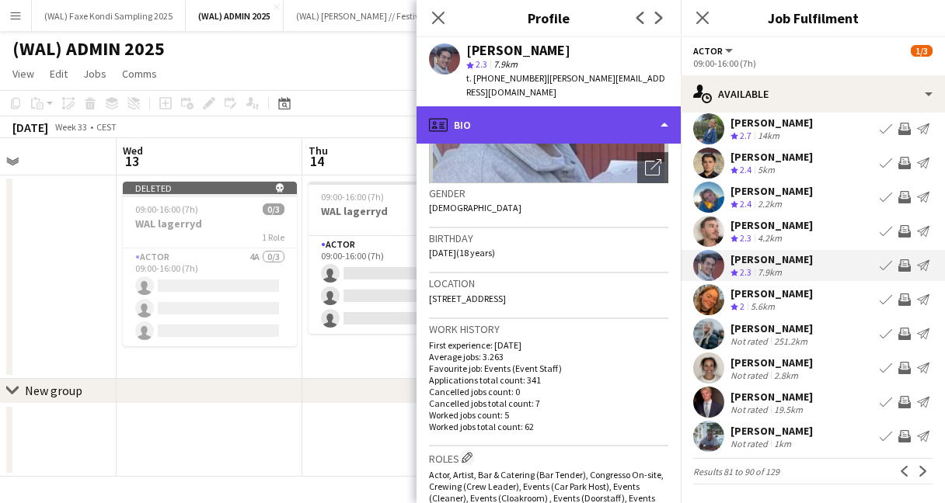
click at [587, 125] on div "profile Bio" at bounding box center [548, 124] width 264 height 37
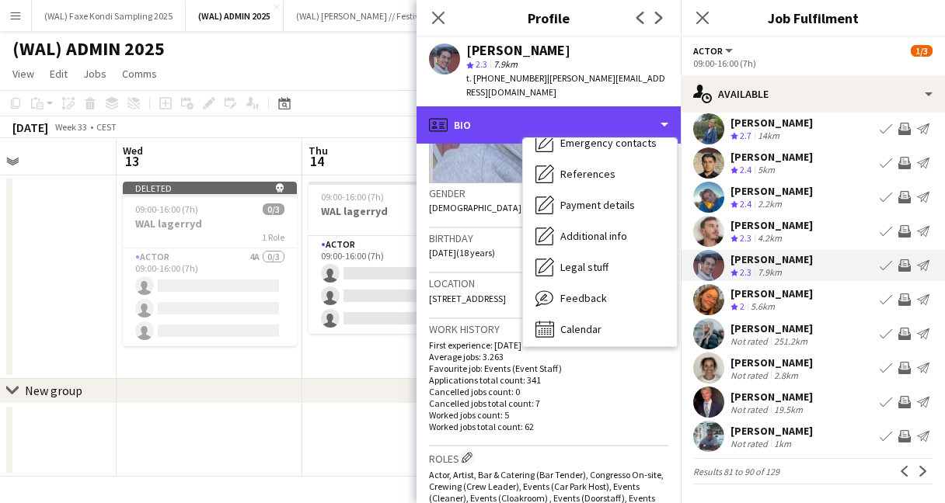
scroll to position [146, 0]
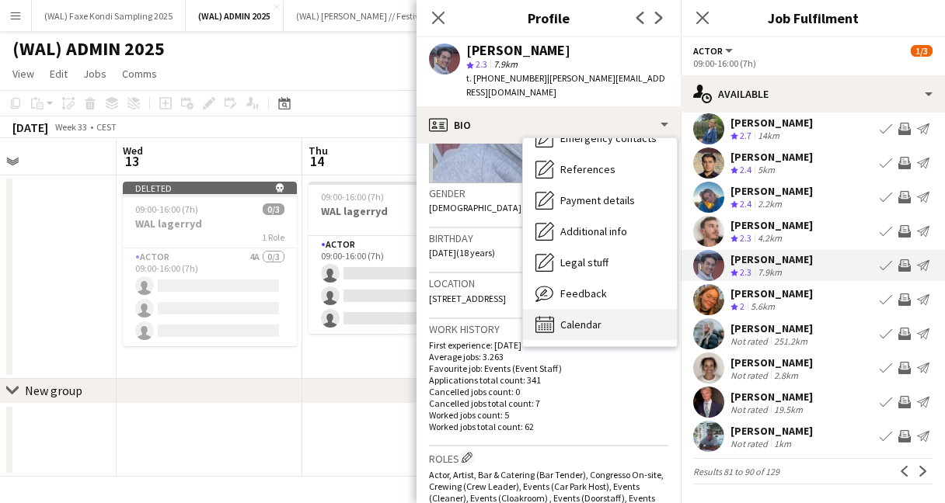
click at [582, 318] on span "Calendar" at bounding box center [580, 325] width 41 height 14
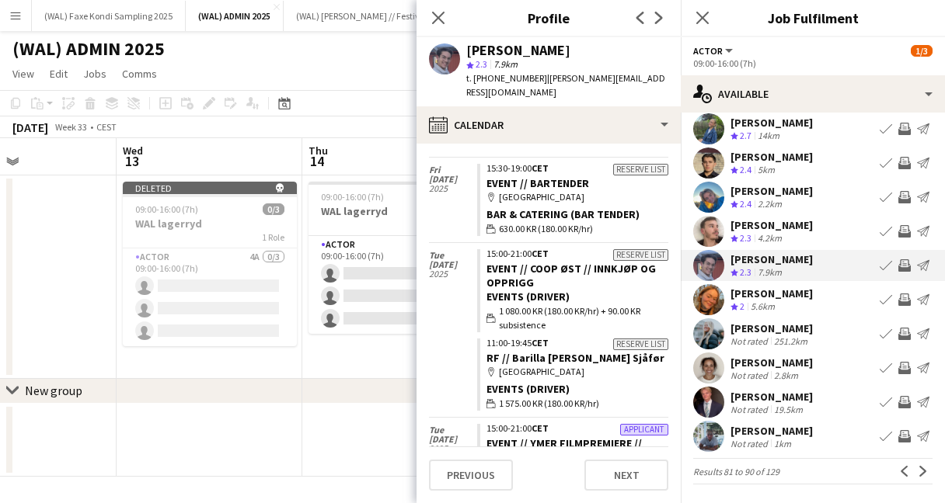
scroll to position [7977, 0]
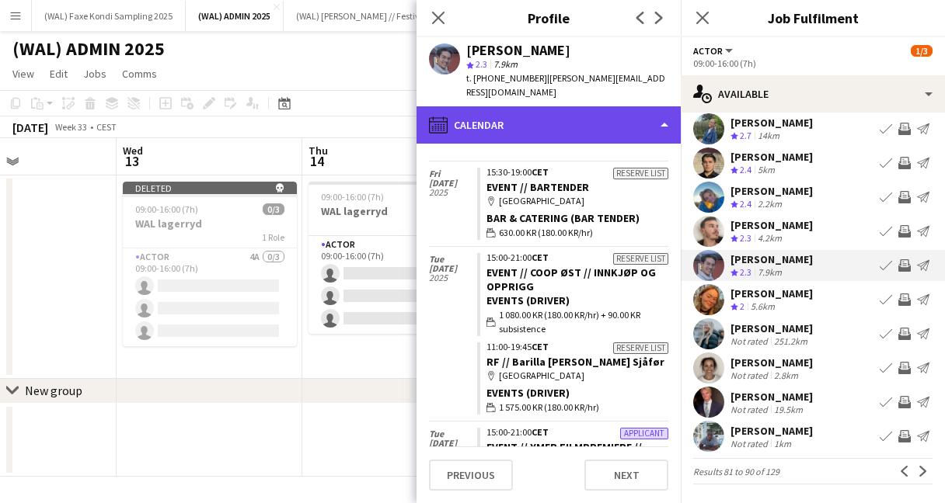
click at [568, 117] on div "calendar-full Calendar" at bounding box center [548, 124] width 264 height 37
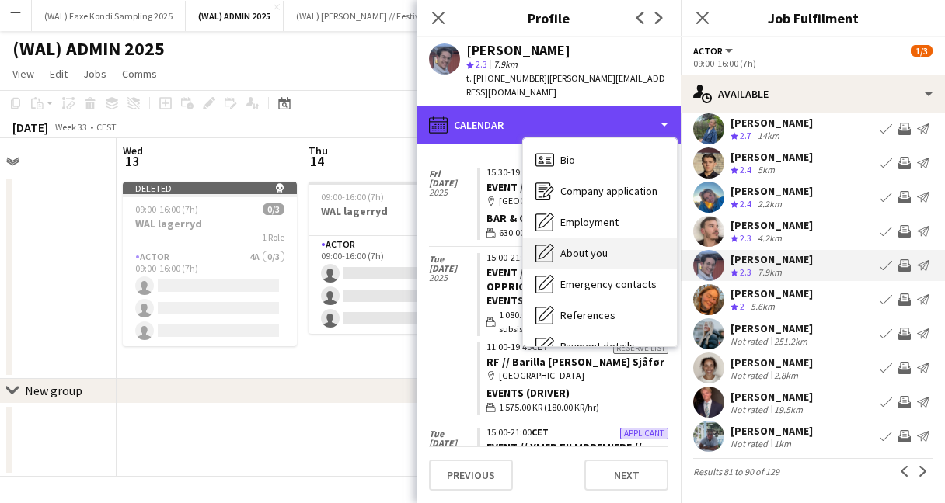
scroll to position [146, 0]
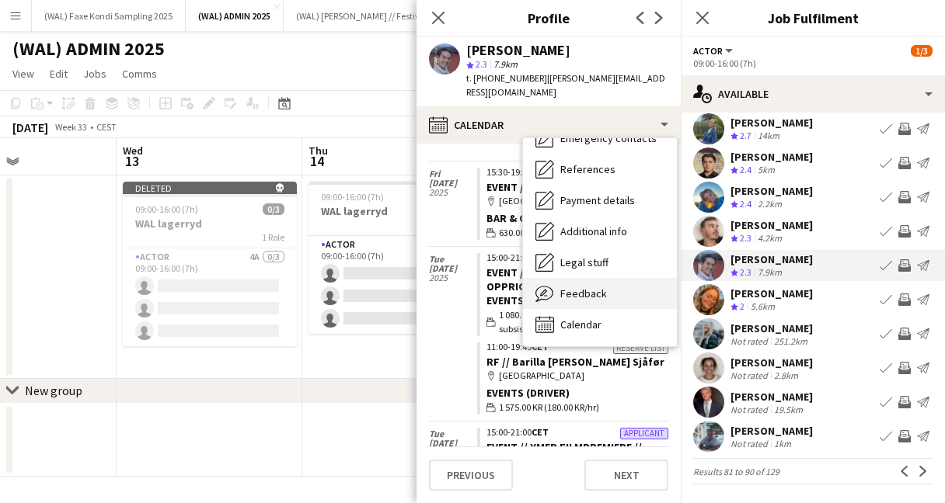
click at [579, 287] on span "Feedback" at bounding box center [583, 294] width 47 height 14
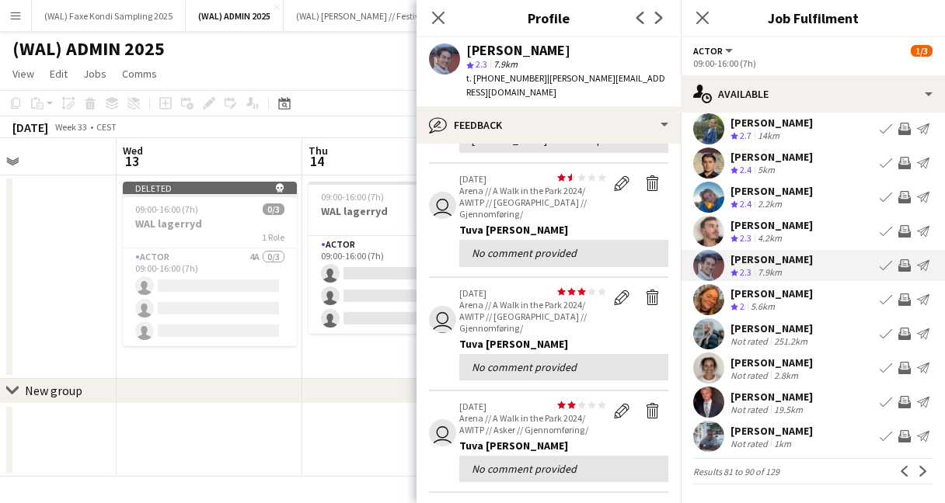
scroll to position [0, 0]
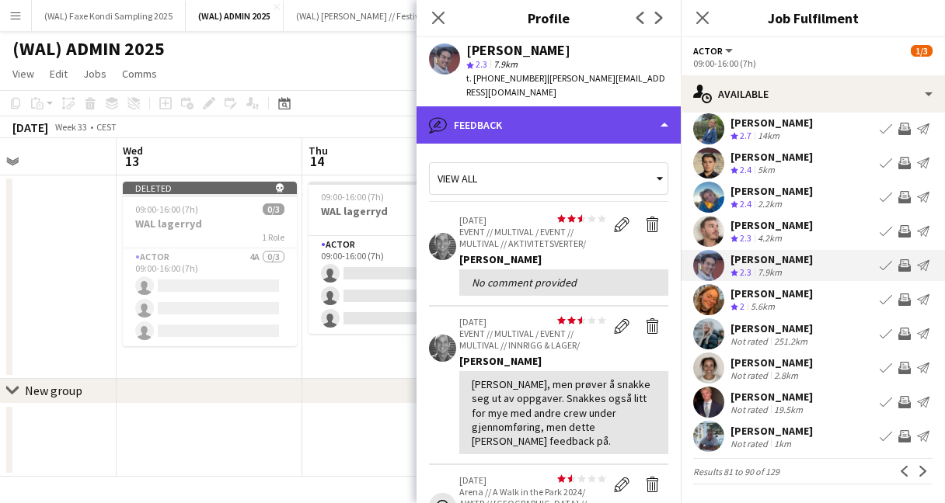
click at [509, 120] on div "bubble-pencil Feedback" at bounding box center [548, 124] width 264 height 37
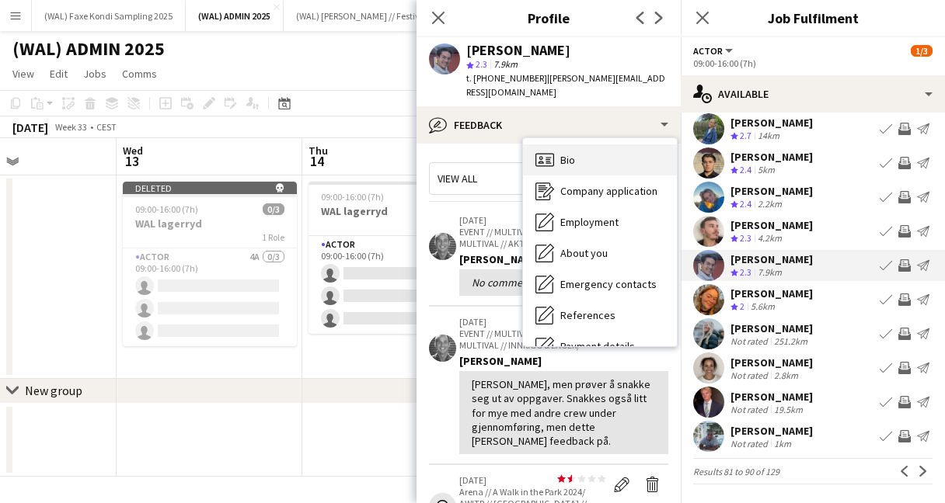
click at [566, 153] on span "Bio" at bounding box center [567, 160] width 15 height 14
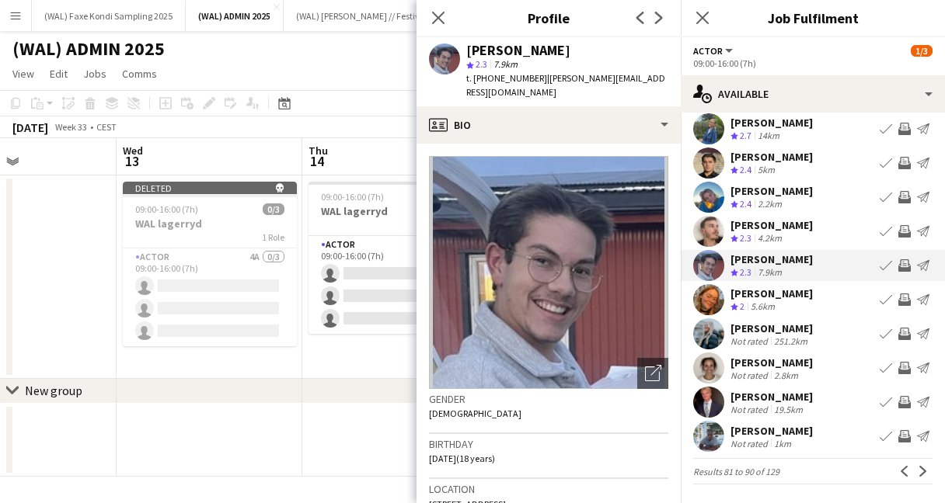
click at [746, 433] on div "[PERSON_NAME]" at bounding box center [771, 431] width 82 height 14
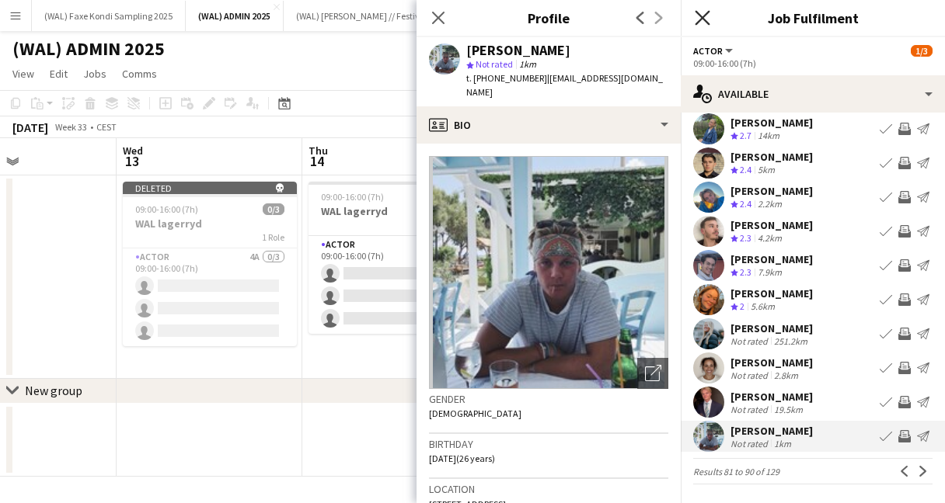
click at [697, 18] on icon "Close pop-in" at bounding box center [702, 17] width 15 height 15
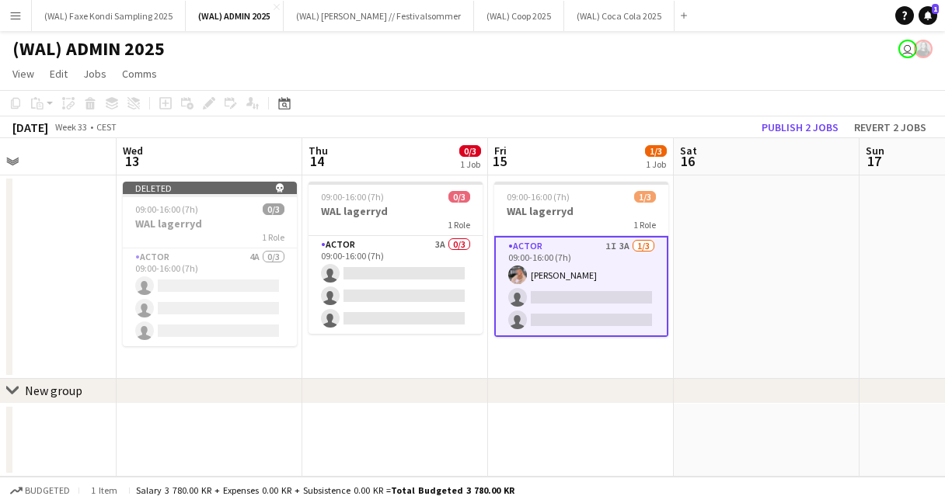
click at [420, 92] on app-toolbar "Copy Paste Paste Command V Paste with crew Command Shift V Paste linked Job [GE…" at bounding box center [472, 103] width 945 height 26
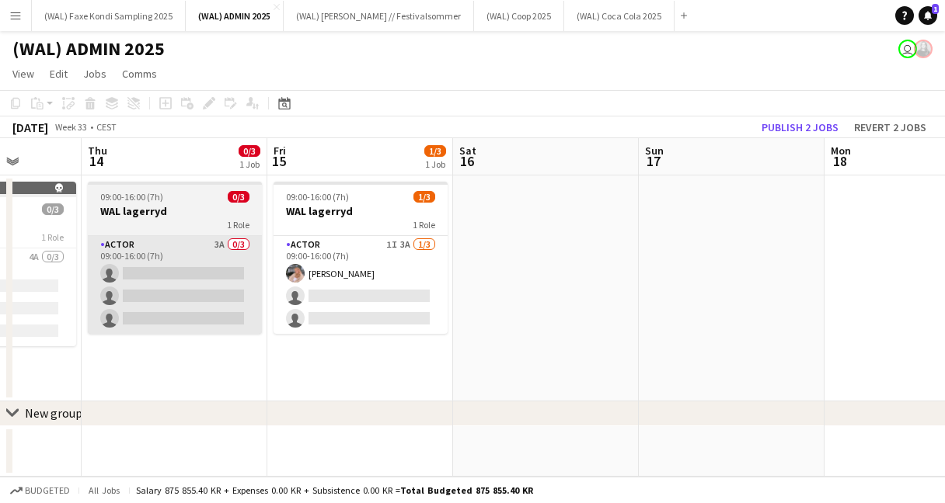
scroll to position [0, 663]
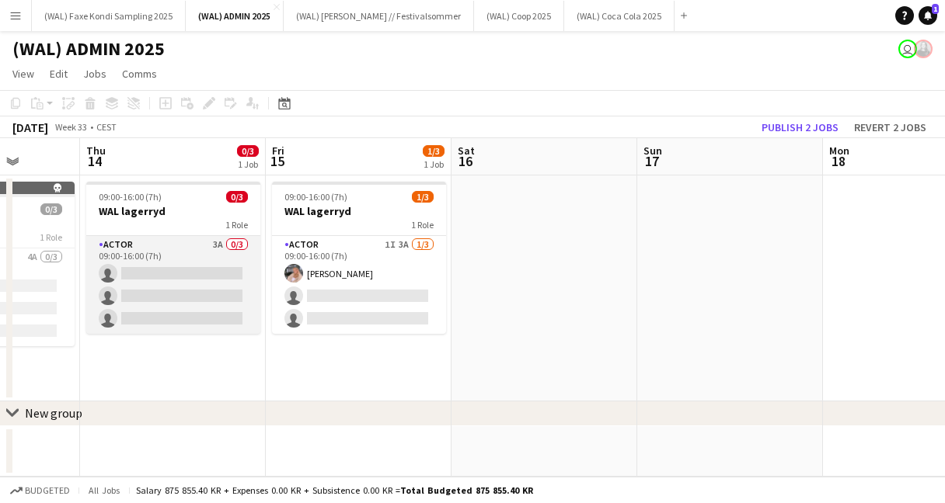
click at [172, 267] on app-card-role "Actor 3A 0/3 09:00-16:00 (7h) single-neutral-actions single-neutral-actions sin…" at bounding box center [173, 285] width 174 height 98
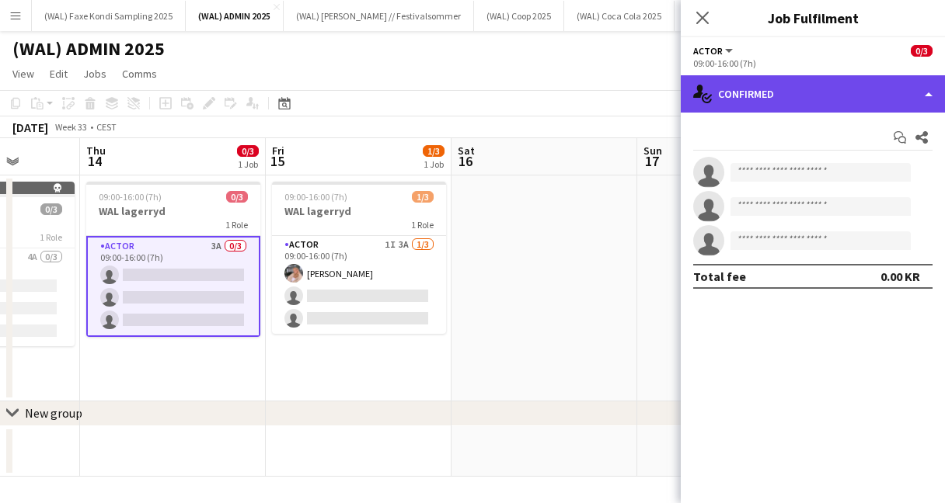
click at [719, 92] on div "single-neutral-actions-check-2 Confirmed" at bounding box center [813, 93] width 264 height 37
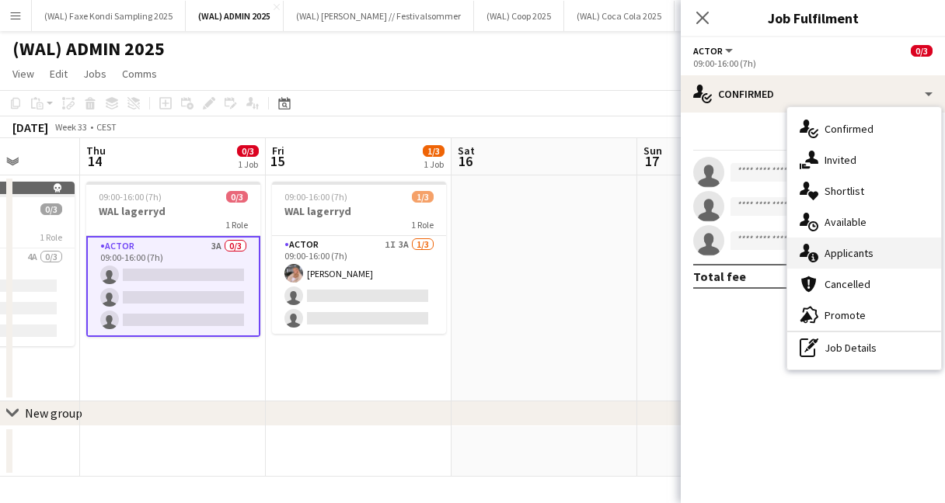
click at [815, 263] on icon "single-neutral-actions-information" at bounding box center [809, 253] width 19 height 19
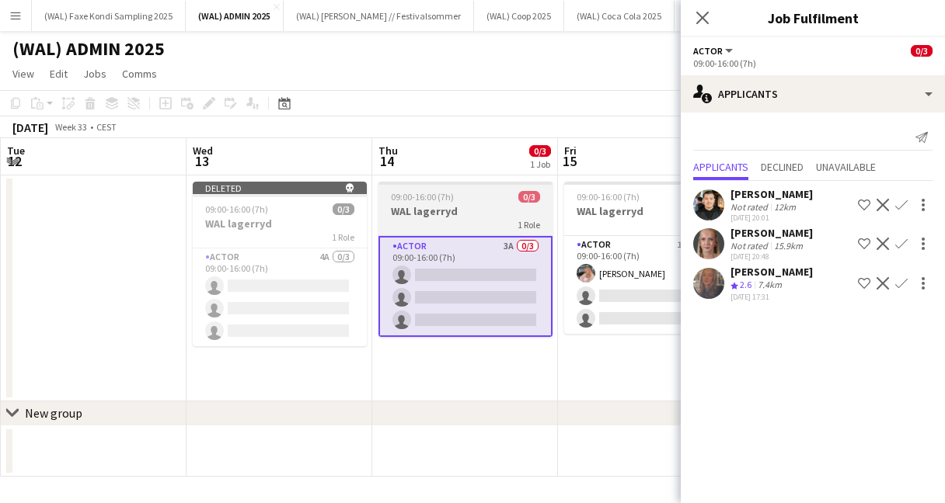
scroll to position [0, 361]
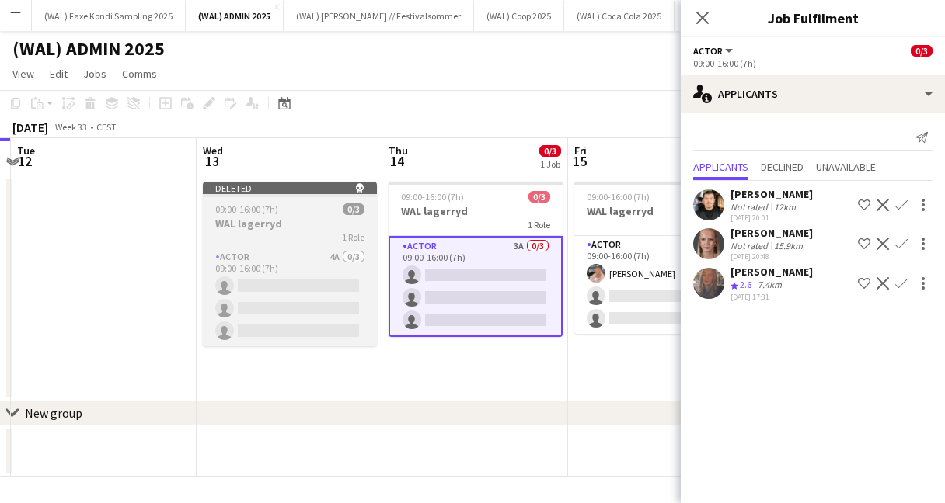
click at [315, 217] on h3 "WAL lagerryd" at bounding box center [290, 224] width 174 height 14
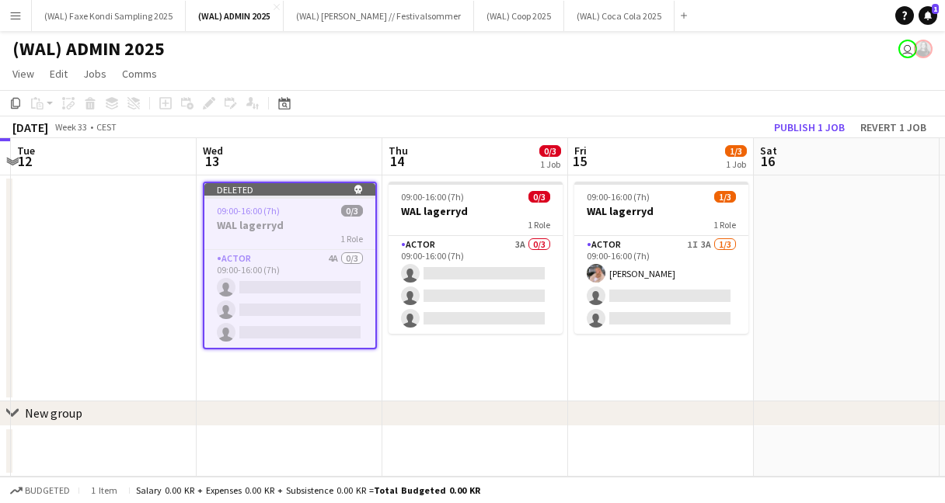
click at [581, 98] on app-toolbar "Copy Paste Paste Command V Paste with crew Command Shift V Paste linked Job [GE…" at bounding box center [472, 103] width 945 height 26
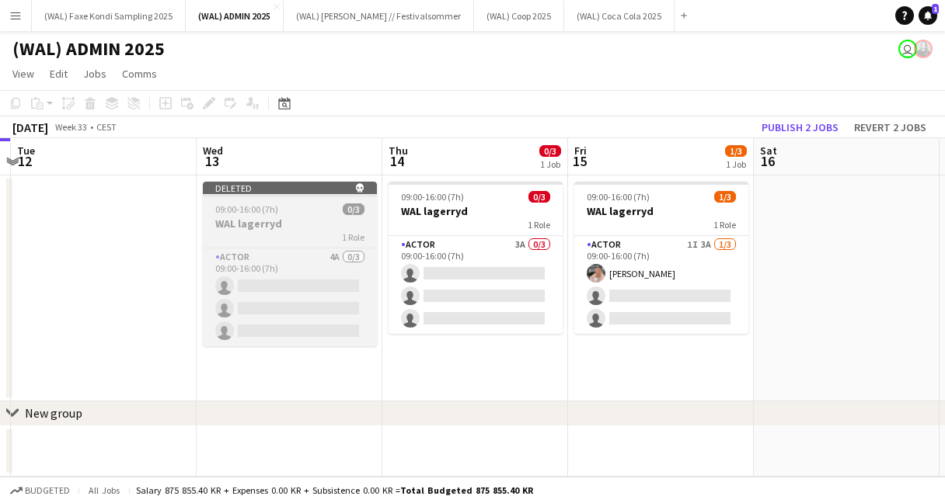
click at [294, 223] on h3 "WAL lagerryd" at bounding box center [290, 224] width 174 height 14
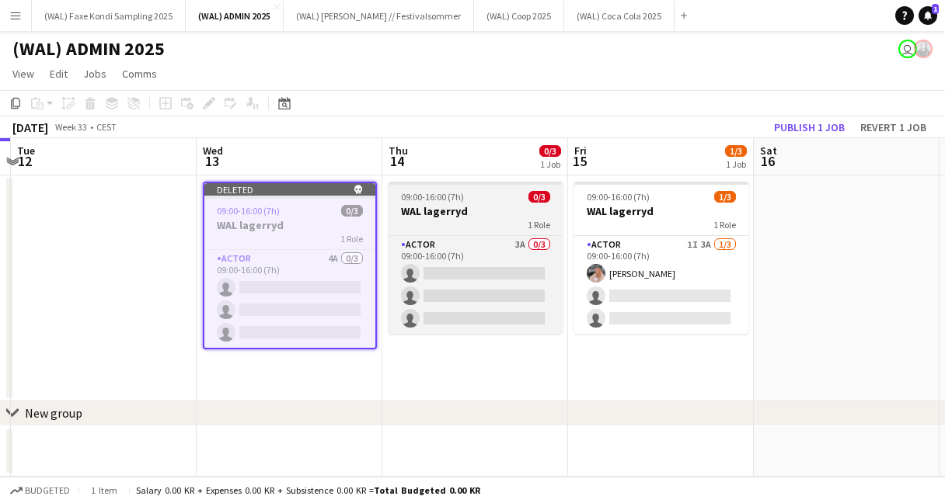
click at [460, 209] on h3 "WAL lagerryd" at bounding box center [475, 211] width 174 height 14
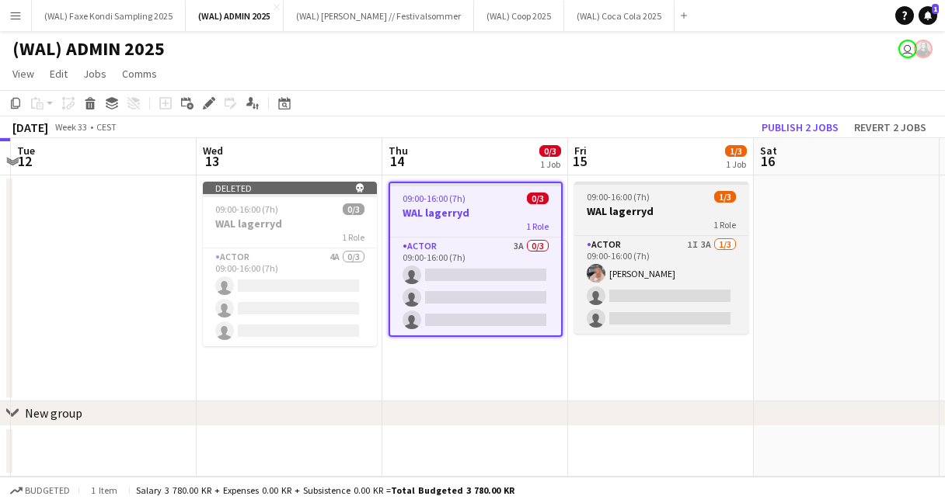
click at [646, 221] on div "1 Role" at bounding box center [661, 224] width 174 height 12
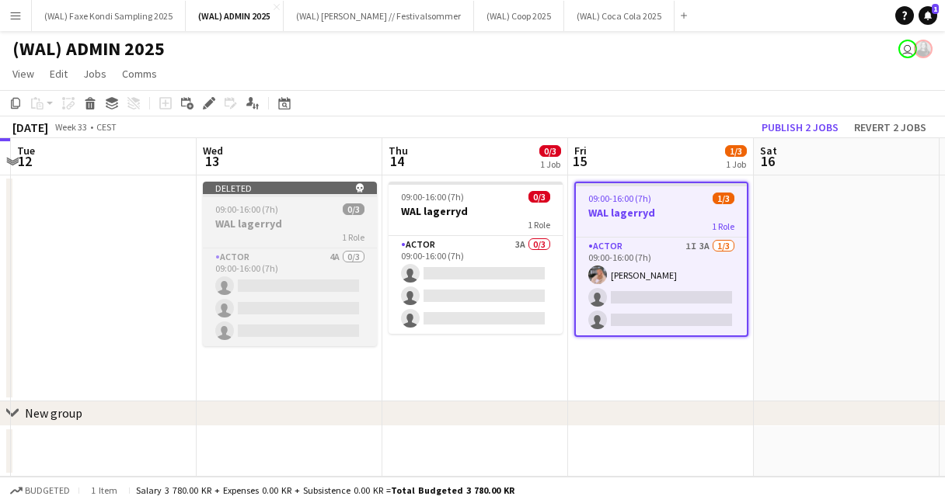
click at [313, 209] on div "09:00-16:00 (7h) 0/3" at bounding box center [290, 210] width 174 height 12
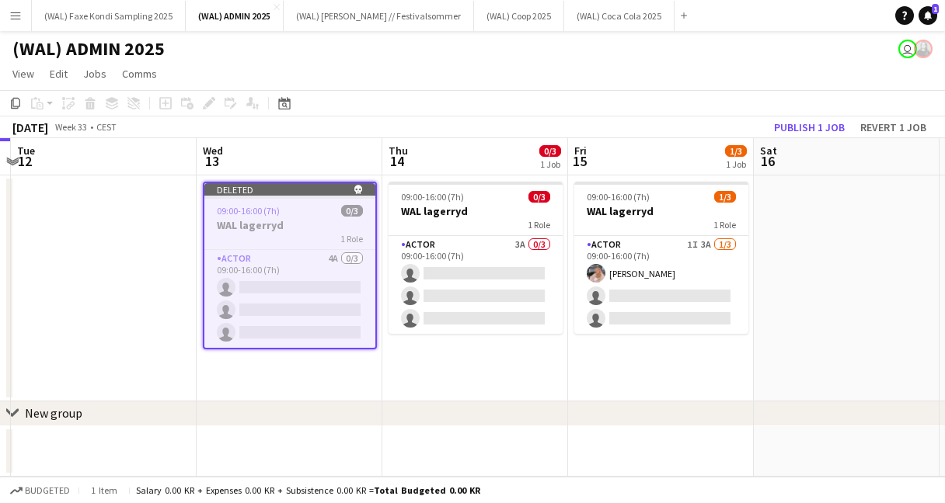
click at [184, 215] on app-date-cell at bounding box center [104, 289] width 186 height 226
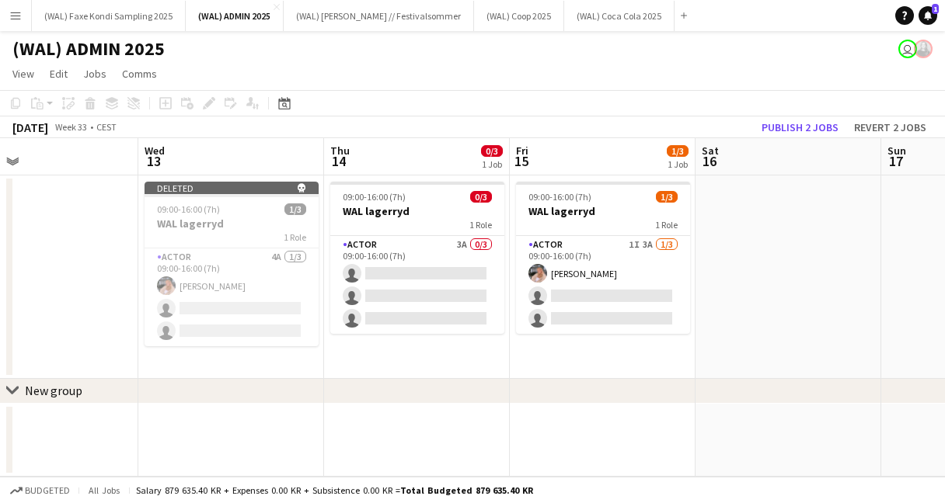
scroll to position [0, 437]
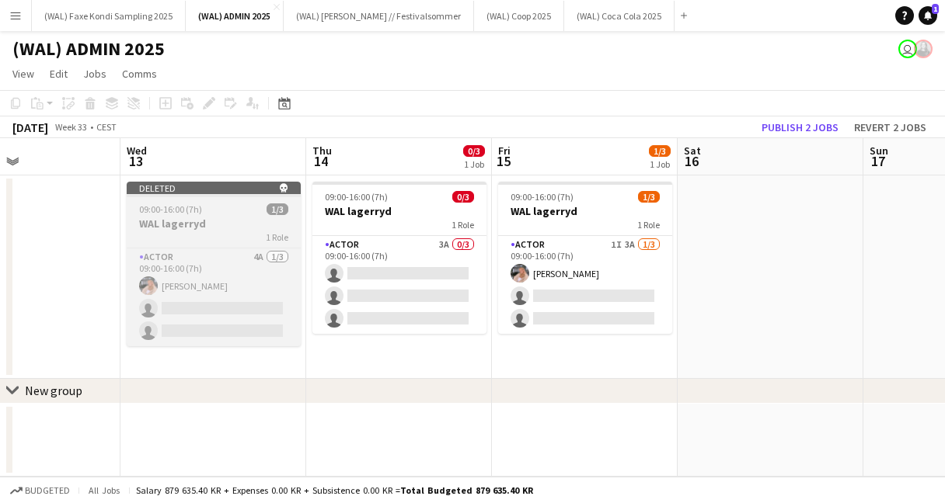
click at [239, 228] on h3 "WAL lagerryd" at bounding box center [214, 224] width 174 height 14
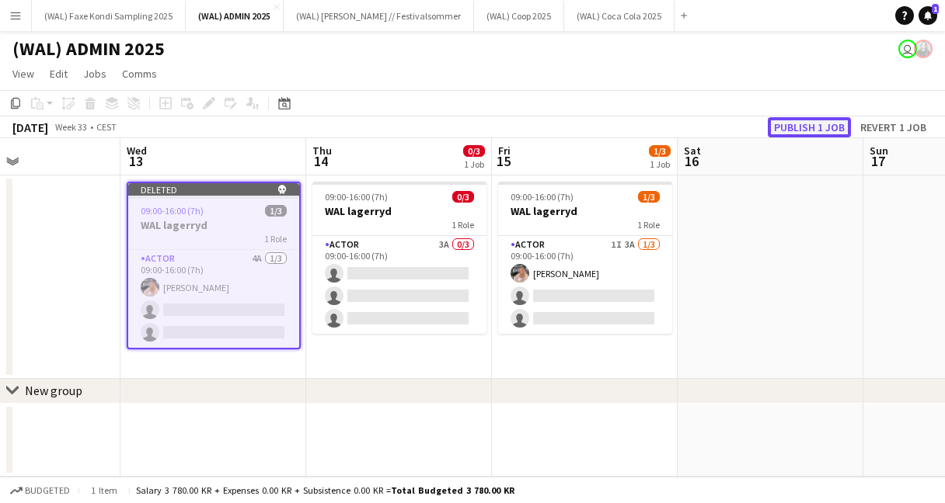
click at [804, 128] on button "Publish 1 job" at bounding box center [809, 127] width 83 height 20
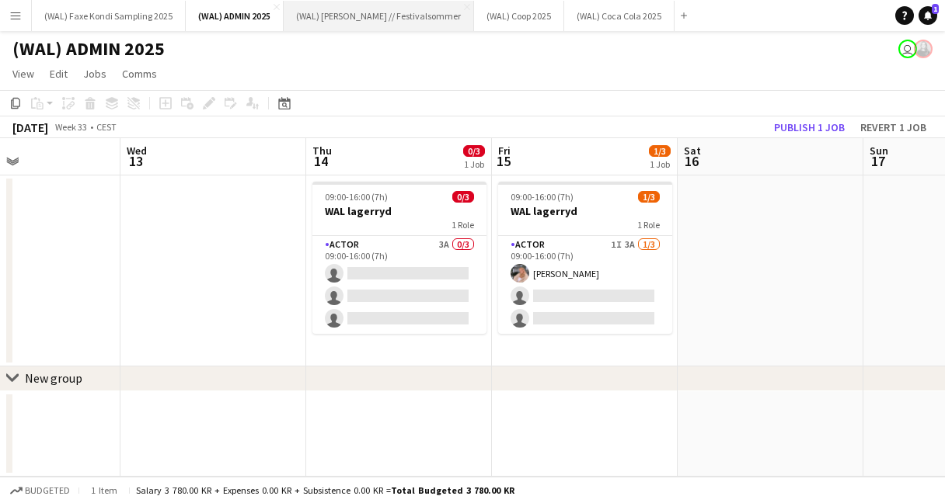
click at [345, 16] on button "(WAL) Hansa Borg // Festivalsommer Close" at bounding box center [379, 16] width 190 height 30
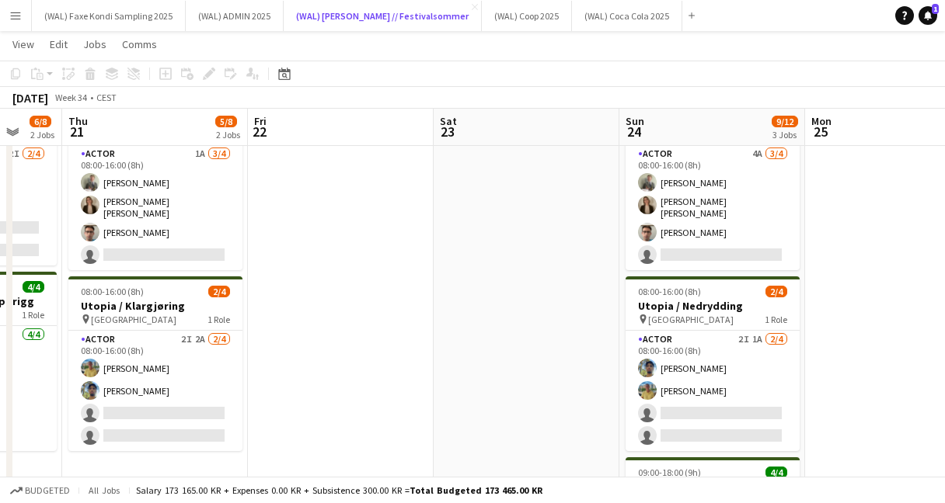
scroll to position [0, 448]
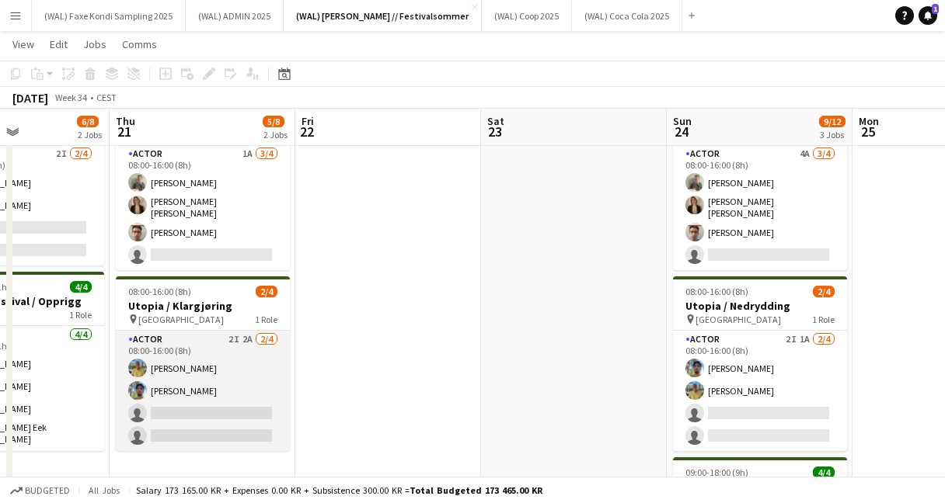
click at [211, 414] on app-card-role "Actor 2I 2A 2/4 08:00-16:00 (8h) Jan Viggo Aakre Ramzan Bashir single-neutral-a…" at bounding box center [203, 391] width 174 height 120
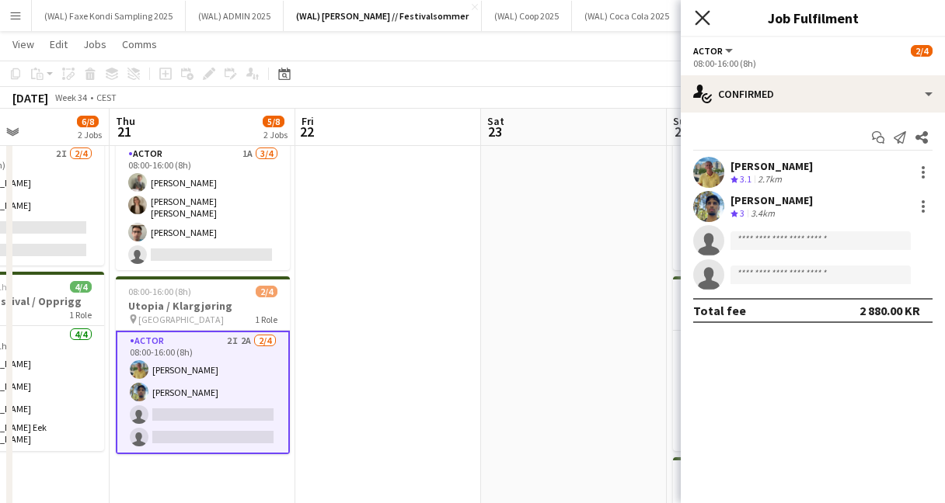
click at [702, 16] on icon at bounding box center [702, 17] width 15 height 15
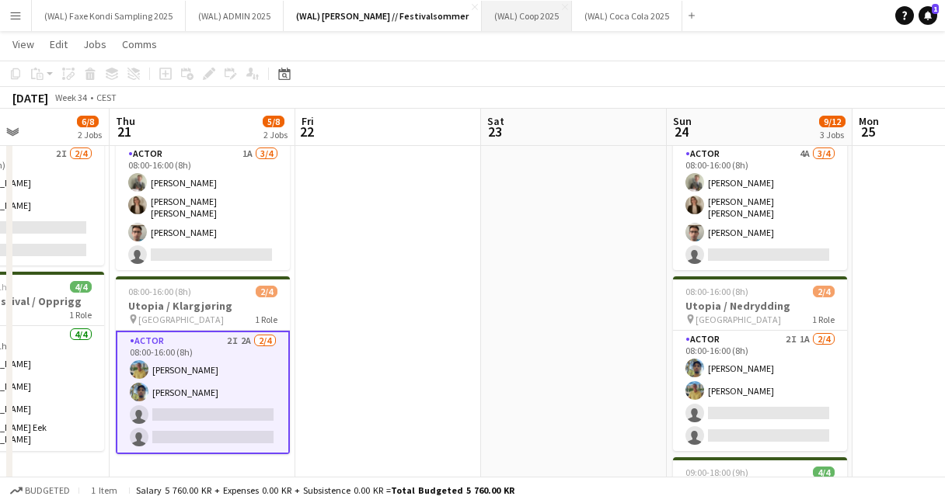
click at [482, 19] on button "(WAL) Coop 2025 Close" at bounding box center [527, 16] width 90 height 30
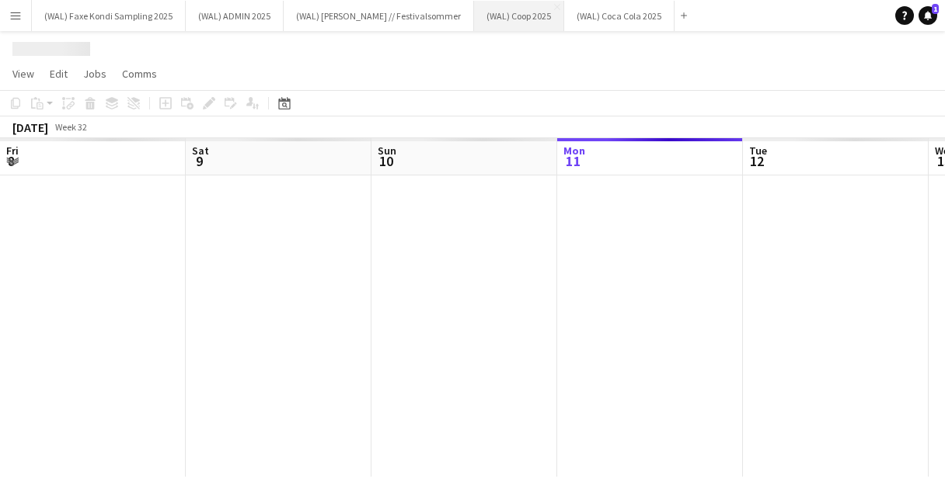
scroll to position [0, 371]
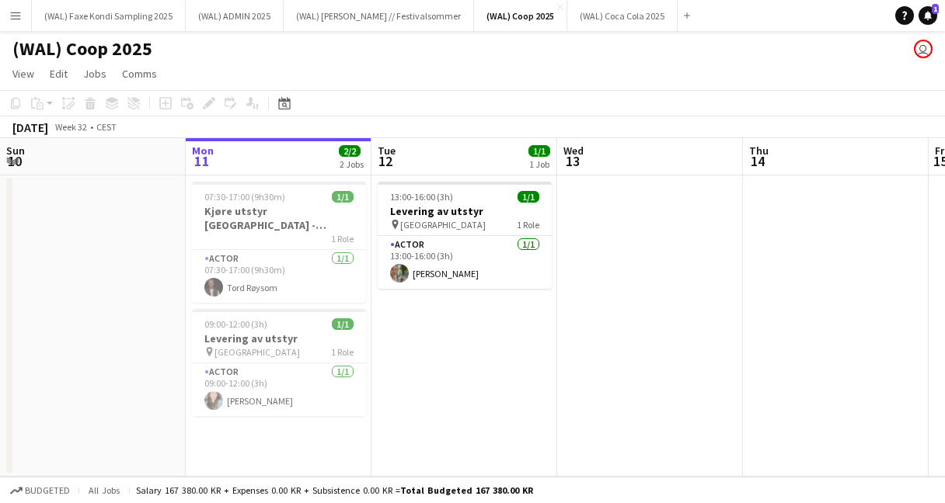
click at [242, 68] on app-page-menu "View Day view expanded Day view collapsed Month view Date picker Jump to today …" at bounding box center [472, 76] width 945 height 30
click at [127, 6] on button "(WAL) Faxe Kondi Sampling 2025 Close" at bounding box center [109, 16] width 154 height 30
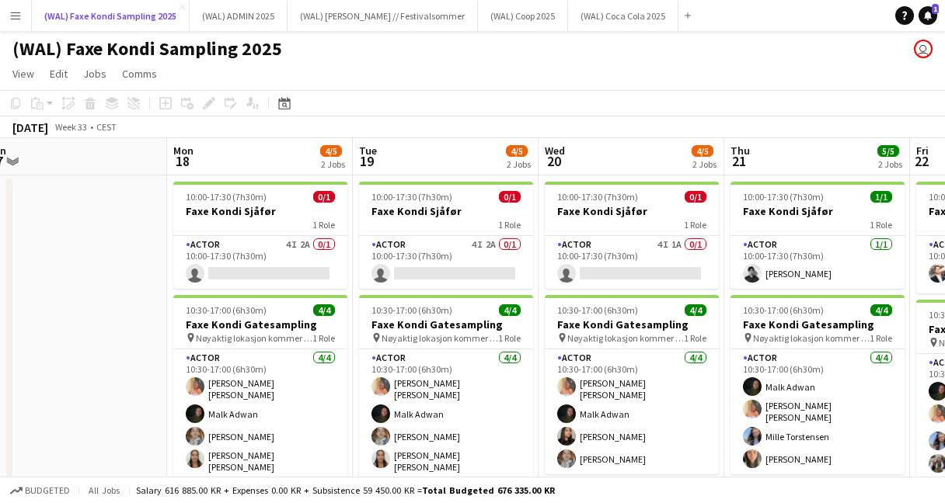
scroll to position [0, 585]
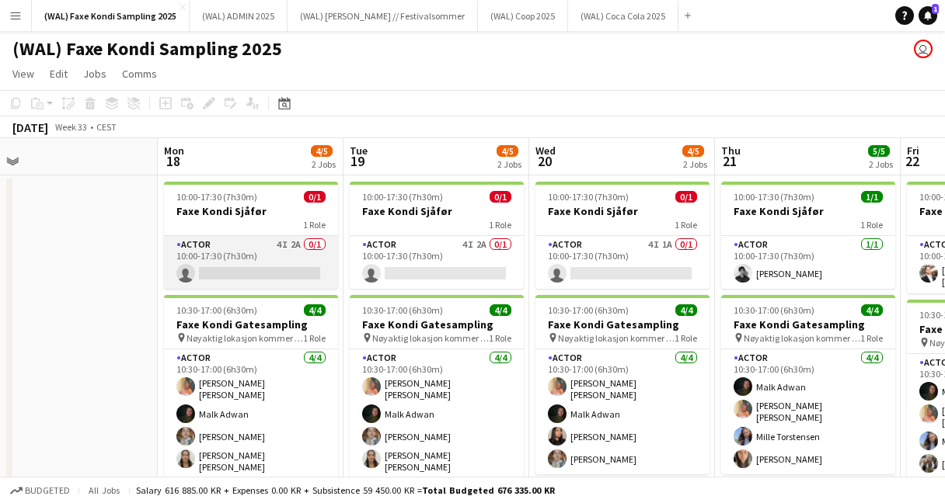
click at [310, 280] on app-card-role "Actor 4I 2A 0/1 10:00-17:30 (7h30m) single-neutral-actions" at bounding box center [251, 262] width 174 height 53
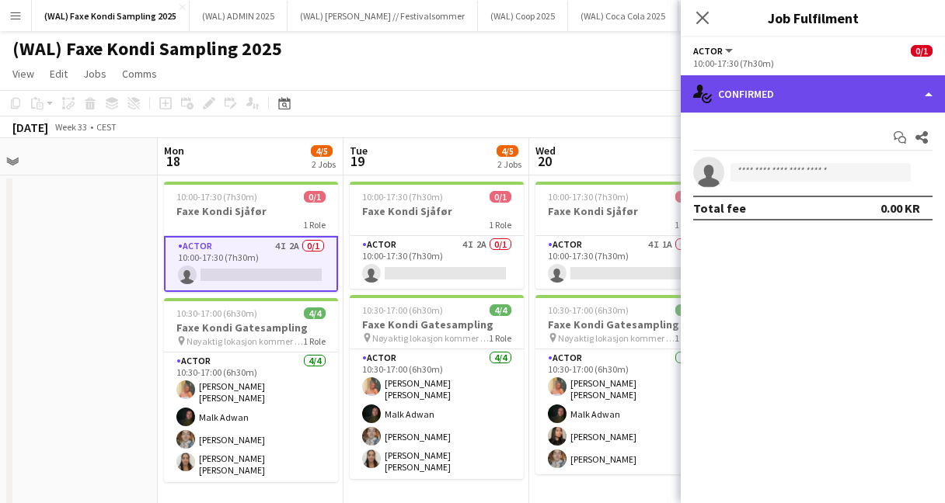
click at [768, 92] on div "single-neutral-actions-check-2 Confirmed" at bounding box center [813, 93] width 264 height 37
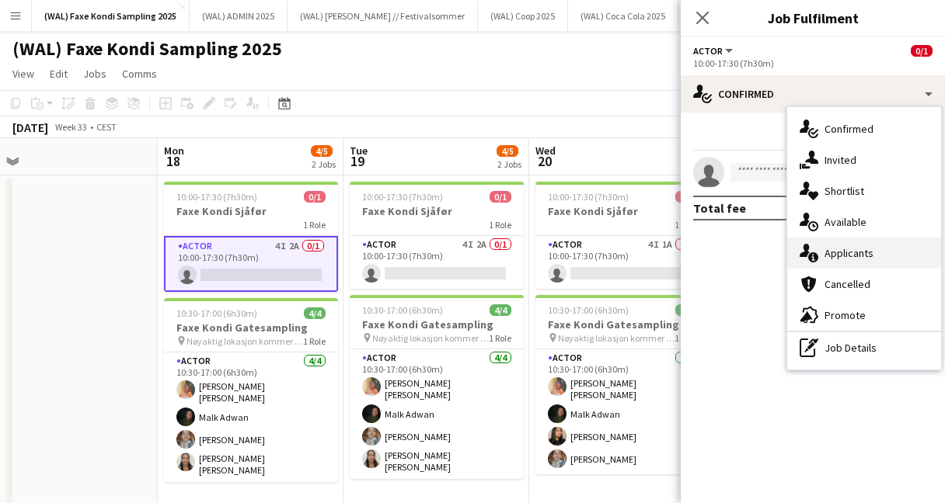
click at [807, 253] on icon at bounding box center [805, 250] width 10 height 13
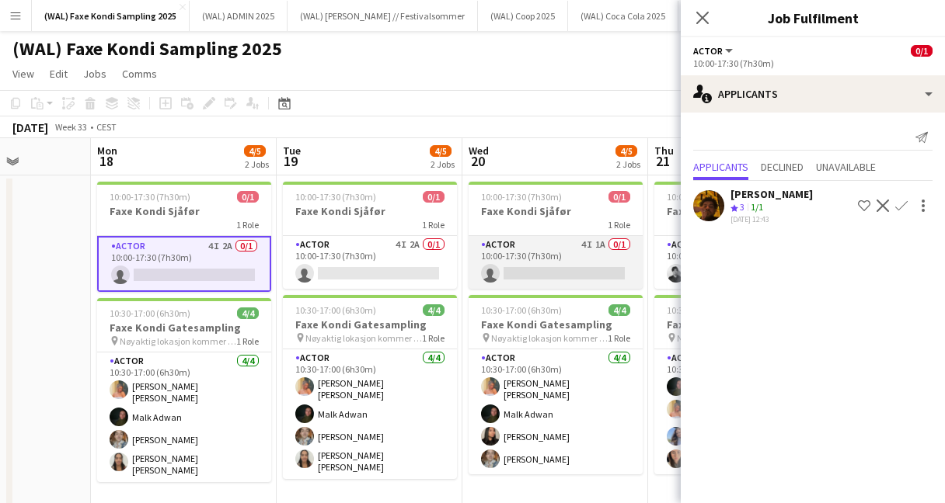
scroll to position [0, 654]
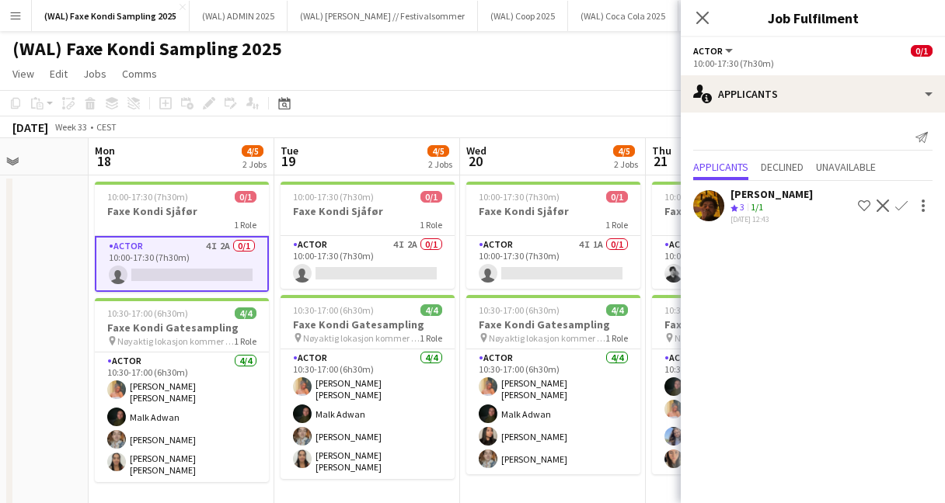
click at [706, 208] on app-user-avatar at bounding box center [708, 205] width 31 height 31
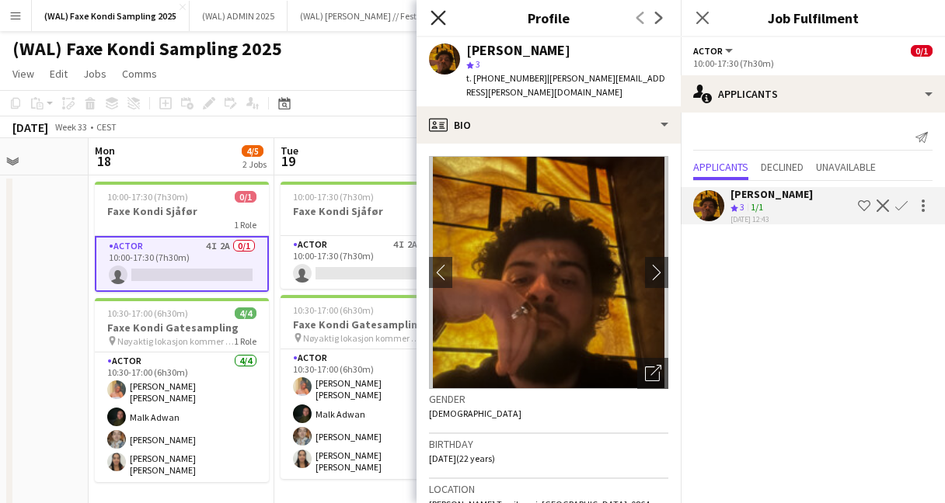
click at [431, 16] on icon "Close pop-in" at bounding box center [437, 17] width 15 height 15
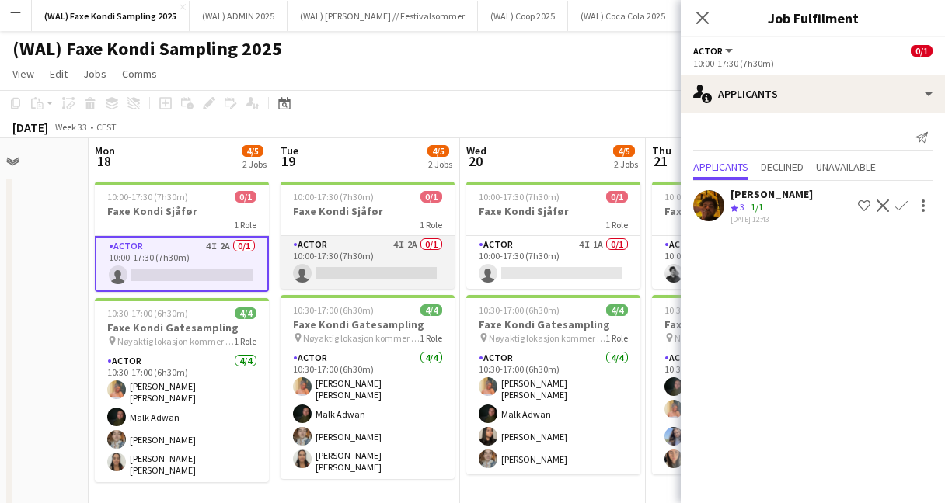
click at [320, 273] on app-card-role "Actor 4I 2A 0/1 10:00-17:30 (7h30m) single-neutral-actions" at bounding box center [367, 262] width 174 height 53
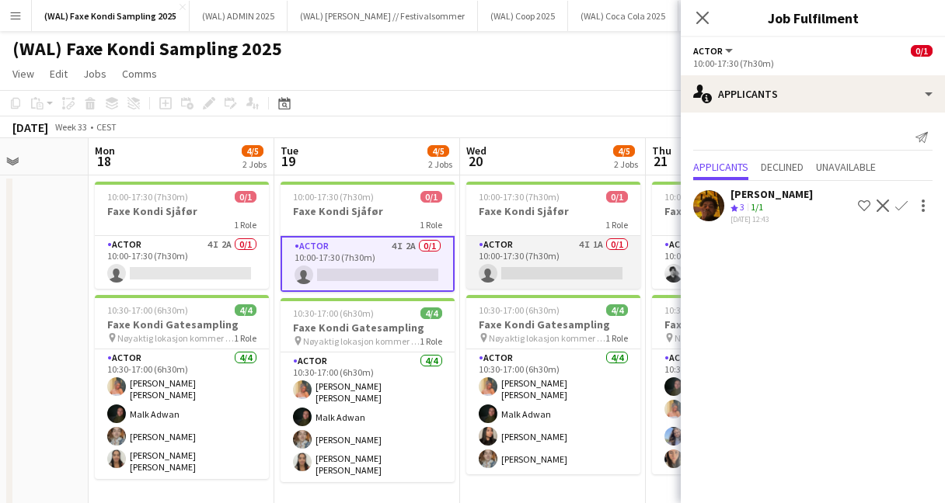
click at [546, 270] on app-card-role "Actor 4I 1A 0/1 10:00-17:30 (7h30m) single-neutral-actions" at bounding box center [553, 262] width 174 height 53
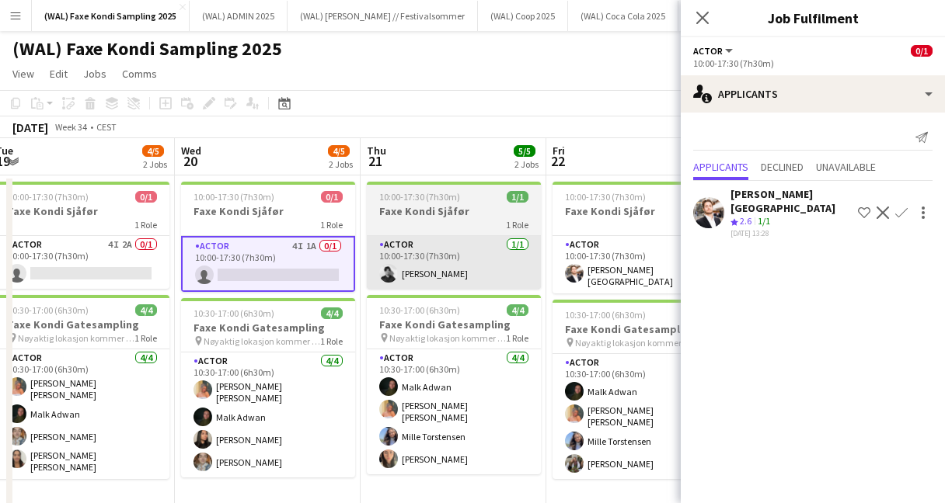
scroll to position [0, 597]
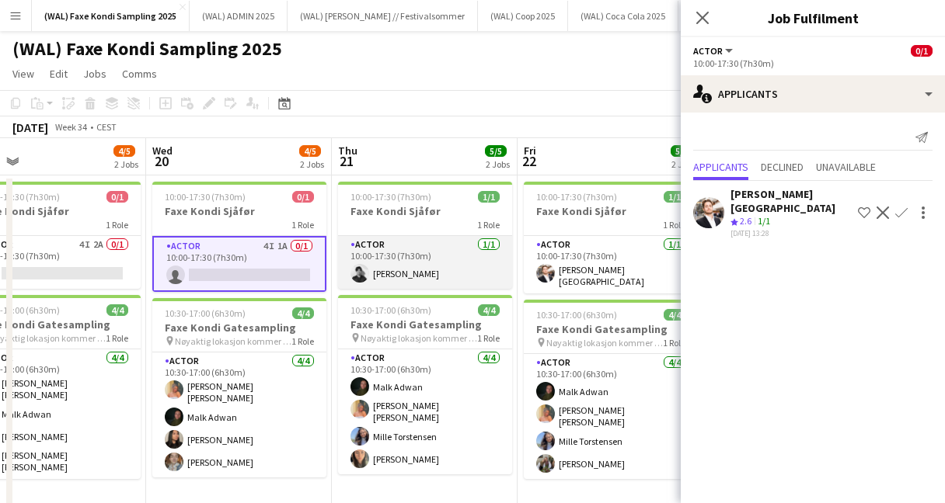
click at [465, 270] on app-card-role "Actor 1/1 10:00-17:30 (7h30m) Nicolay Lenning" at bounding box center [425, 262] width 174 height 53
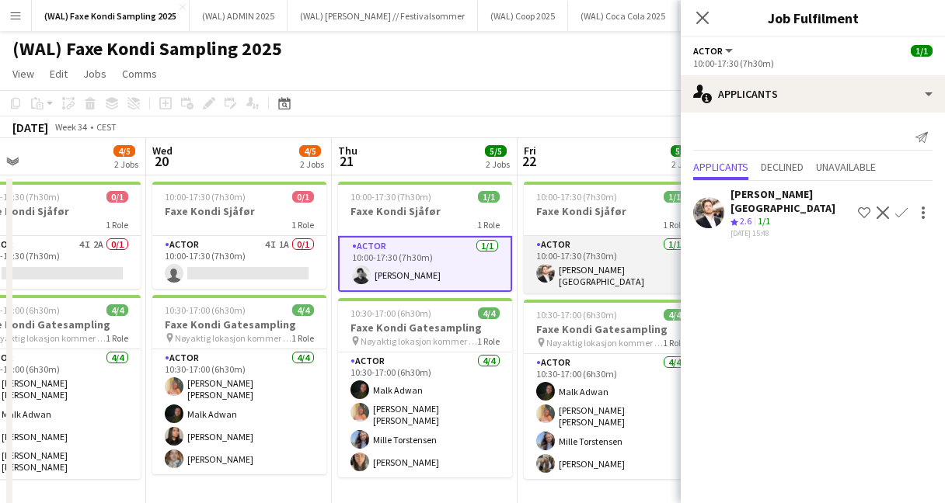
click at [604, 284] on app-card-role "Actor 1/1 10:00-17:30 (7h30m) Hans Torstein Lærum" at bounding box center [611, 264] width 174 height 57
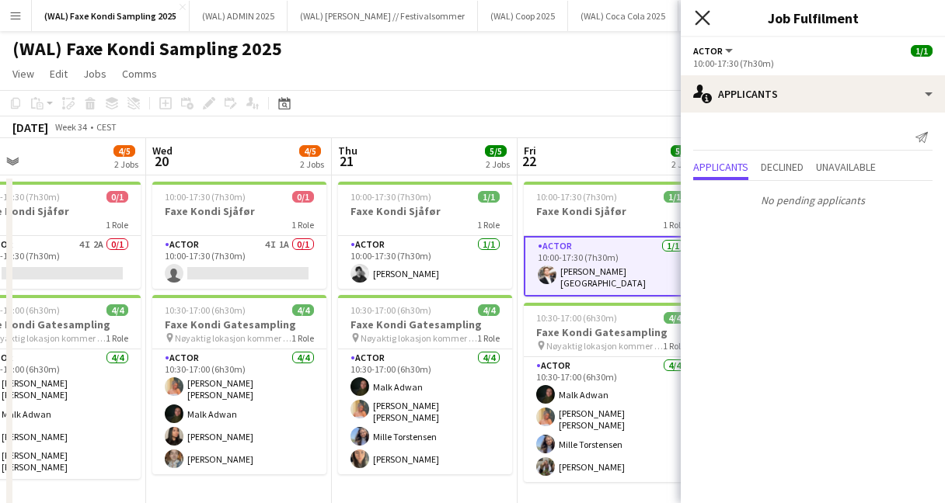
click at [706, 18] on icon "Close pop-in" at bounding box center [702, 17] width 15 height 15
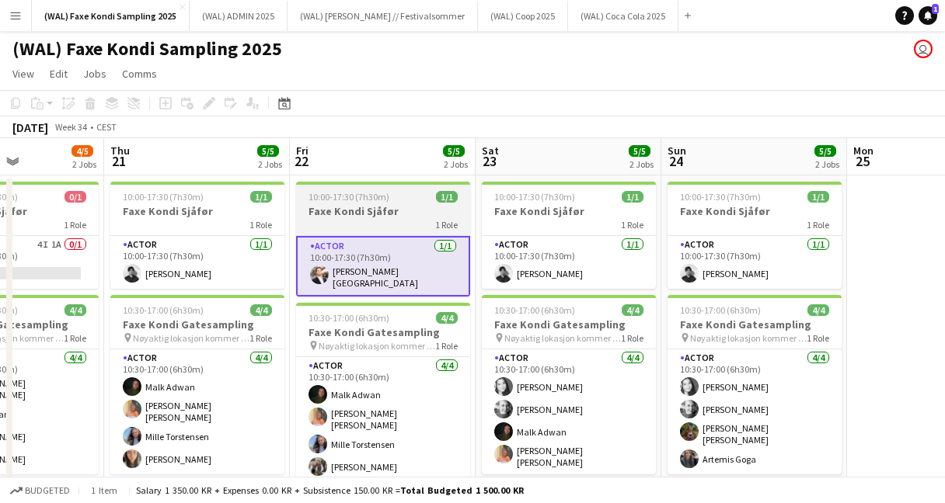
scroll to position [0, 456]
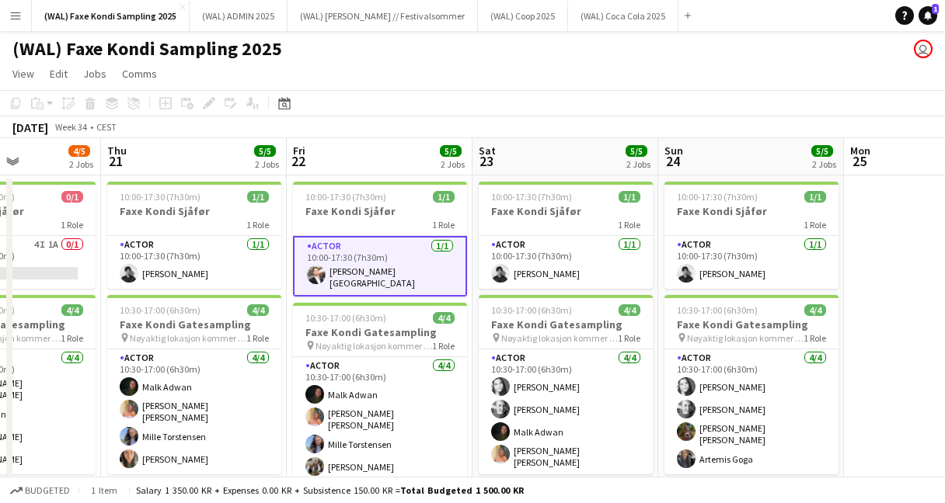
click at [392, 278] on app-card-role "Actor 1/1 10:00-17:30 (7h30m) Hans Torstein Lærum" at bounding box center [380, 266] width 174 height 61
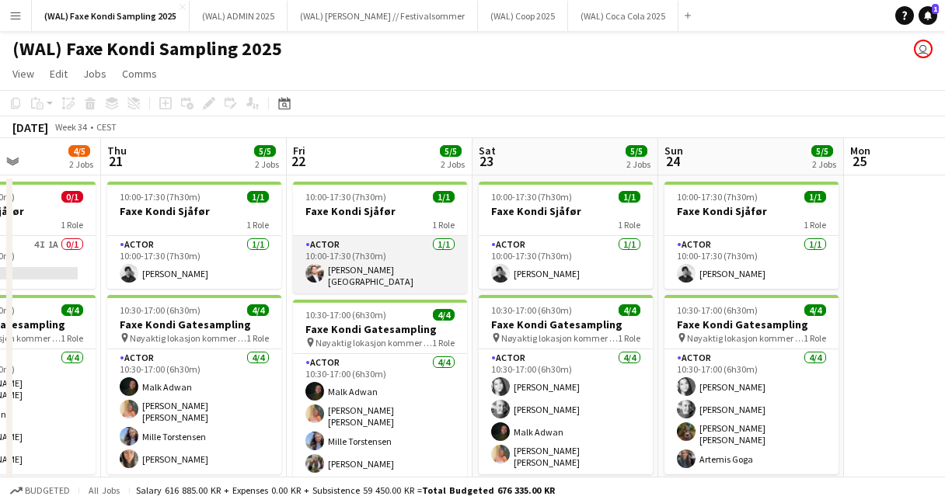
click at [392, 278] on app-card-role "Actor 1/1 10:00-17:30 (7h30m) Hans Torstein Lærum" at bounding box center [380, 264] width 174 height 57
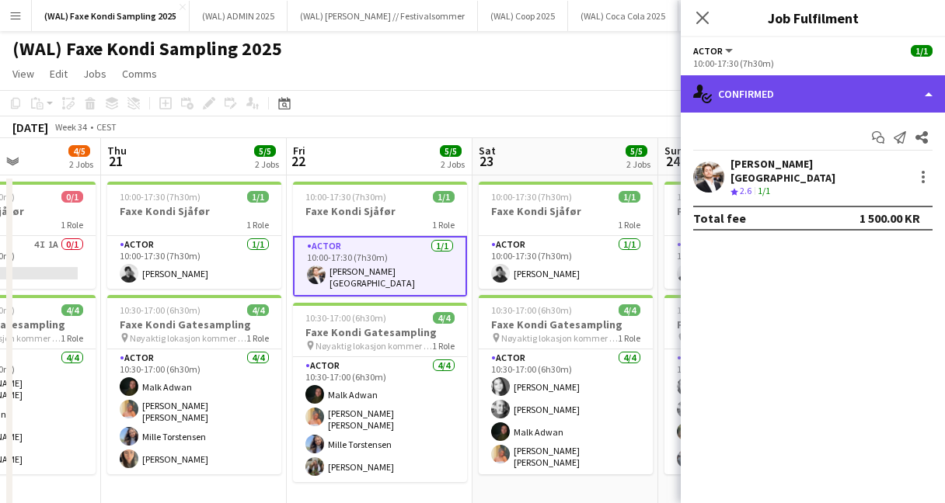
click at [766, 95] on div "single-neutral-actions-check-2 Confirmed" at bounding box center [813, 93] width 264 height 37
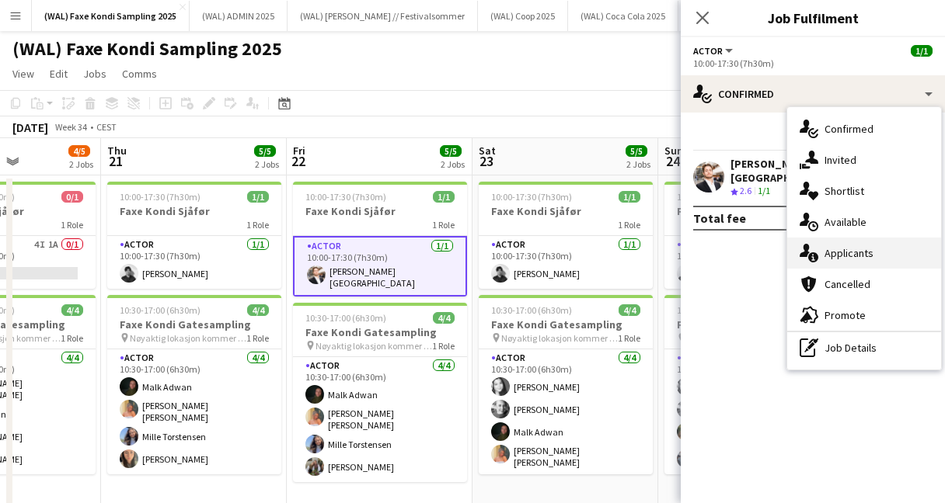
click at [814, 242] on div "single-neutral-actions-information Applicants" at bounding box center [864, 253] width 154 height 31
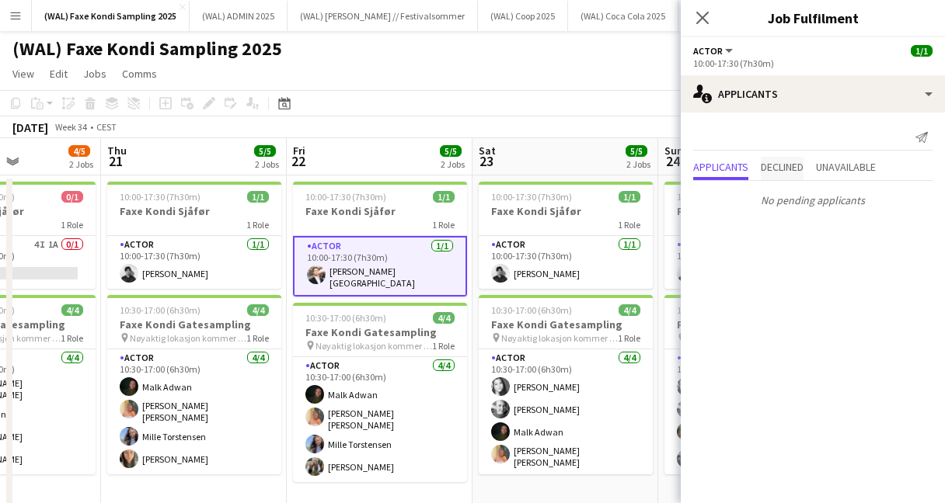
click at [783, 172] on span "Declined" at bounding box center [782, 167] width 43 height 11
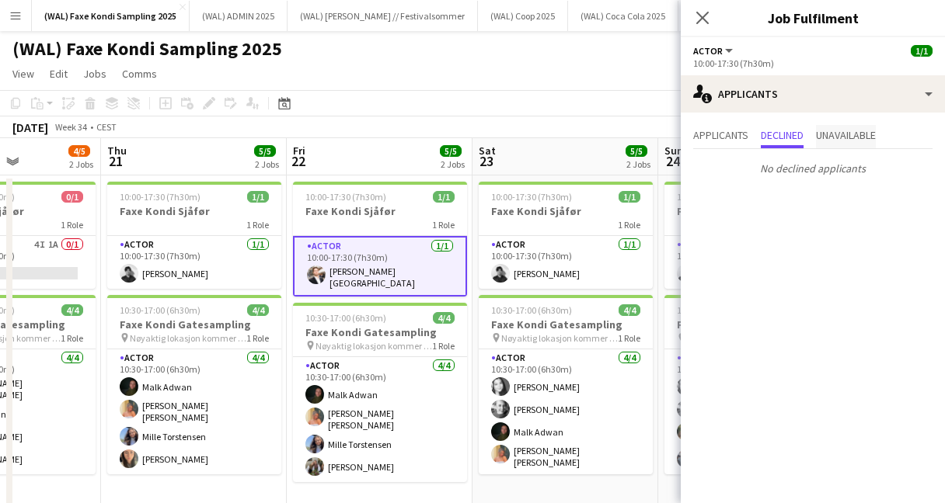
click at [852, 138] on span "Unavailable" at bounding box center [846, 135] width 60 height 11
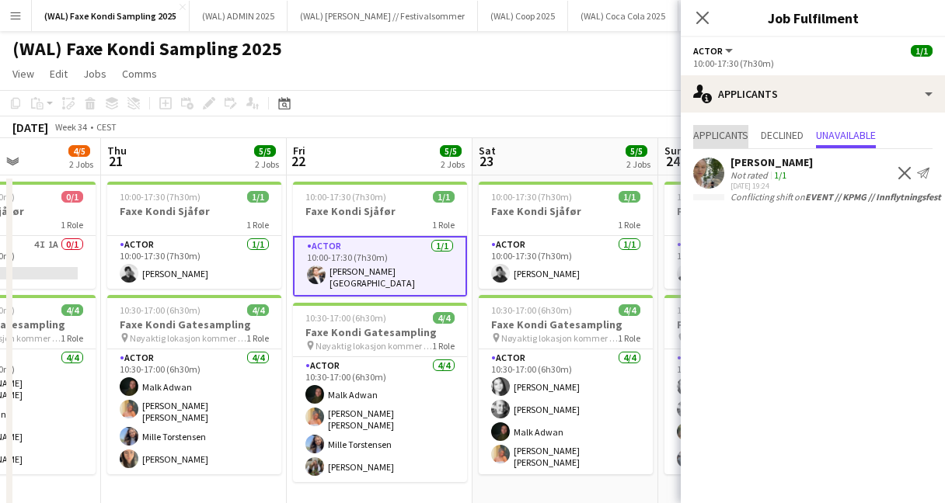
click at [702, 132] on span "Applicants" at bounding box center [720, 135] width 55 height 11
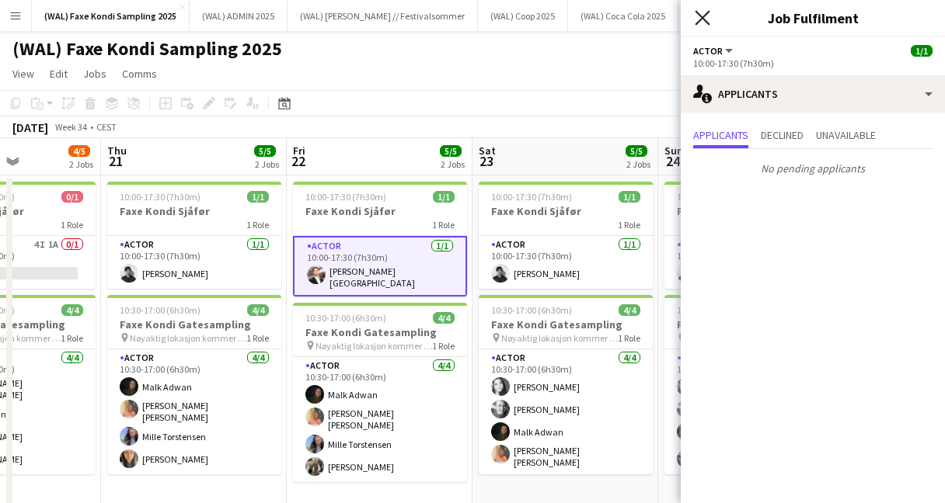
click at [697, 16] on icon "Close pop-in" at bounding box center [702, 17] width 15 height 15
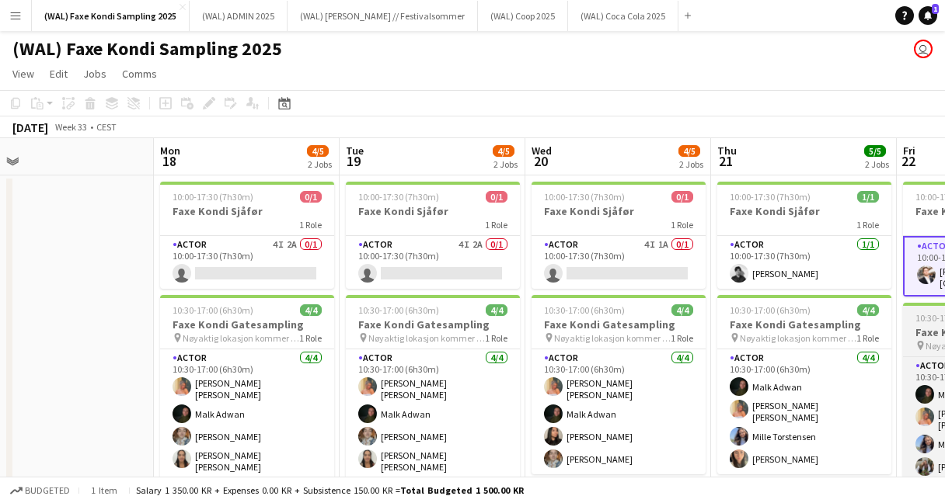
scroll to position [0, 393]
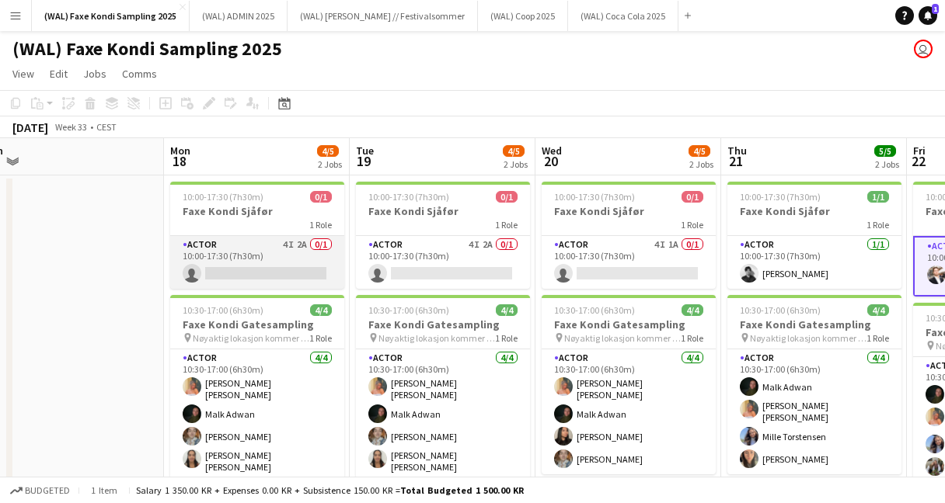
click at [243, 270] on app-card-role "Actor 4I 2A 0/1 10:00-17:30 (7h30m) single-neutral-actions" at bounding box center [257, 262] width 174 height 53
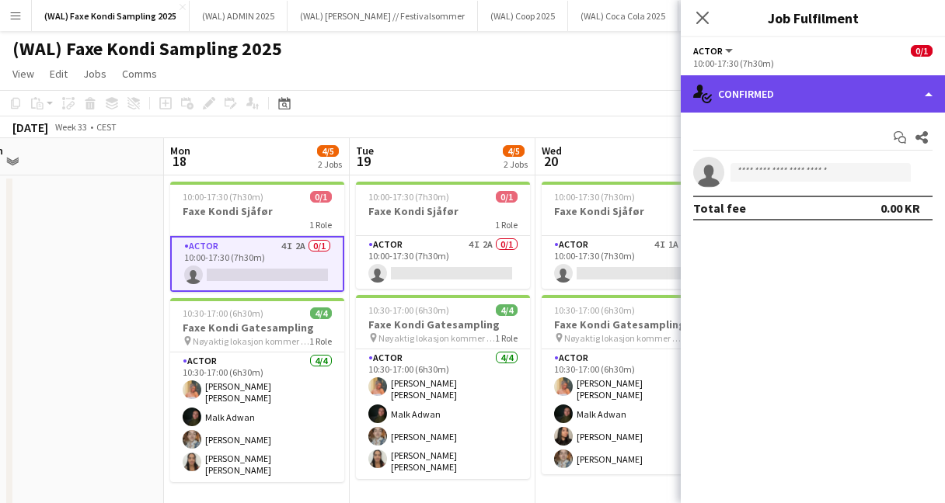
click at [725, 102] on div "single-neutral-actions-check-2 Confirmed" at bounding box center [813, 93] width 264 height 37
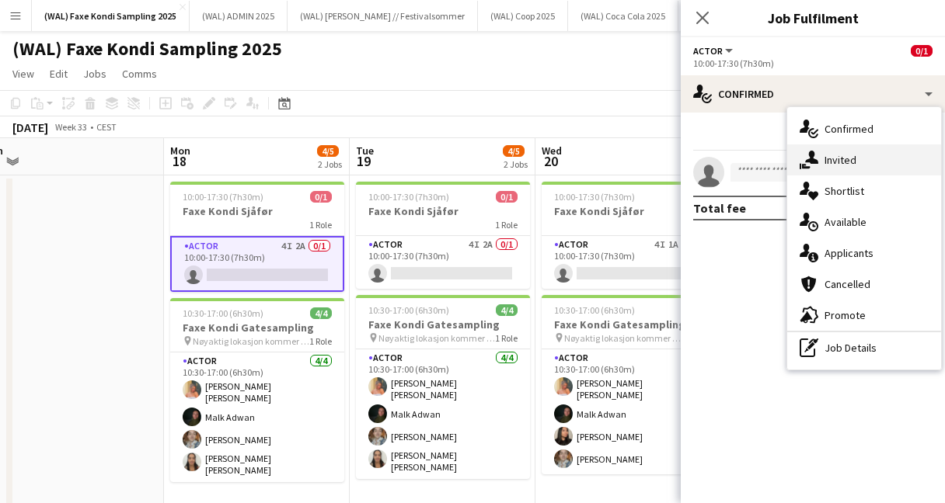
click at [838, 169] on div "single-neutral-actions-share-1 Invited" at bounding box center [864, 160] width 154 height 31
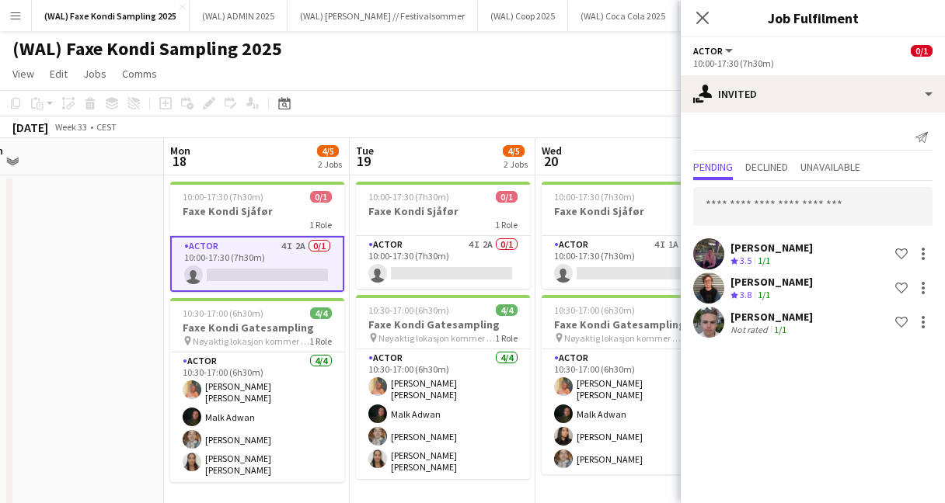
click at [706, 329] on app-user-avatar at bounding box center [708, 322] width 31 height 31
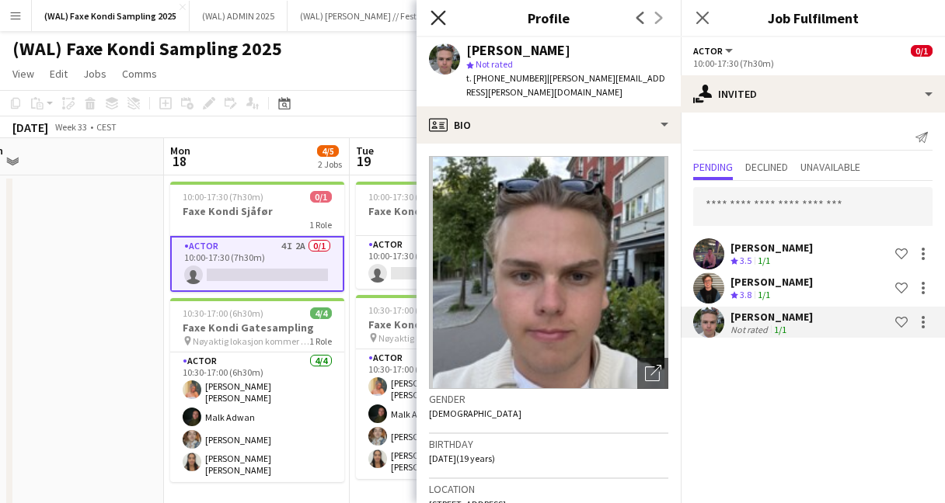
click at [433, 23] on icon at bounding box center [437, 17] width 15 height 15
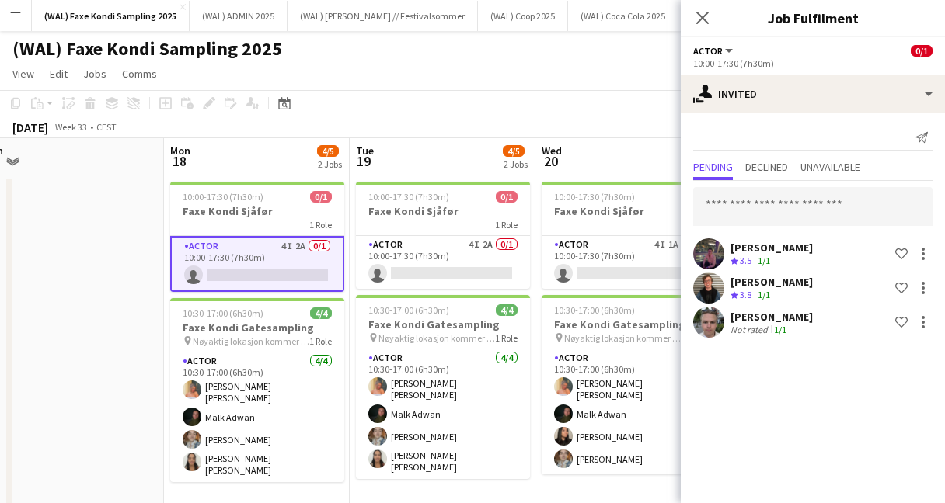
click at [709, 291] on app-user-avatar at bounding box center [708, 288] width 31 height 31
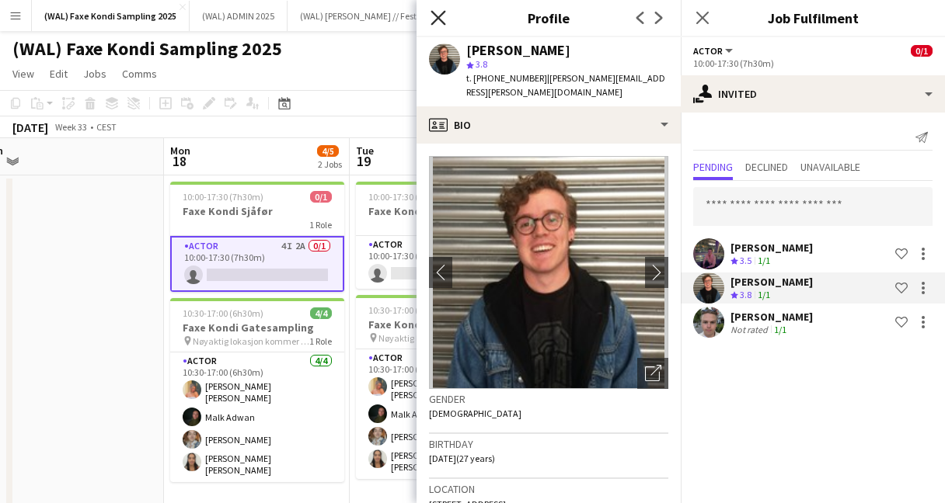
click at [433, 15] on icon "Close pop-in" at bounding box center [437, 17] width 15 height 15
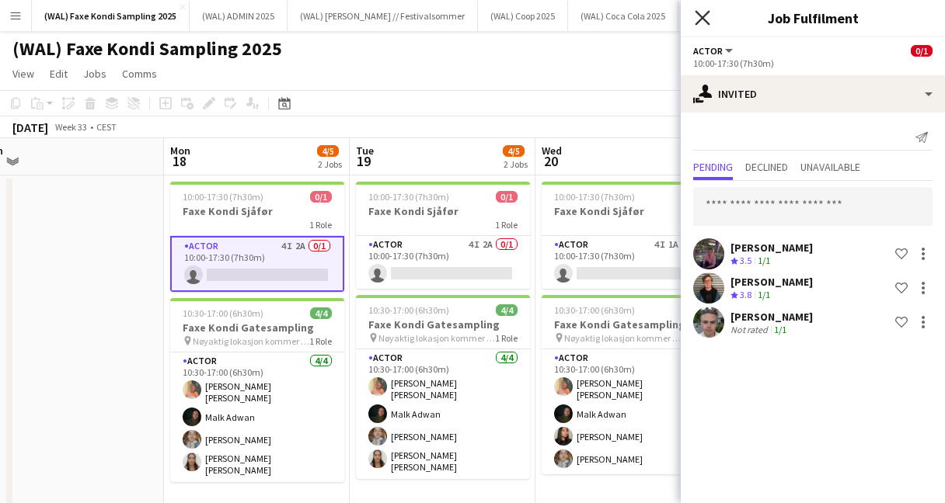
click at [698, 17] on icon "Close pop-in" at bounding box center [702, 17] width 15 height 15
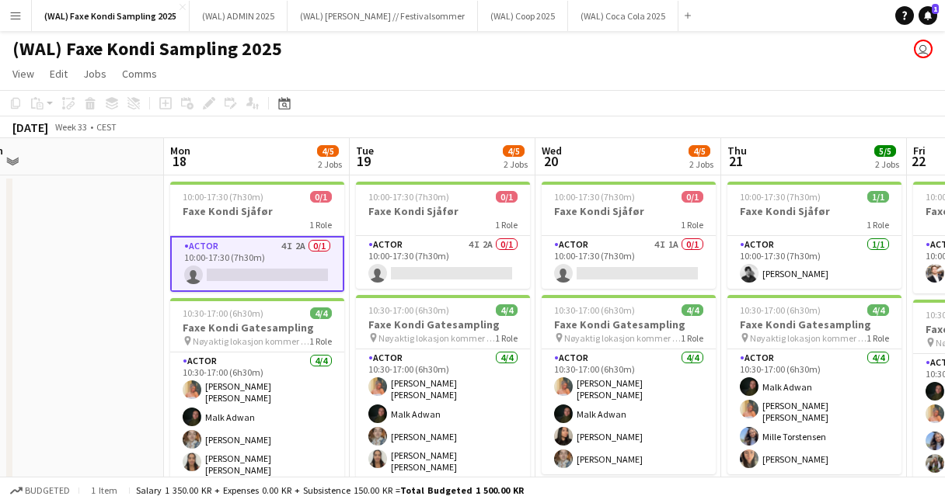
click at [434, 116] on app-toolbar "Copy Paste Paste Command V Paste with crew Command Shift V Paste linked Job [GE…" at bounding box center [472, 103] width 945 height 26
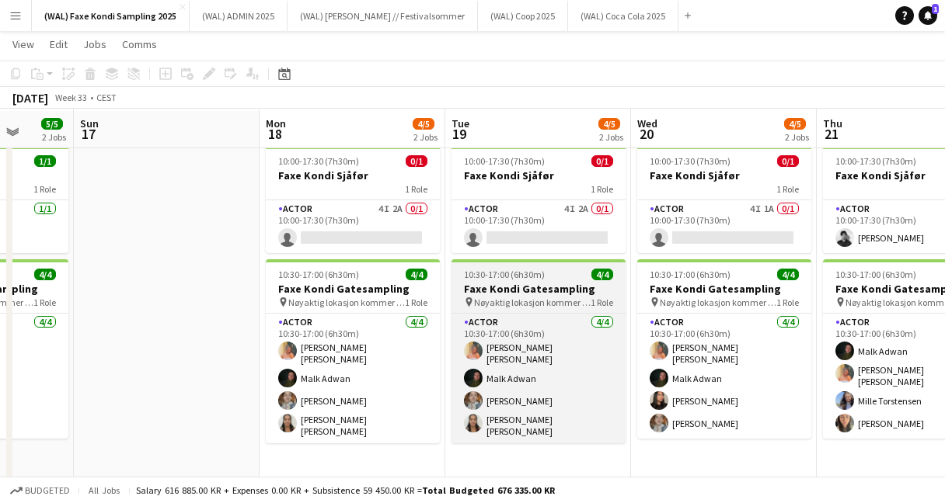
scroll to position [37, 0]
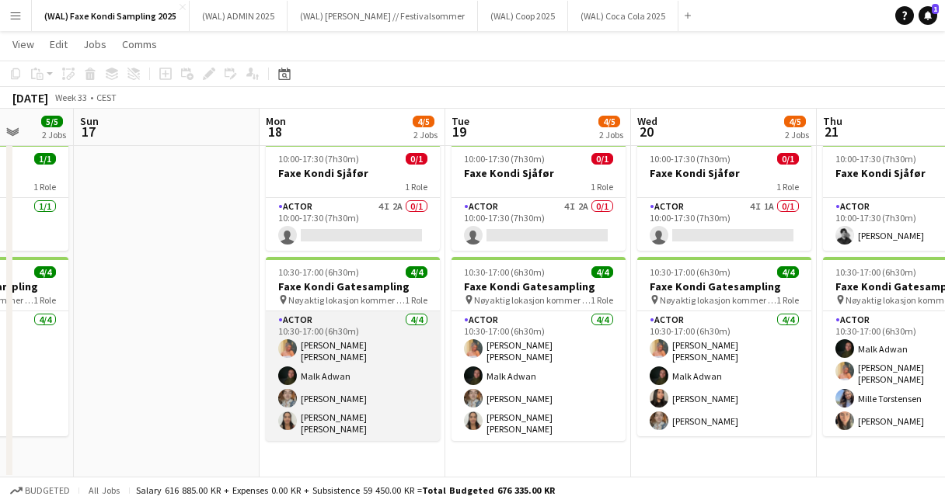
click at [319, 392] on app-card-role "Actor 4/4 10:30-17:00 (6h30m) Hannah Ludivia Rotbæk Meling Malk Adwan Alexander…" at bounding box center [353, 377] width 174 height 130
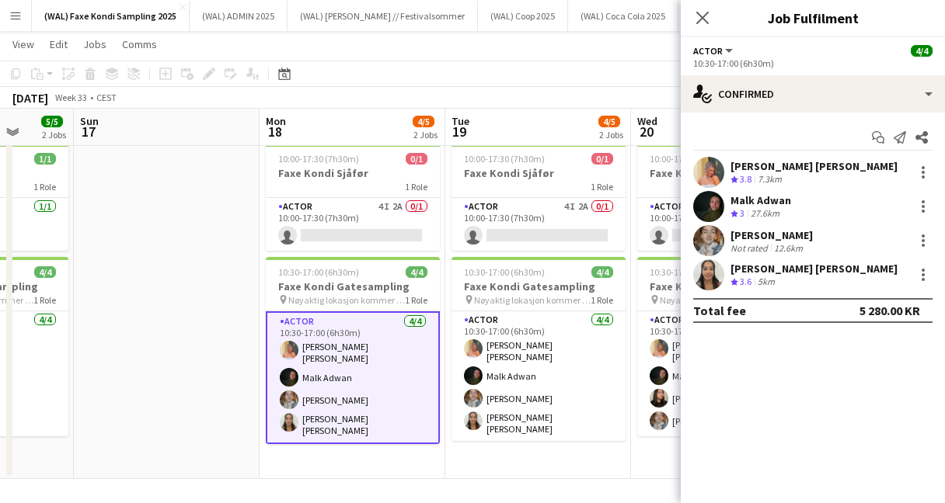
click at [711, 276] on app-user-avatar at bounding box center [708, 275] width 31 height 31
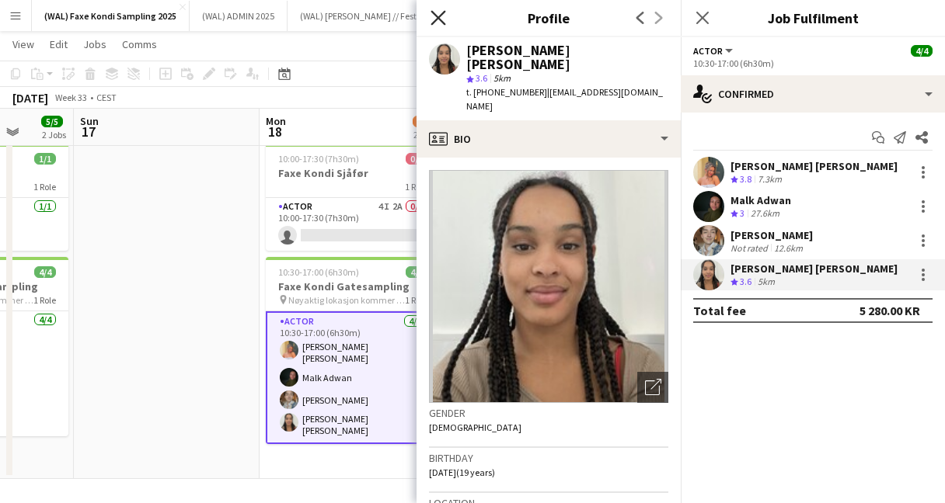
click at [432, 19] on icon "Close pop-in" at bounding box center [437, 17] width 15 height 15
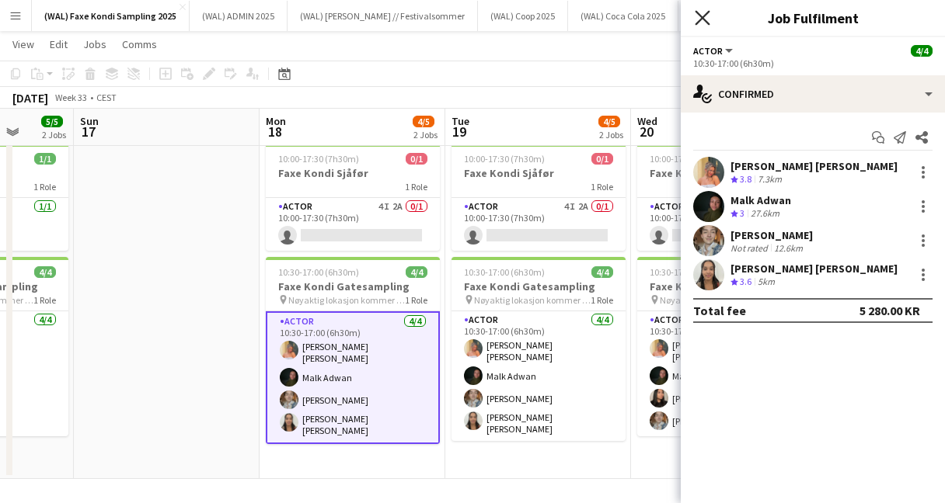
click at [701, 18] on icon at bounding box center [702, 17] width 15 height 15
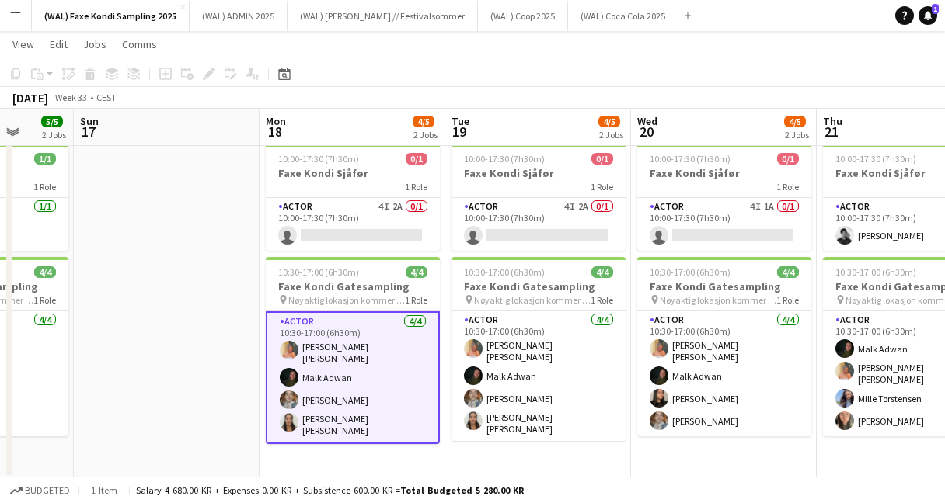
click at [392, 361] on app-card-role "Actor 4/4 10:30-17:00 (6h30m) Hannah Ludivia Rotbæk Meling Malk Adwan Alexander…" at bounding box center [353, 378] width 174 height 133
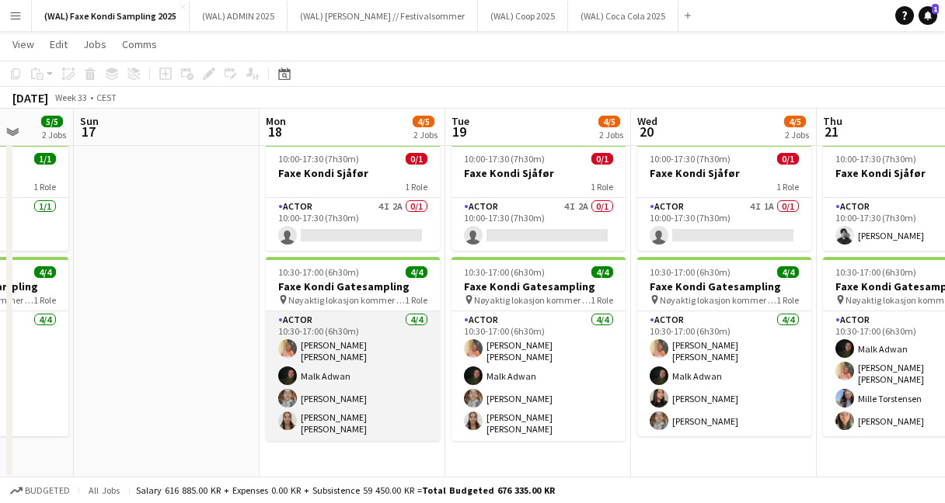
click at [297, 370] on app-card-role "Actor 4/4 10:30-17:00 (6h30m) Hannah Ludivia Rotbæk Meling Malk Adwan Alexander…" at bounding box center [353, 377] width 174 height 130
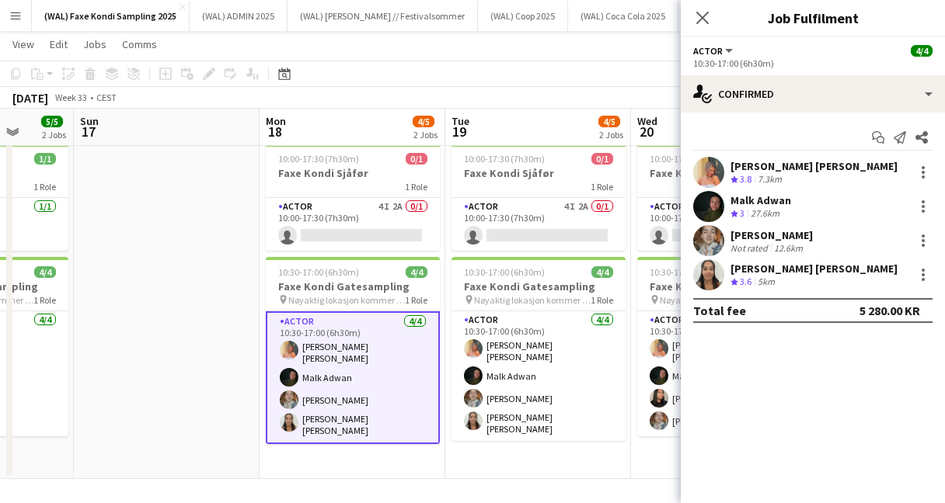
click at [717, 155] on div "Start chat Send notification Share Hannah Ludivia Rotbæk Meling Crew rating 3.8…" at bounding box center [813, 224] width 264 height 223
click at [713, 165] on app-user-avatar at bounding box center [708, 172] width 31 height 31
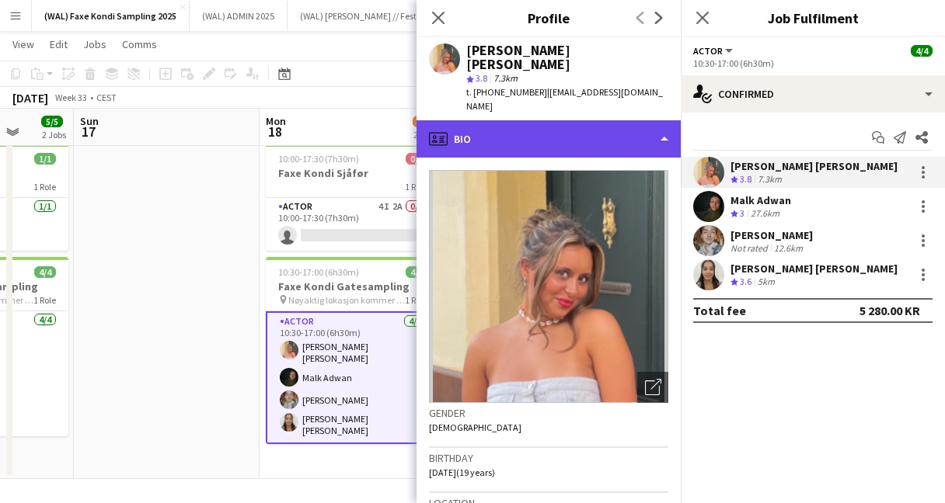
click at [525, 120] on div "profile Bio" at bounding box center [548, 138] width 264 height 37
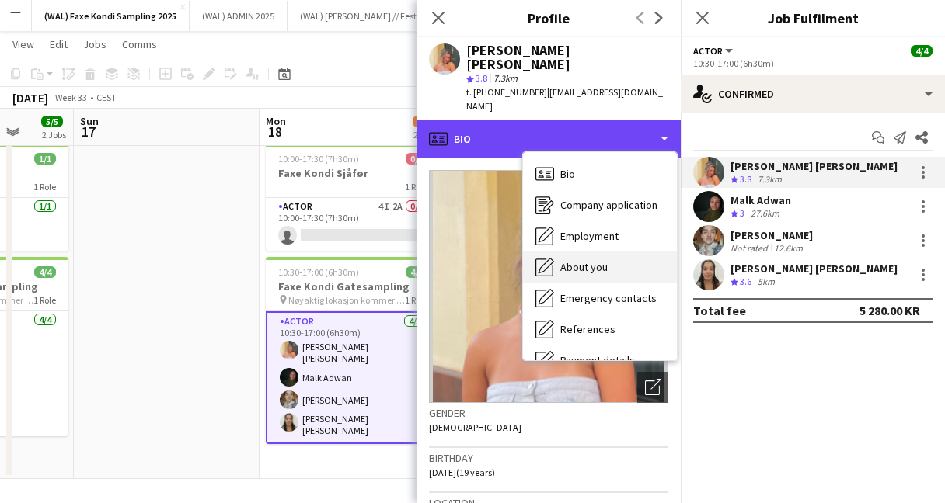
scroll to position [146, 0]
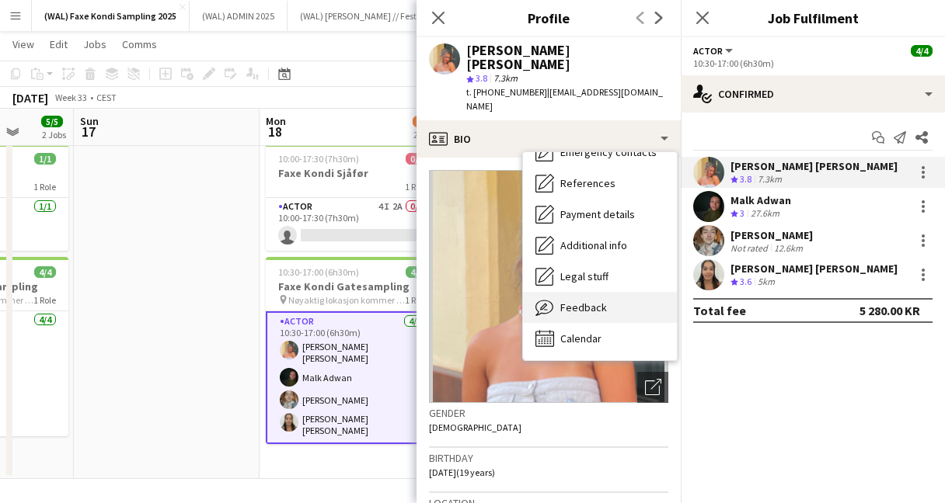
click at [572, 301] on span "Feedback" at bounding box center [583, 308] width 47 height 14
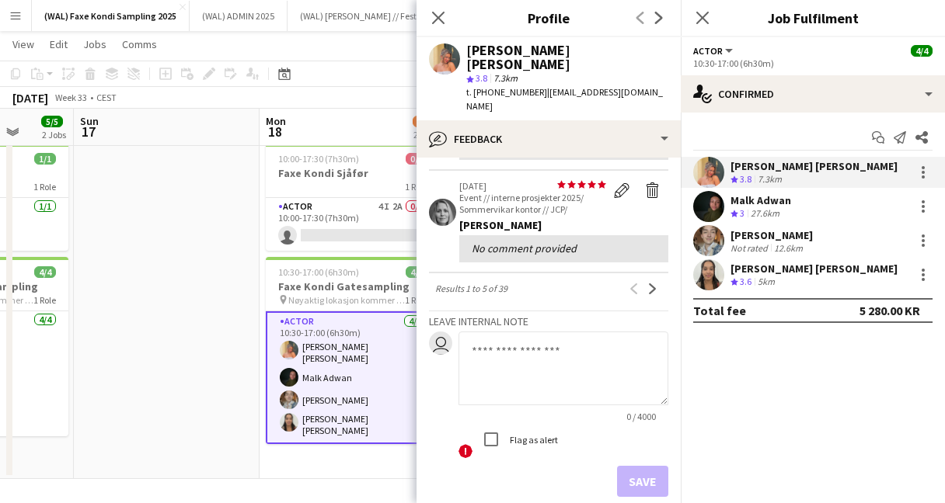
scroll to position [464, 0]
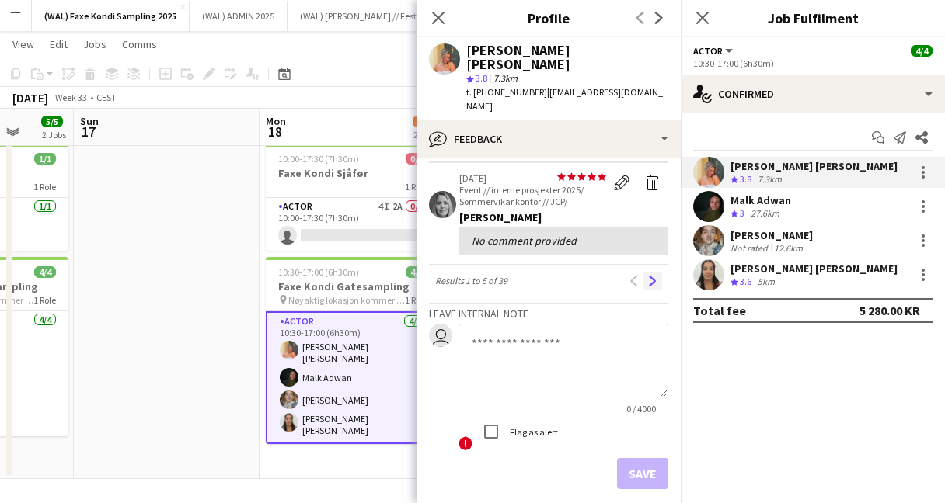
click at [650, 276] on app-icon "Next" at bounding box center [652, 281] width 11 height 11
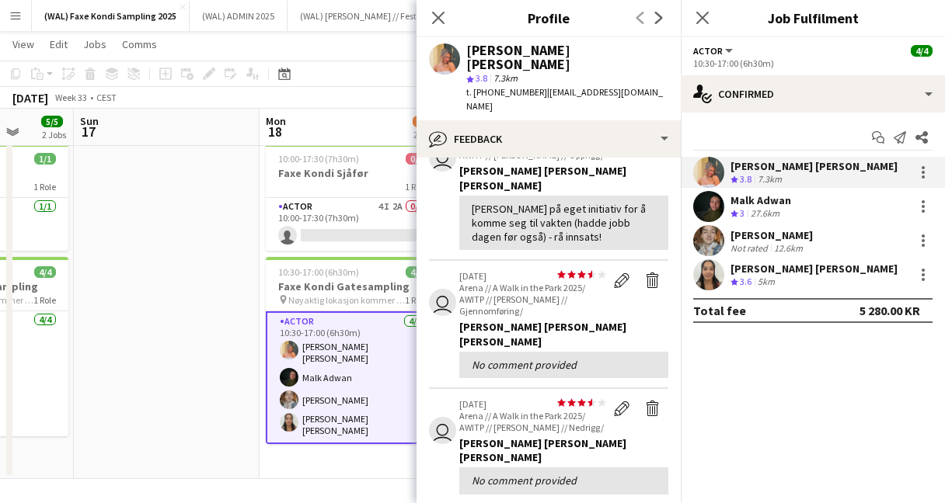
scroll to position [321, 0]
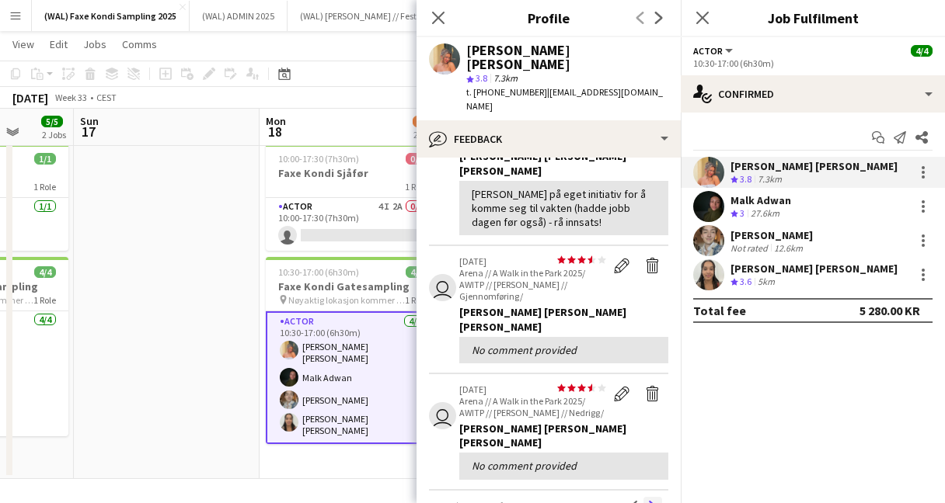
click at [651, 501] on app-icon "Next" at bounding box center [652, 506] width 11 height 11
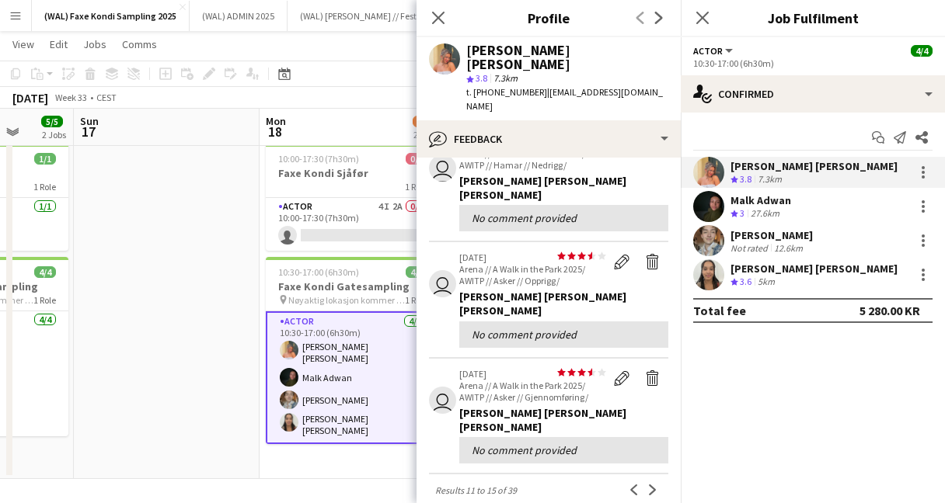
scroll to position [426, 0]
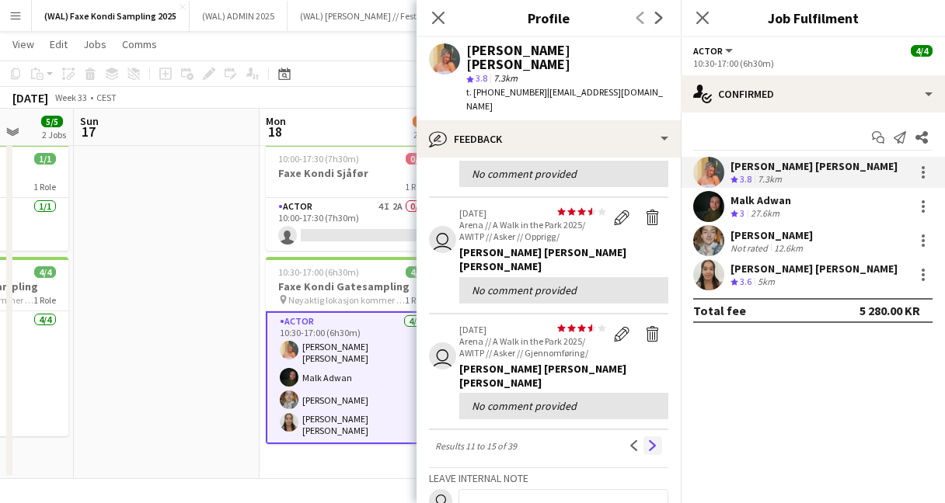
click at [651, 441] on app-icon "Next" at bounding box center [652, 446] width 11 height 11
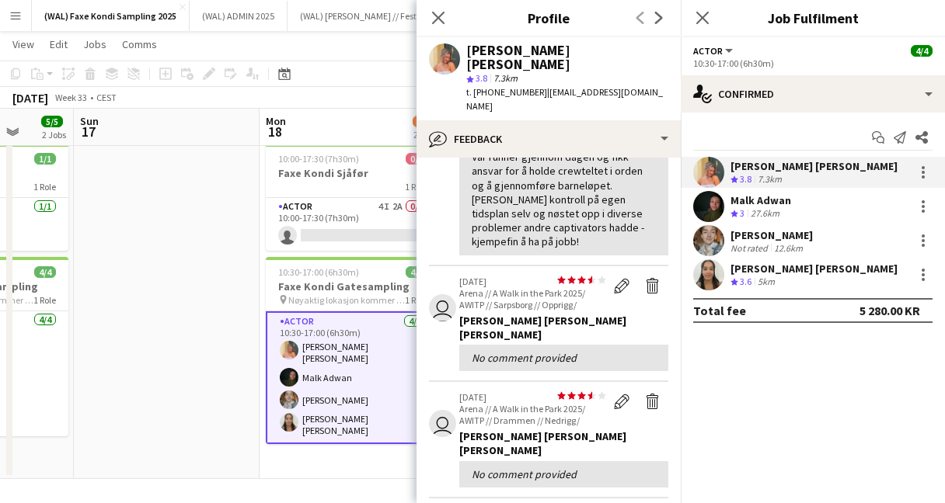
scroll to position [387, 0]
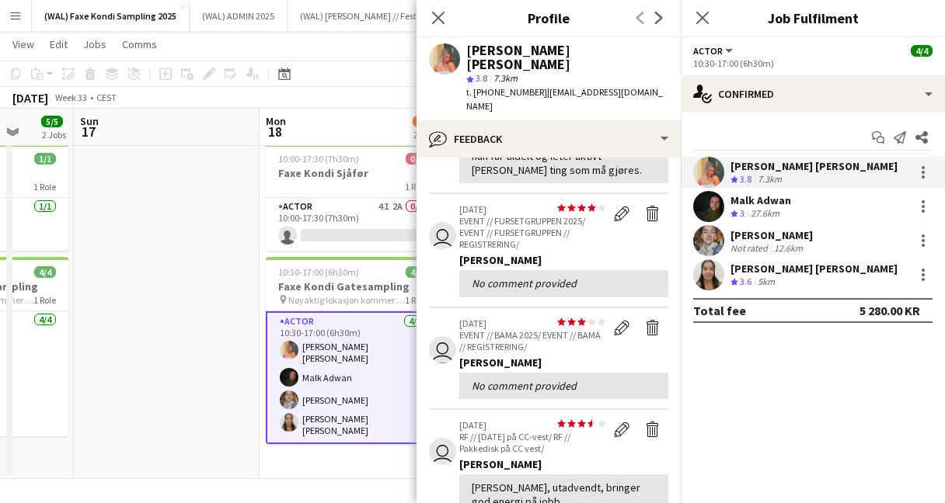
scroll to position [371, 0]
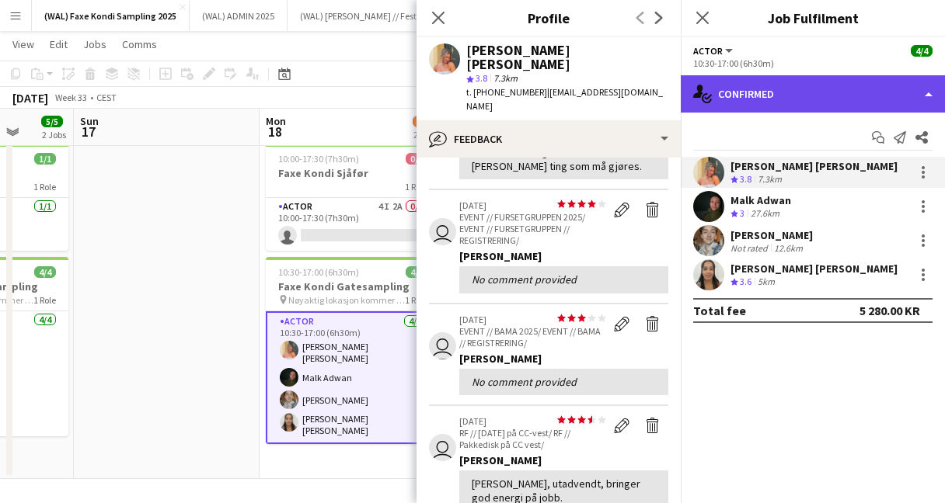
click at [793, 92] on div "single-neutral-actions-check-2 Confirmed" at bounding box center [813, 93] width 264 height 37
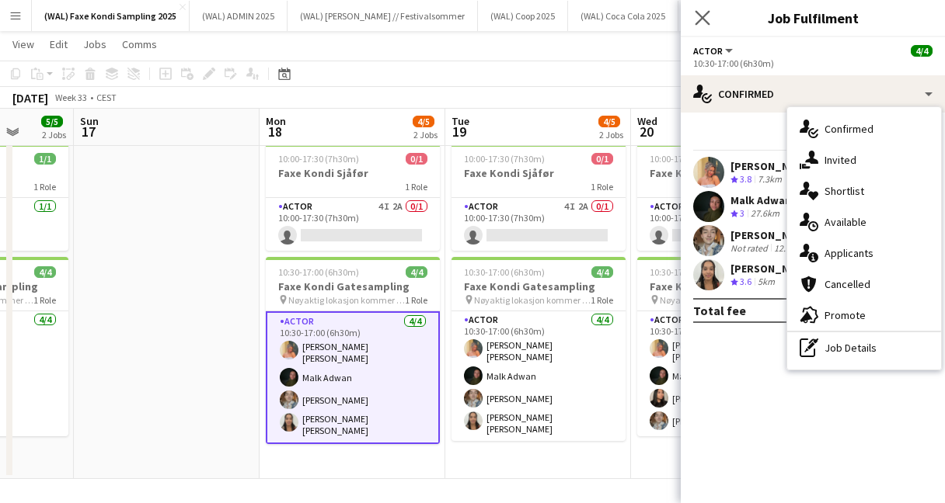
click at [709, 12] on app-icon "Close pop-in" at bounding box center [703, 18] width 23 height 23
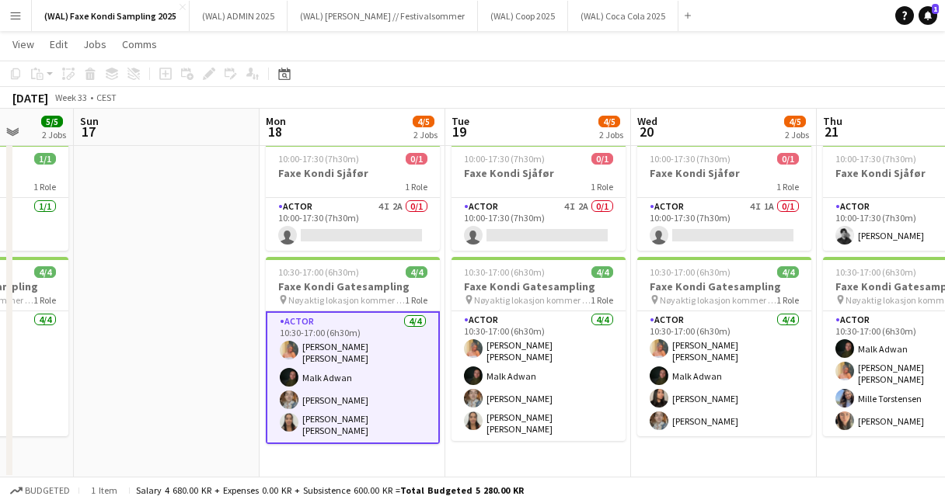
click at [535, 88] on div "August 2025 Week 33 • CEST" at bounding box center [472, 98] width 945 height 22
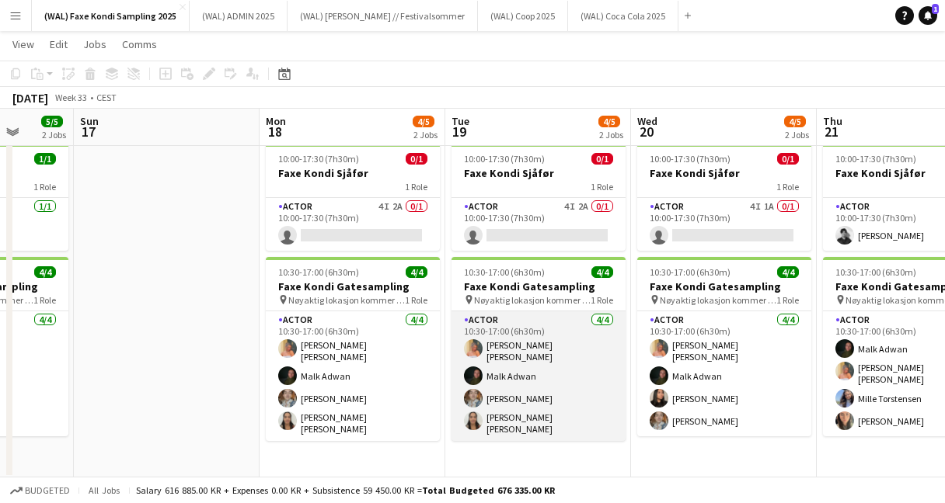
click at [499, 393] on app-card-role "Actor 4/4 10:30-17:00 (6h30m) Hannah Ludivia Rotbæk Meling Malk Adwan Alexander…" at bounding box center [538, 377] width 174 height 130
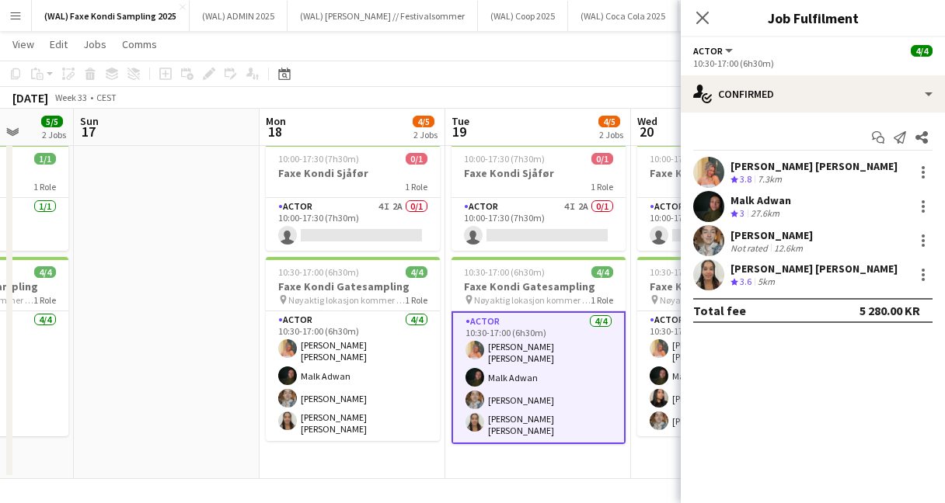
click at [713, 213] on app-user-avatar at bounding box center [708, 206] width 31 height 31
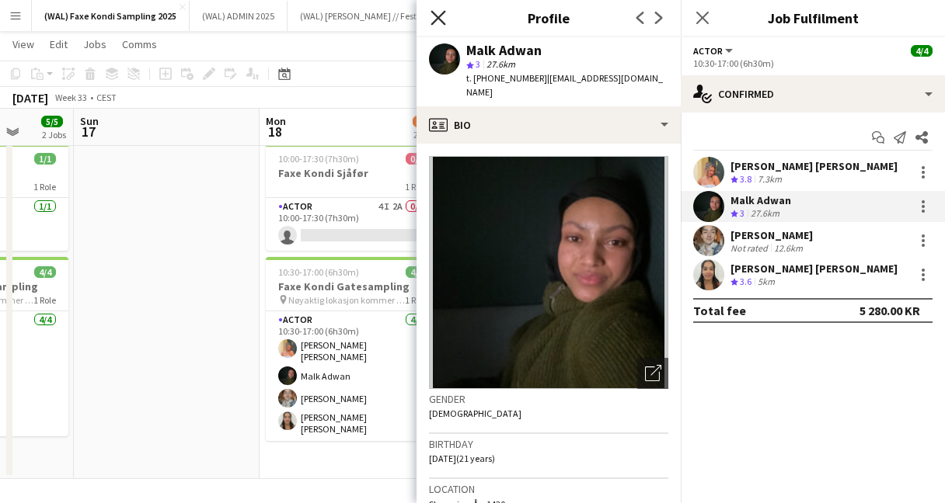
click at [436, 15] on icon at bounding box center [437, 17] width 15 height 15
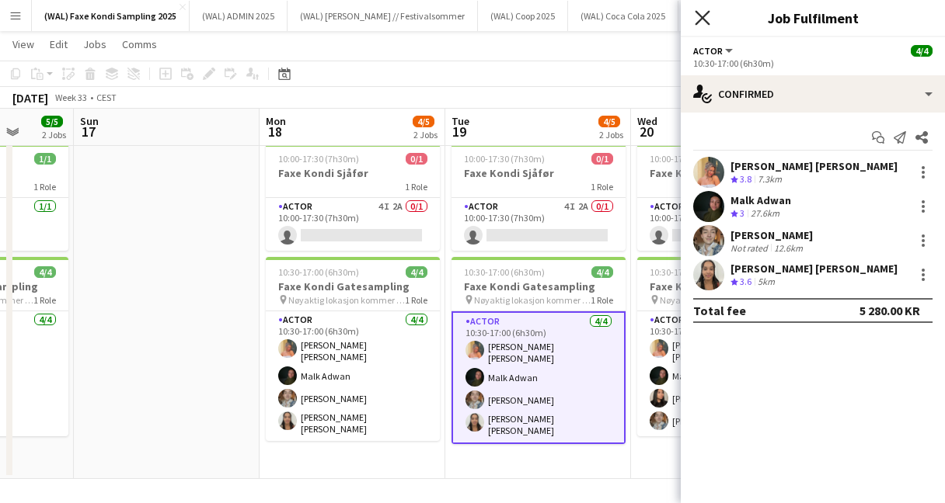
click at [702, 16] on icon "Close pop-in" at bounding box center [702, 17] width 15 height 15
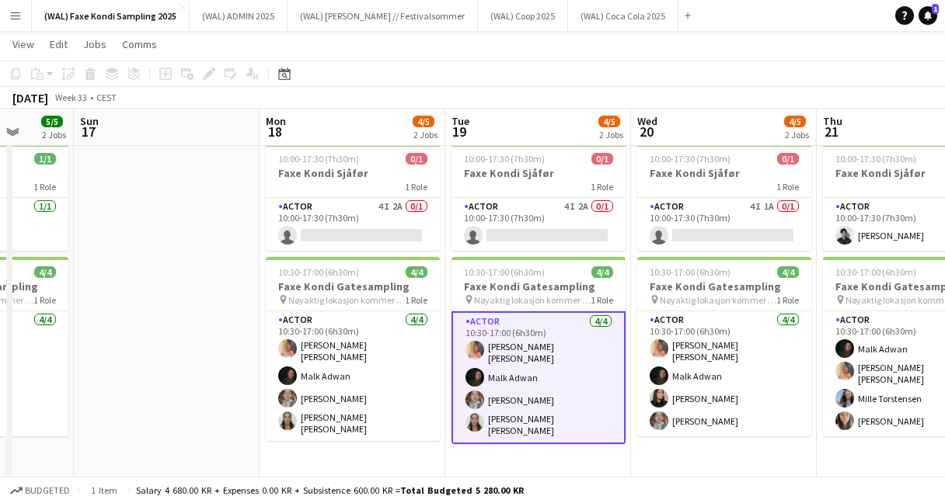
click at [402, 92] on div "August 2025 Week 33 • CEST" at bounding box center [472, 98] width 945 height 22
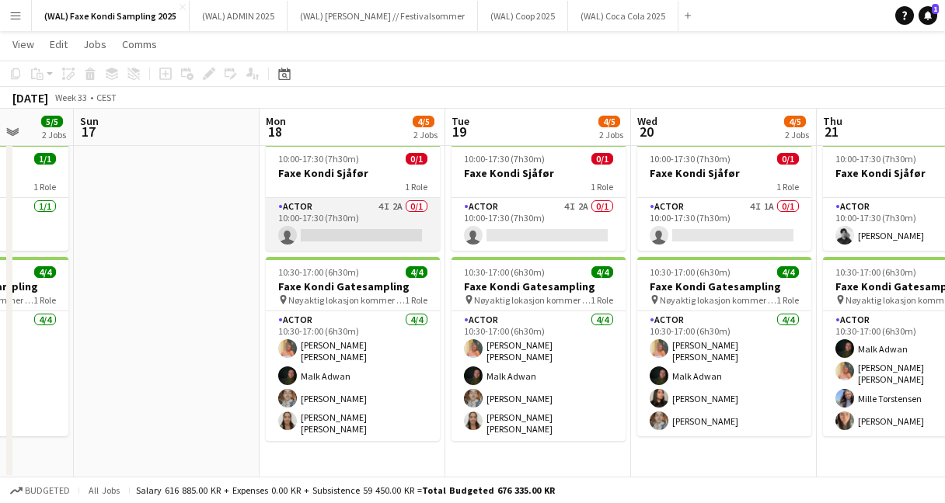
scroll to position [0, 0]
